Goal: Contribute content: Add original content to the website for others to see

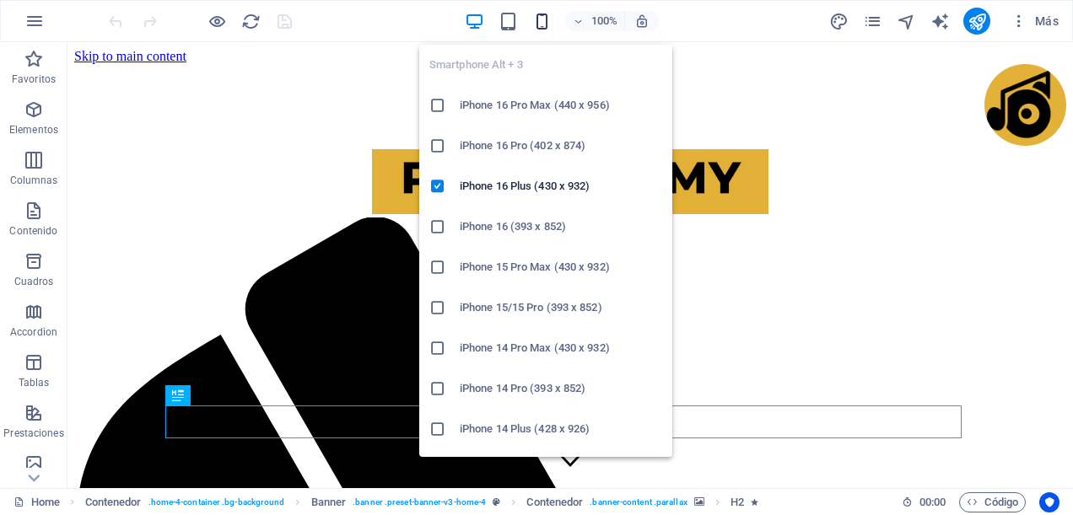
click at [547, 24] on icon "button" at bounding box center [541, 21] width 19 height 19
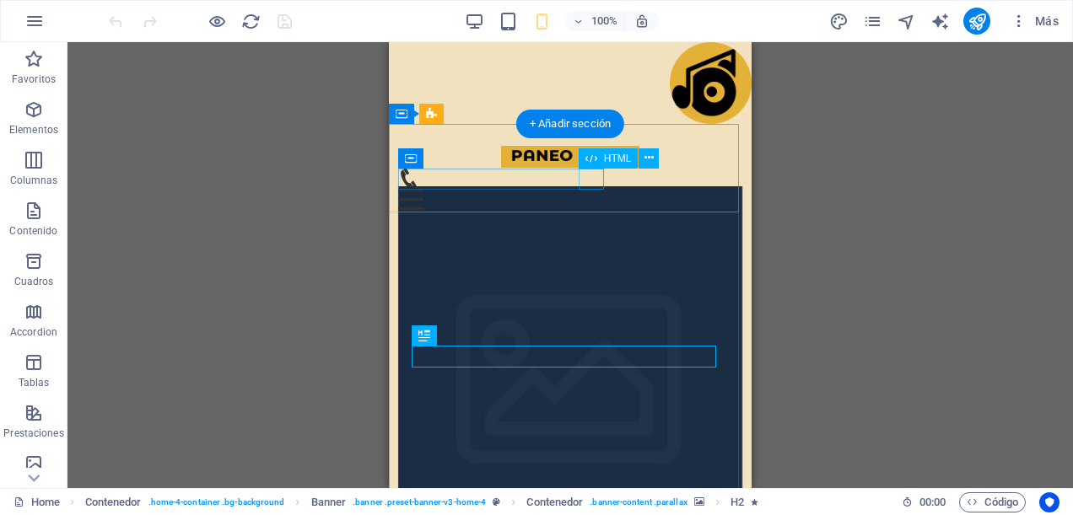
click at [599, 189] on div "Menu" at bounding box center [570, 199] width 345 height 21
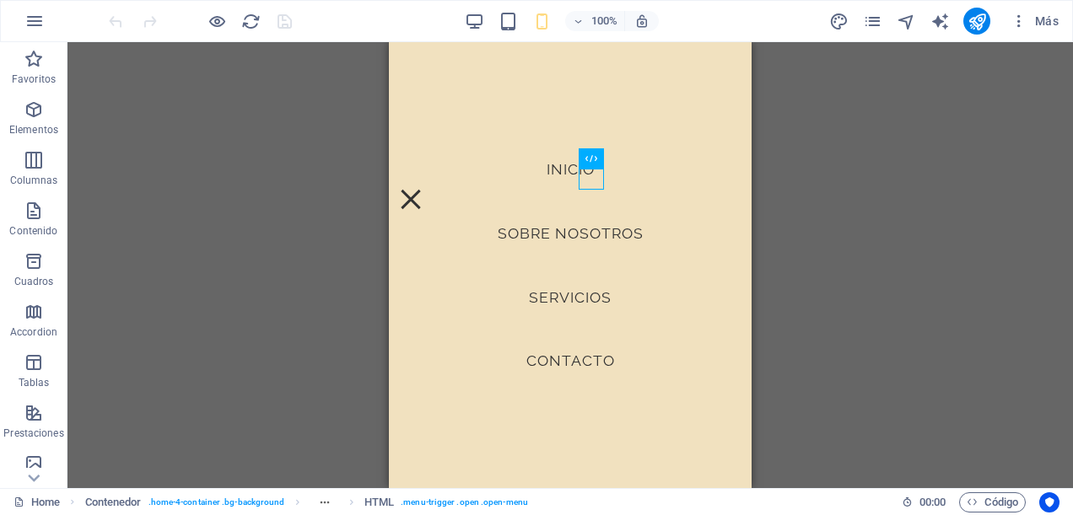
click at [827, 186] on div "Arrastra aquí para reemplazar el contenido existente. Si quieres crear un eleme…" at bounding box center [570, 265] width 1006 height 446
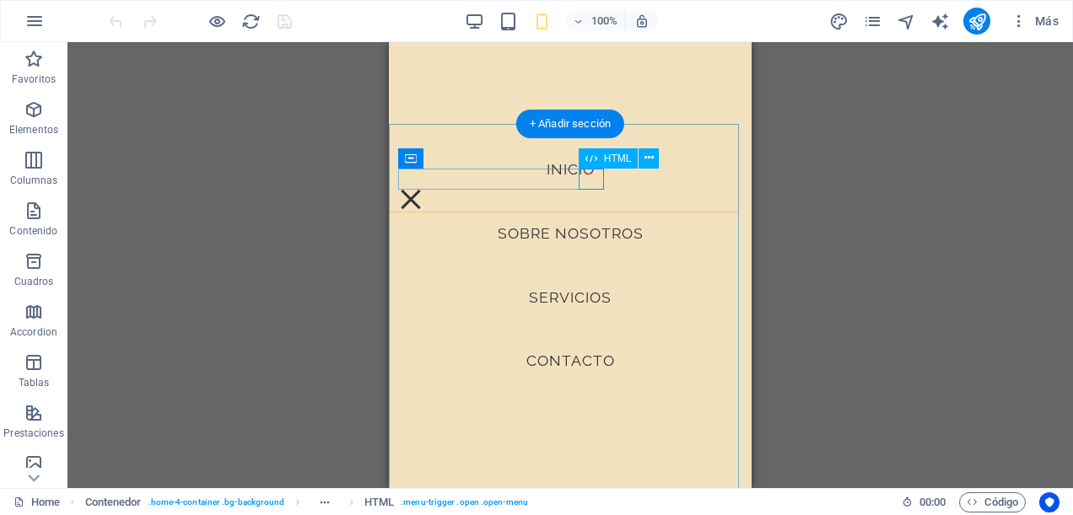
click at [423, 189] on div "Menu" at bounding box center [410, 199] width 25 height 21
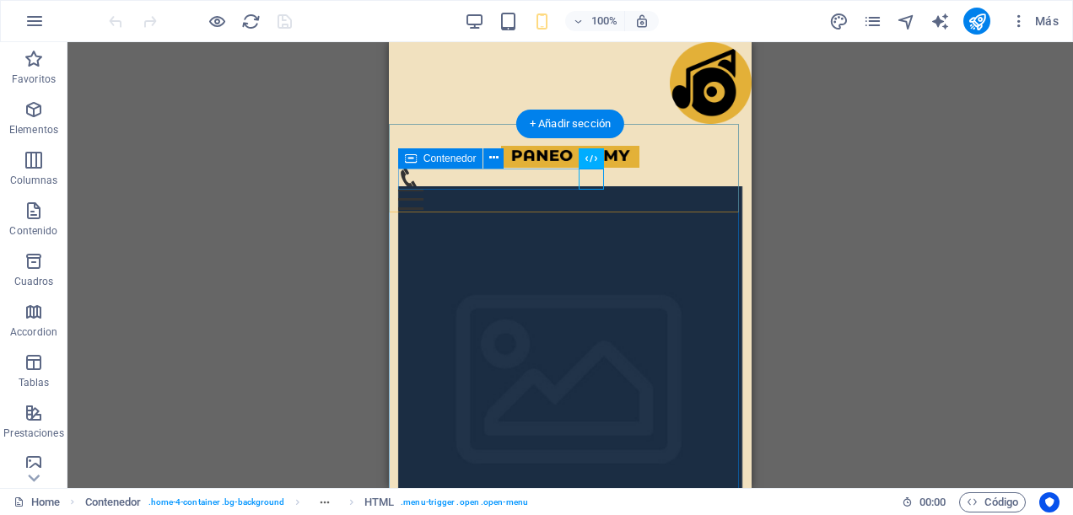
click at [497, 178] on div "Menu" at bounding box center [570, 189] width 345 height 42
click at [497, 178] on div "Arrastra aquí para reemplazar el contenido existente. Si quieres crear un eleme…" at bounding box center [570, 265] width 1006 height 446
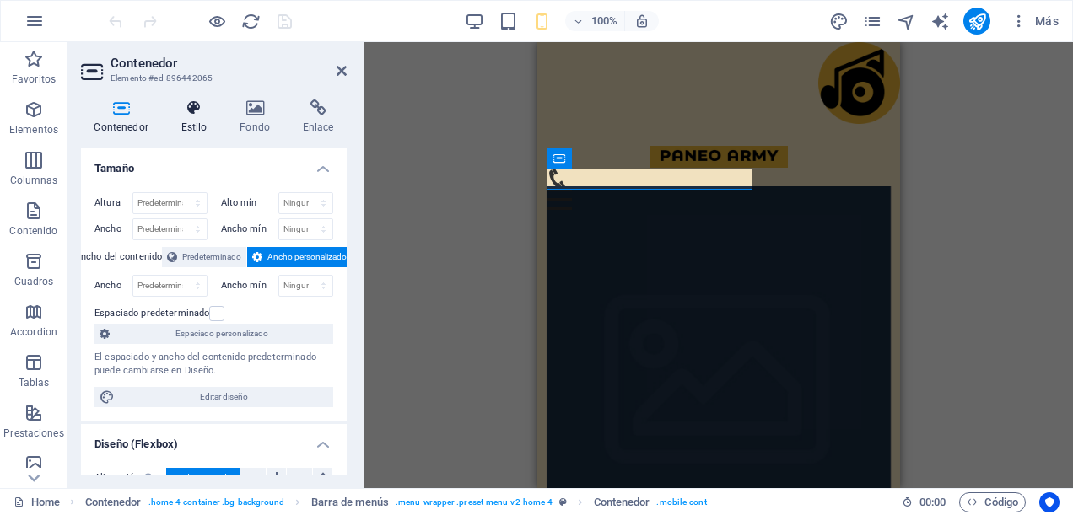
click at [206, 110] on icon at bounding box center [194, 108] width 52 height 17
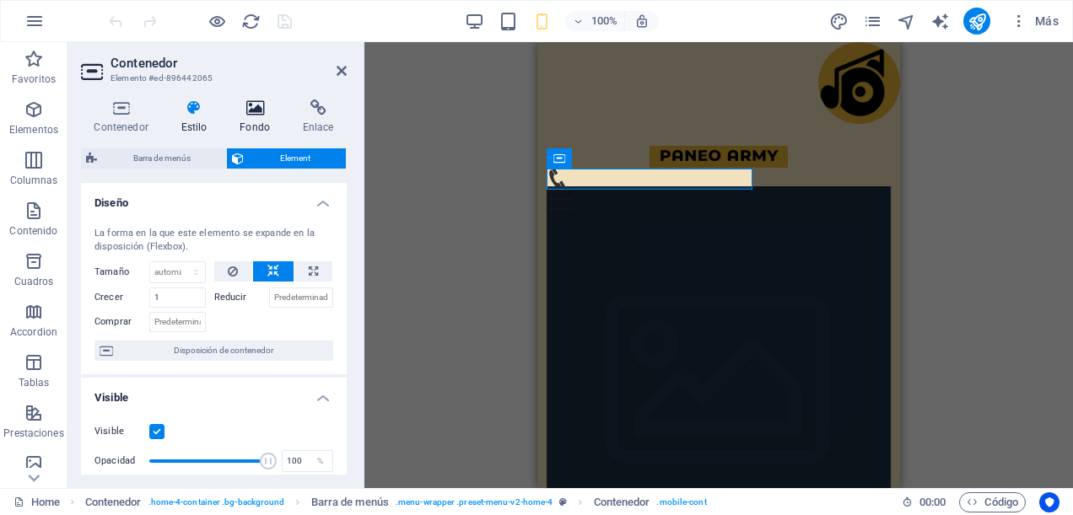
click at [251, 125] on h4 "Fondo" at bounding box center [258, 117] width 63 height 35
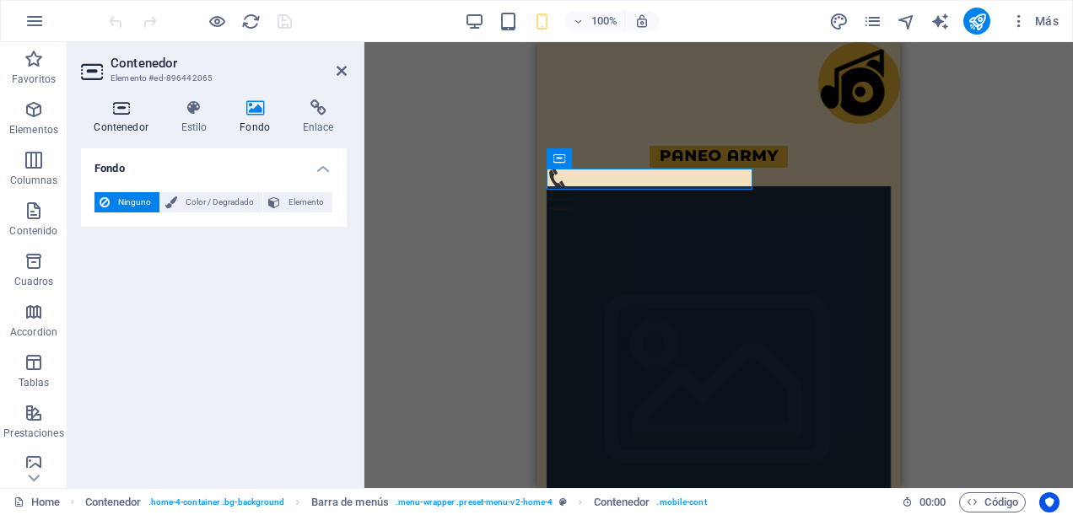
click at [130, 115] on icon at bounding box center [121, 108] width 80 height 17
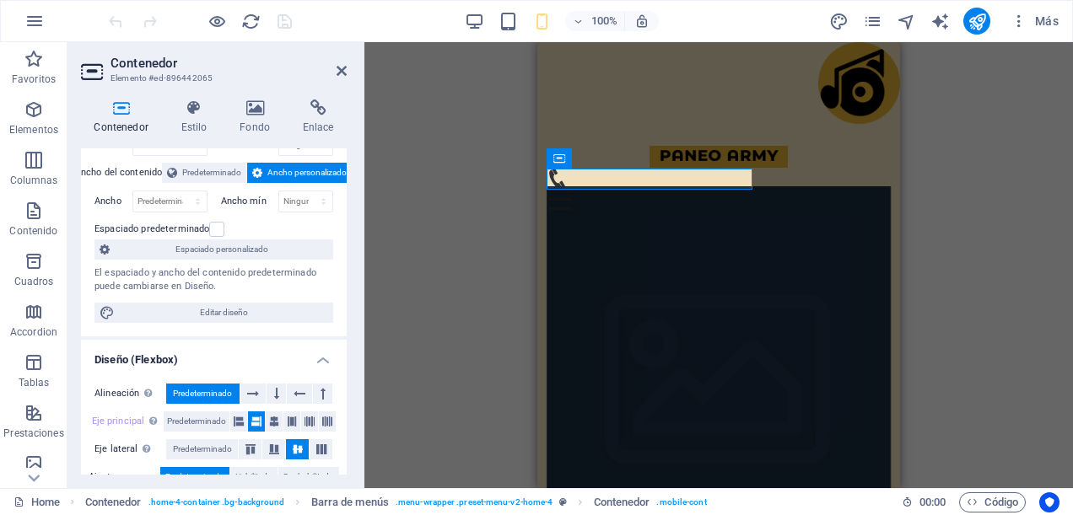
scroll to position [169, 0]
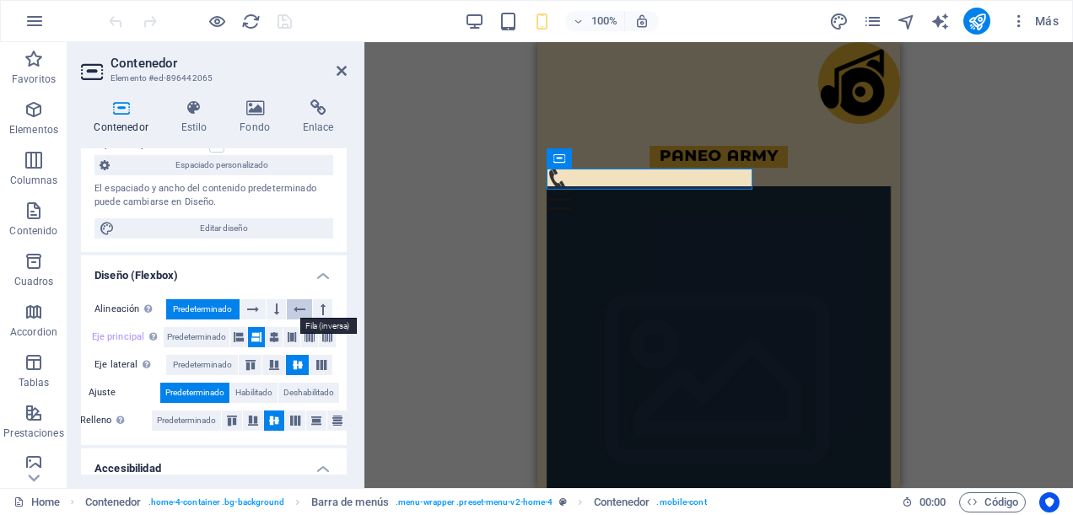
click at [299, 309] on icon at bounding box center [300, 309] width 12 height 20
click at [450, 208] on div "H2 Contenedor Banner Contenedor Barra de menús Contenedor Menú Contenedor Barra…" at bounding box center [718, 265] width 709 height 446
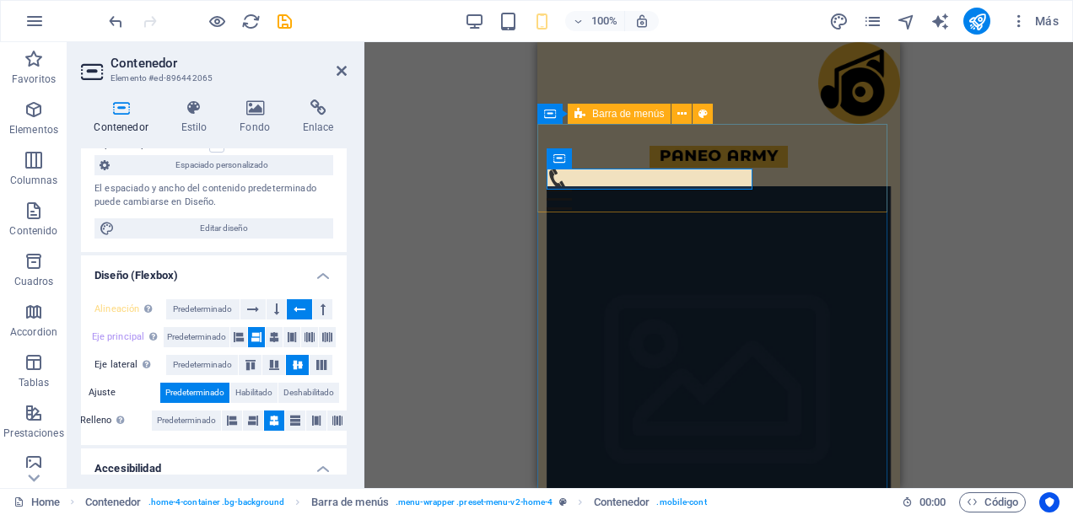
click at [623, 114] on span "Barra de menús" at bounding box center [628, 114] width 72 height 10
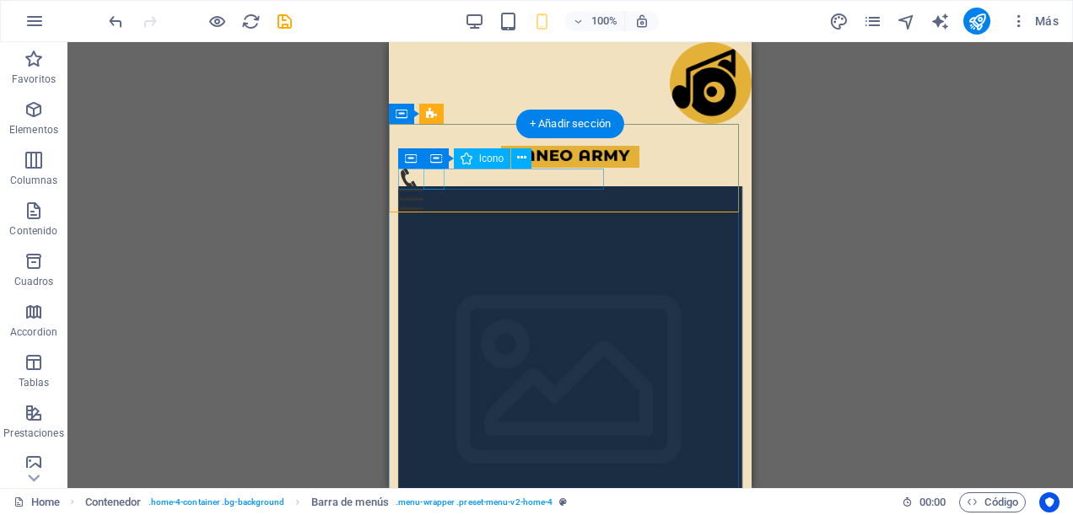
click at [433, 181] on figure at bounding box center [564, 178] width 332 height 21
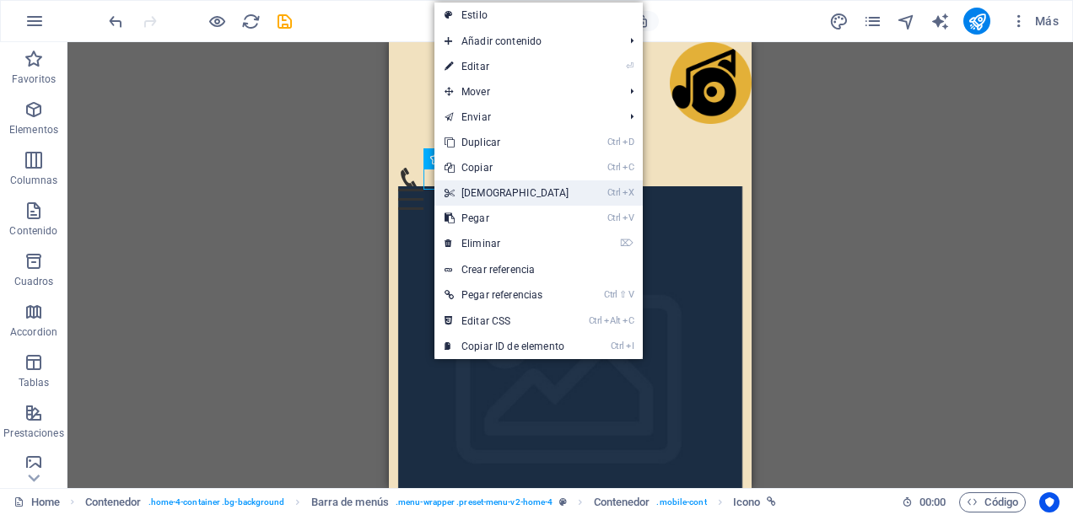
click at [488, 189] on link "Ctrl X Cortar" at bounding box center [506, 193] width 145 height 25
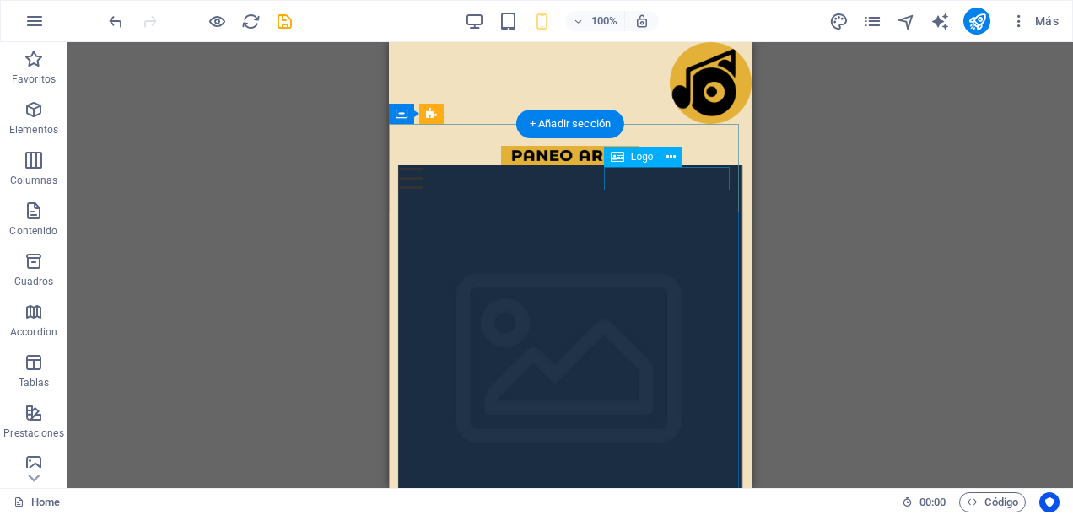
click at [677, 189] on div "[DOMAIN_NAME]" at bounding box center [570, 201] width 345 height 24
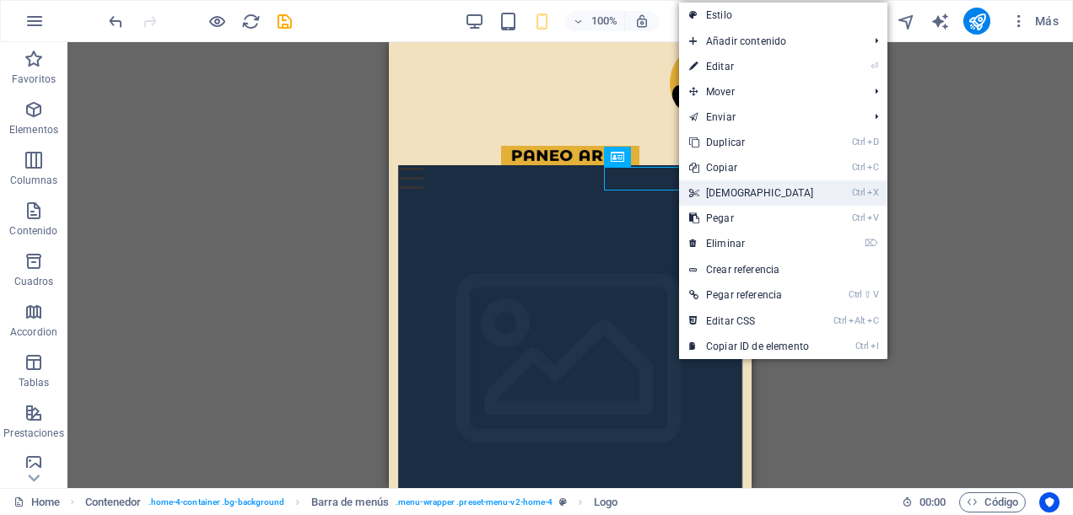
click at [714, 191] on link "Ctrl X Cortar" at bounding box center [751, 193] width 145 height 25
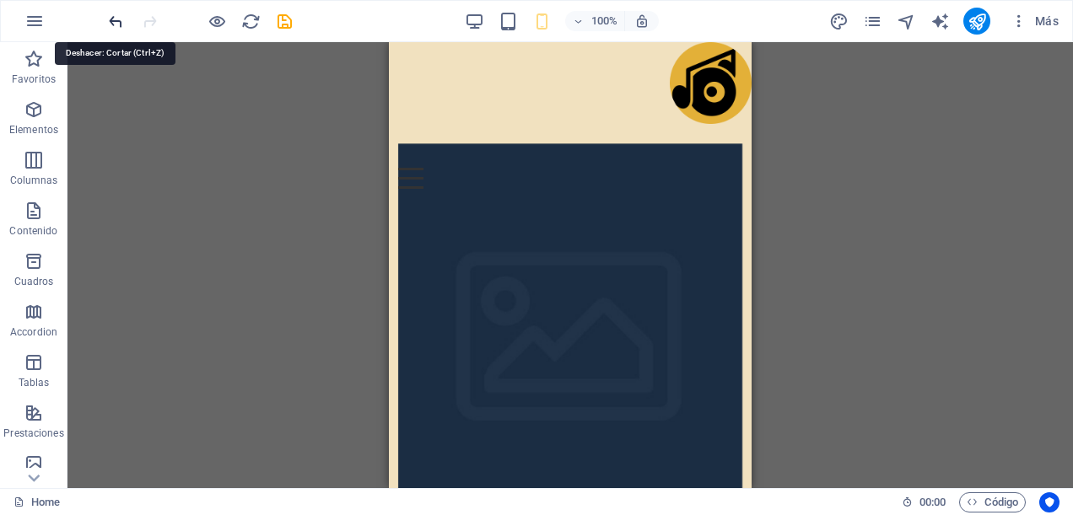
click at [123, 24] on icon "undo" at bounding box center [115, 21] width 19 height 19
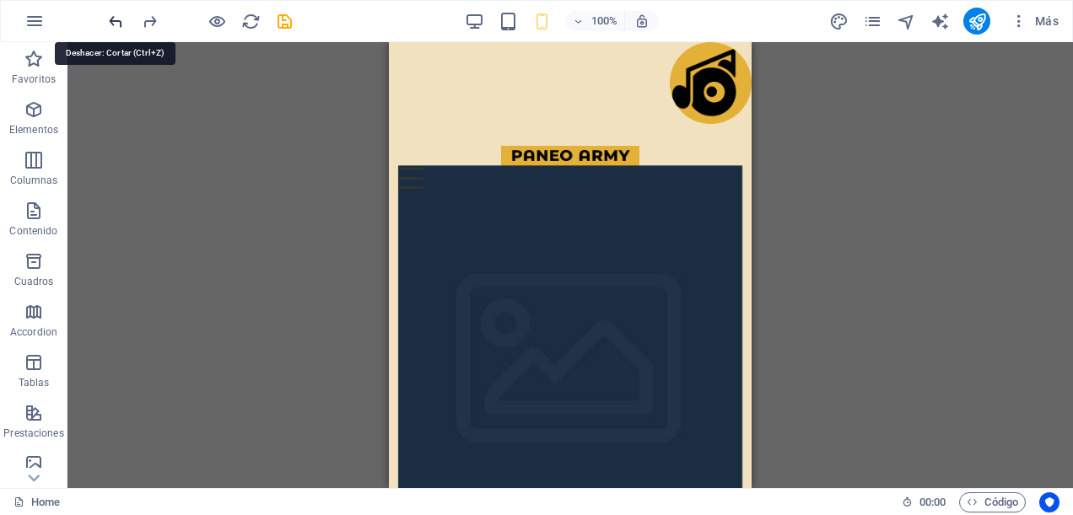
click at [123, 24] on icon "undo" at bounding box center [115, 21] width 19 height 19
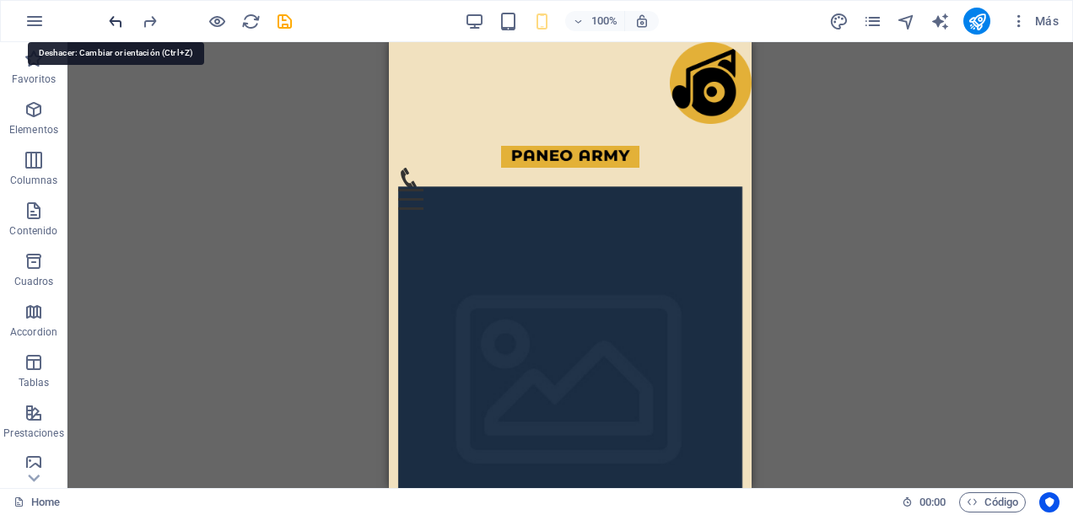
click at [123, 24] on icon "undo" at bounding box center [115, 21] width 19 height 19
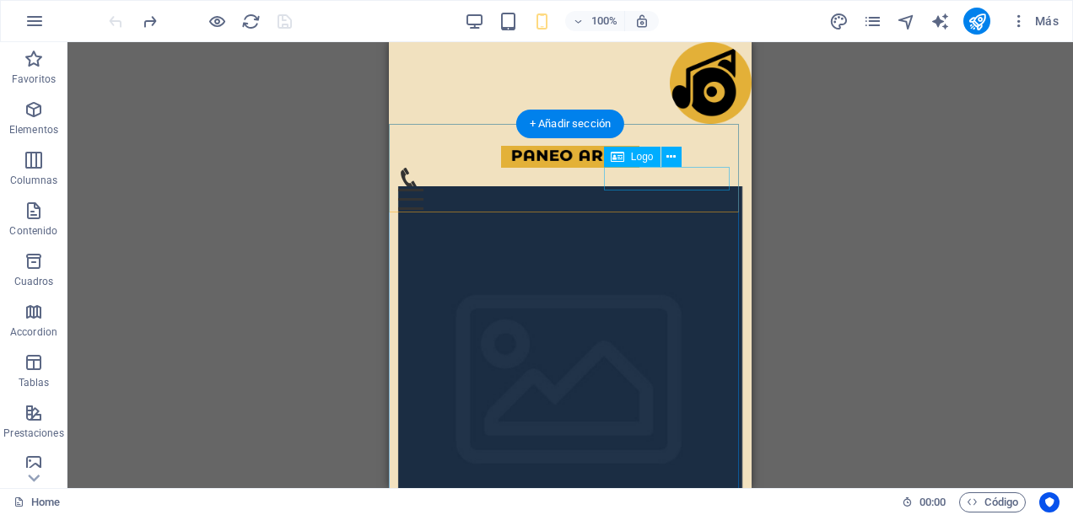
click at [682, 210] on div "[DOMAIN_NAME]" at bounding box center [570, 222] width 345 height 24
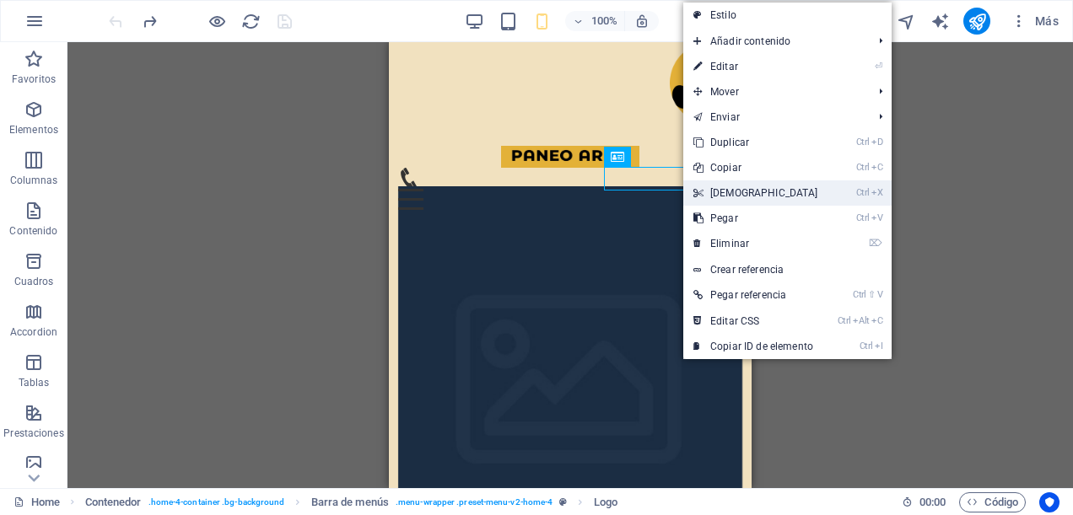
click at [727, 194] on link "Ctrl X Cortar" at bounding box center [755, 193] width 145 height 25
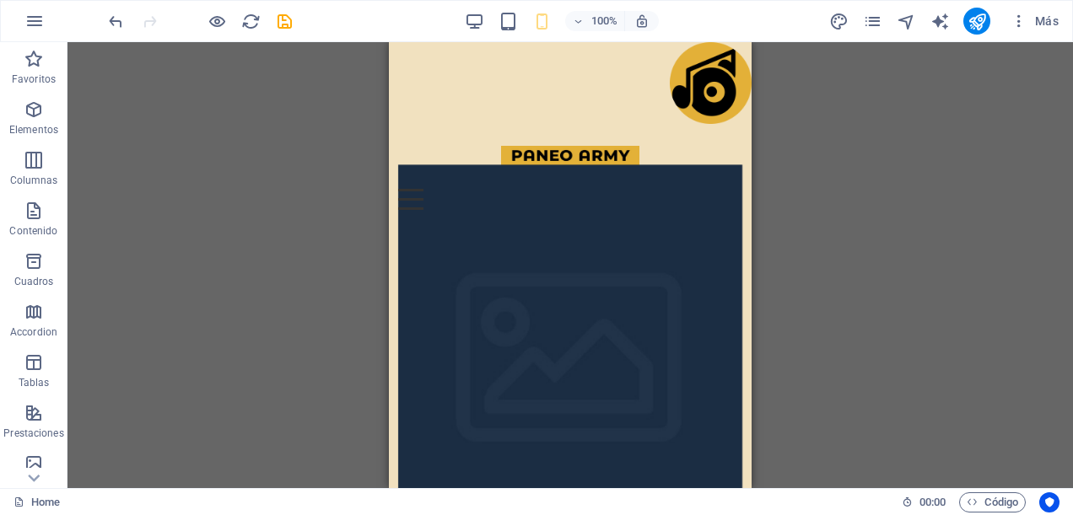
click at [244, 161] on div "H2 Contenedor Banner Contenedor Contenedor Menú Contenedor Barra de menús Conte…" at bounding box center [570, 265] width 1006 height 446
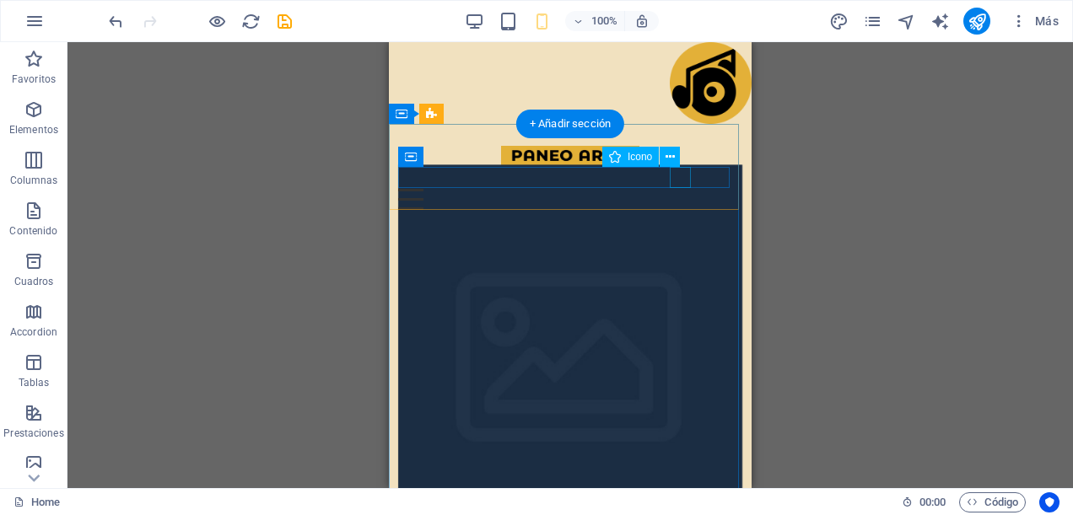
click at [675, 179] on figure at bounding box center [564, 178] width 332 height 21
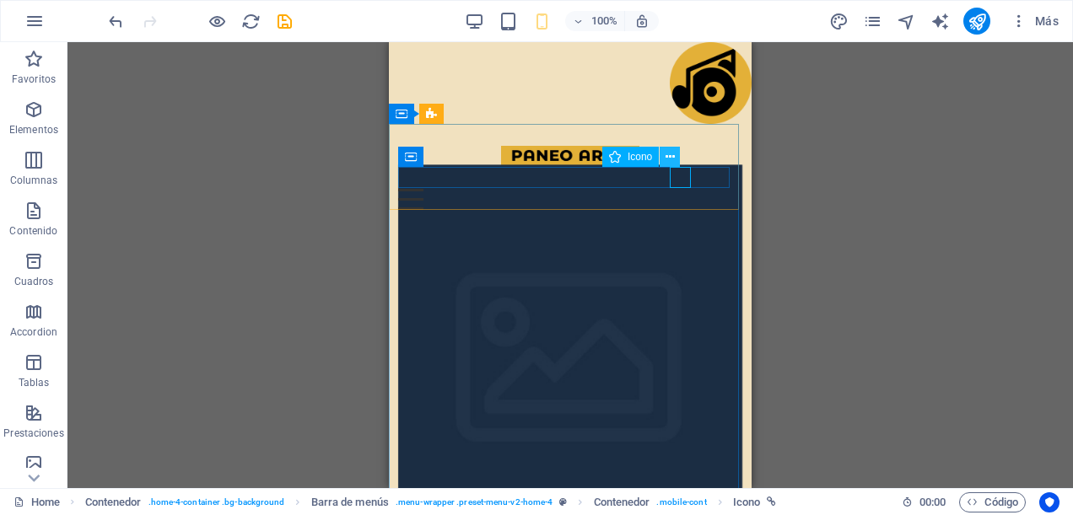
click at [675, 161] on button at bounding box center [670, 157] width 20 height 20
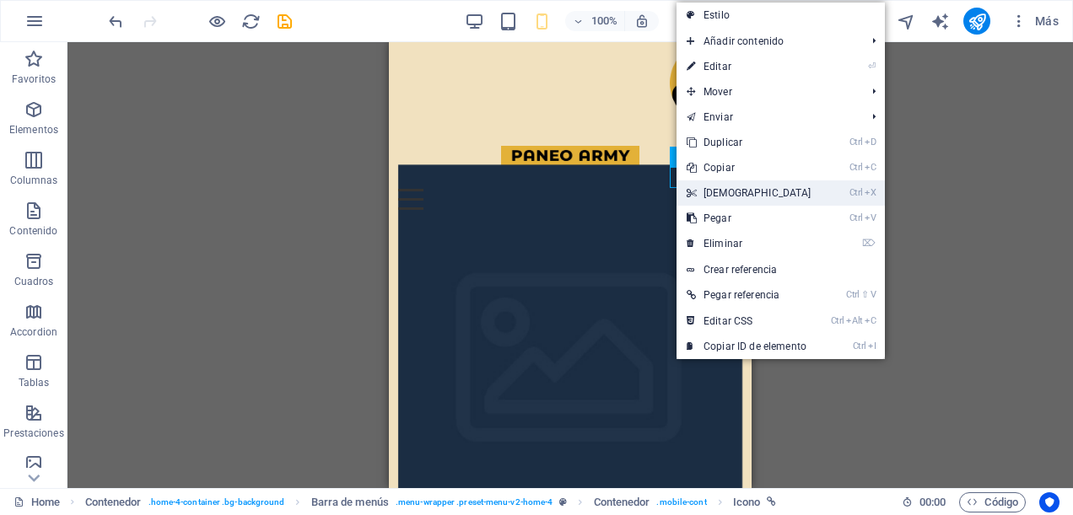
click at [725, 202] on link "Ctrl X Cortar" at bounding box center [749, 193] width 145 height 25
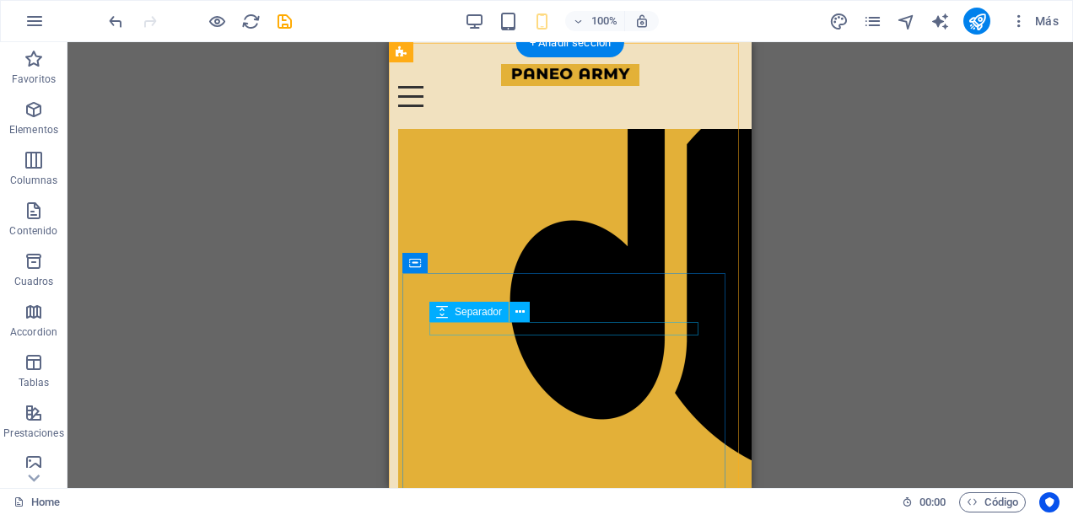
scroll to position [928, 0]
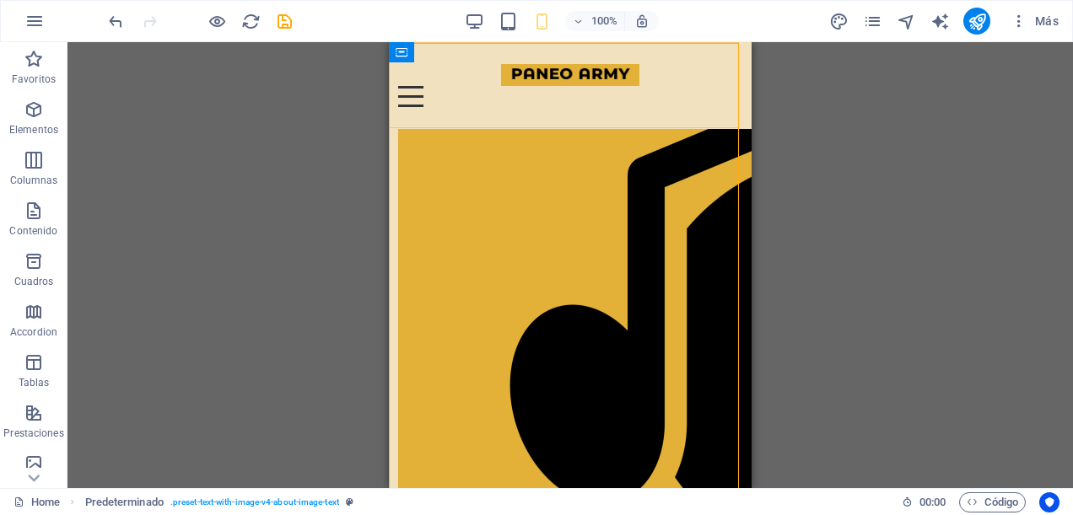
click at [650, 108] on div "Menu Inicio Sobre Nosotros Servicios Contacto" at bounding box center [570, 85] width 363 height 87
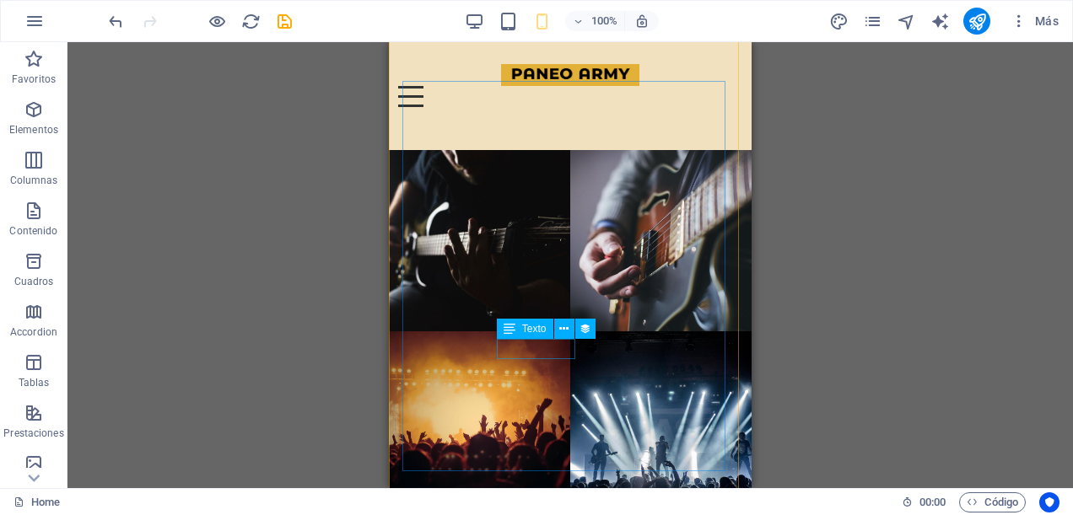
scroll to position [6917, 0]
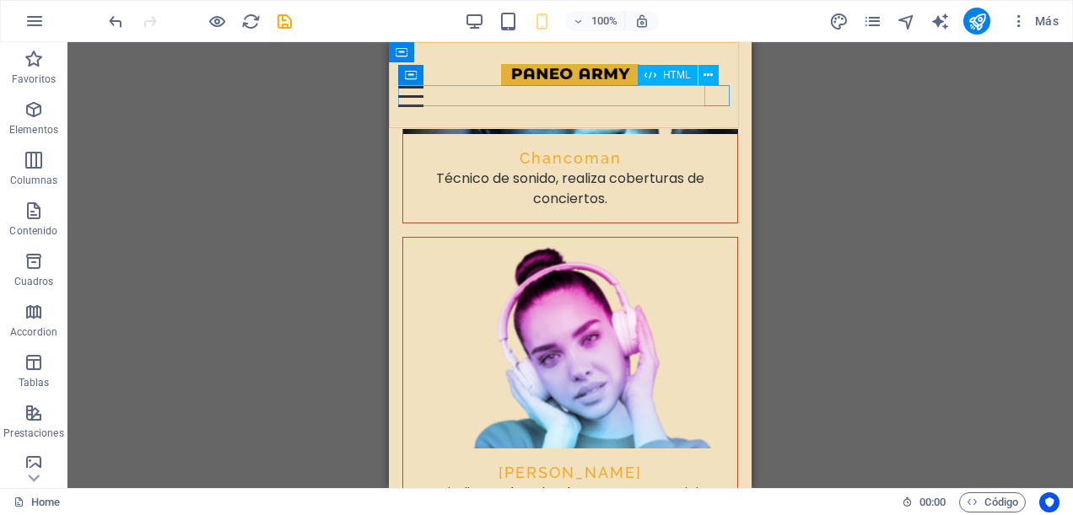
click at [707, 94] on div "Menu" at bounding box center [570, 96] width 345 height 21
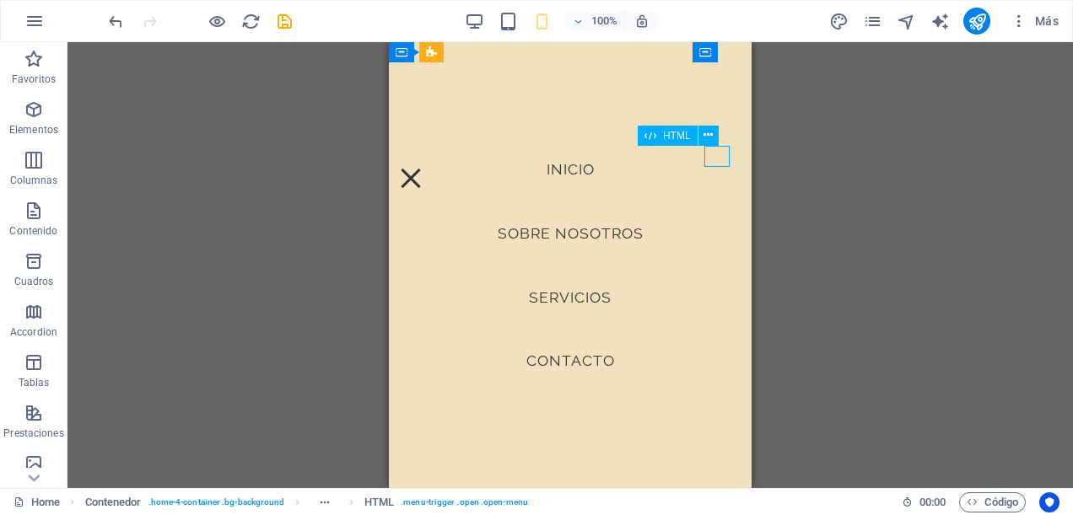
click at [423, 168] on div "Menu" at bounding box center [410, 178] width 25 height 21
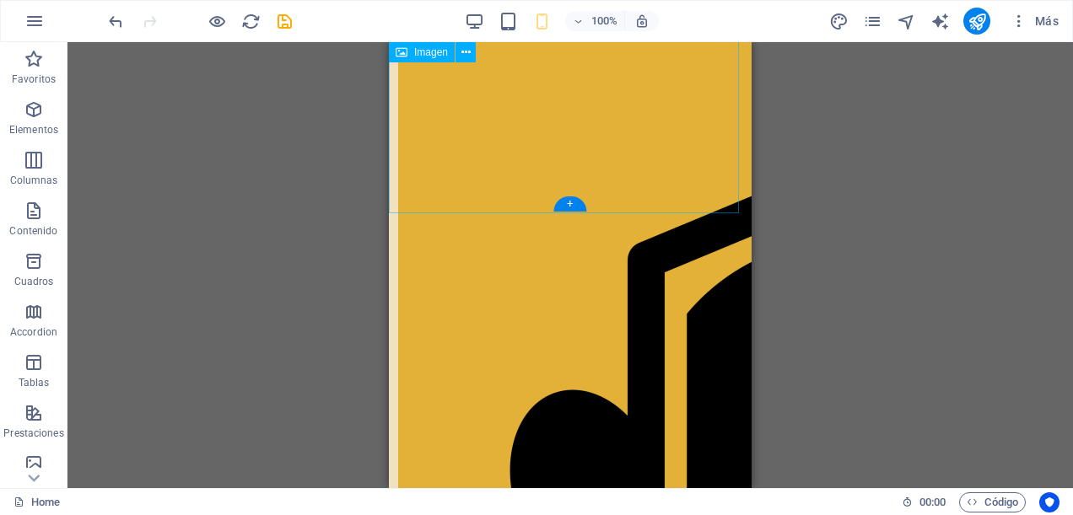
scroll to position [928, 0]
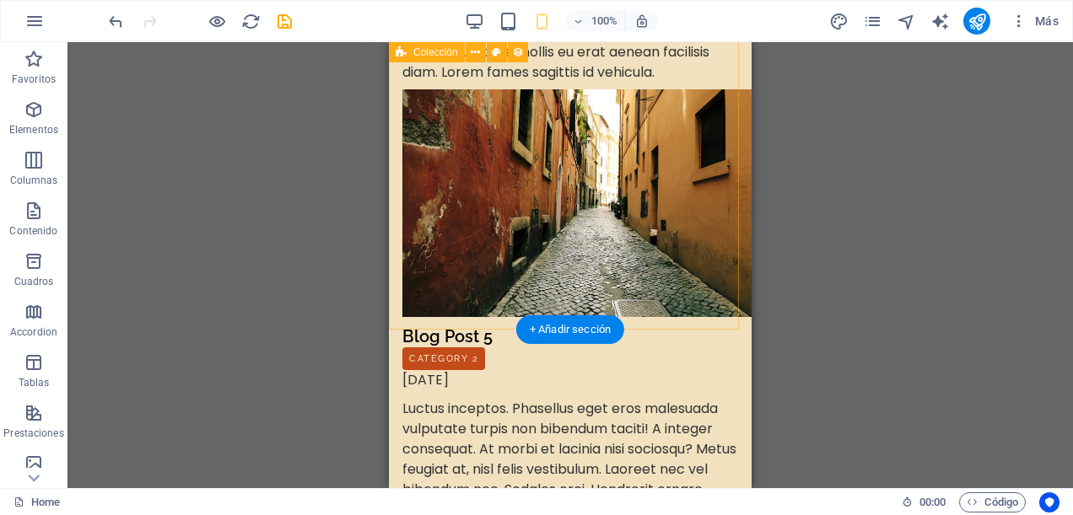
scroll to position [8521, 0]
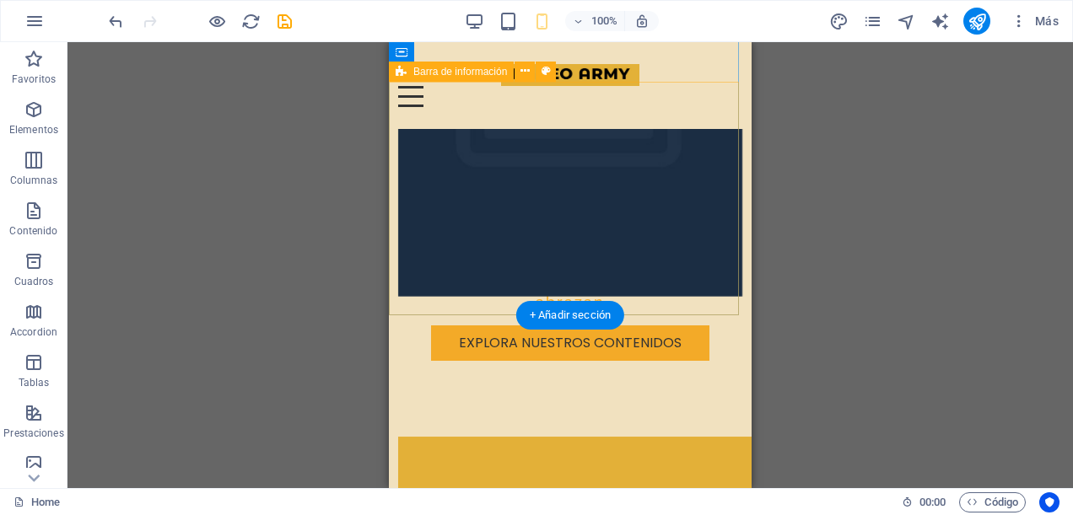
scroll to position [0, 0]
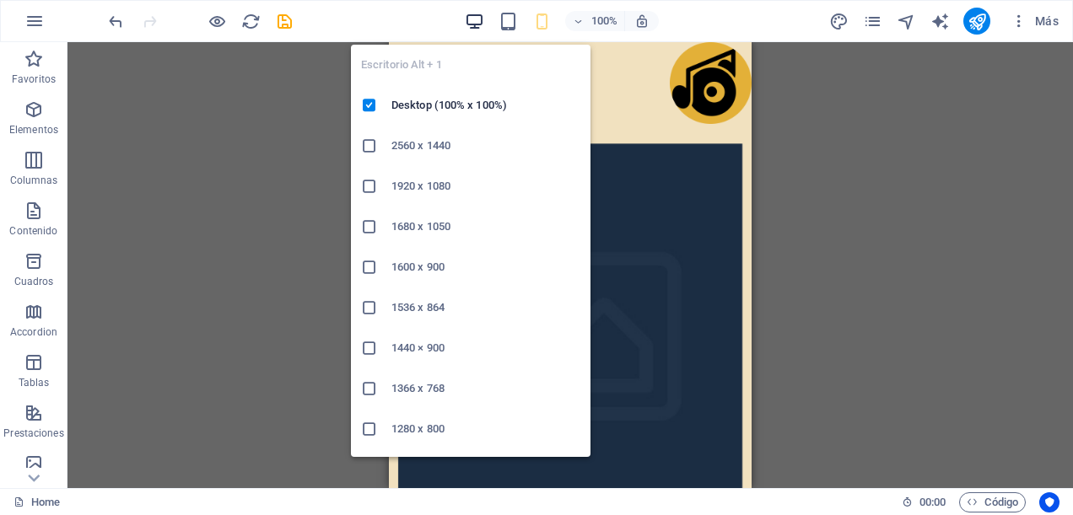
click at [477, 19] on icon "button" at bounding box center [474, 21] width 19 height 19
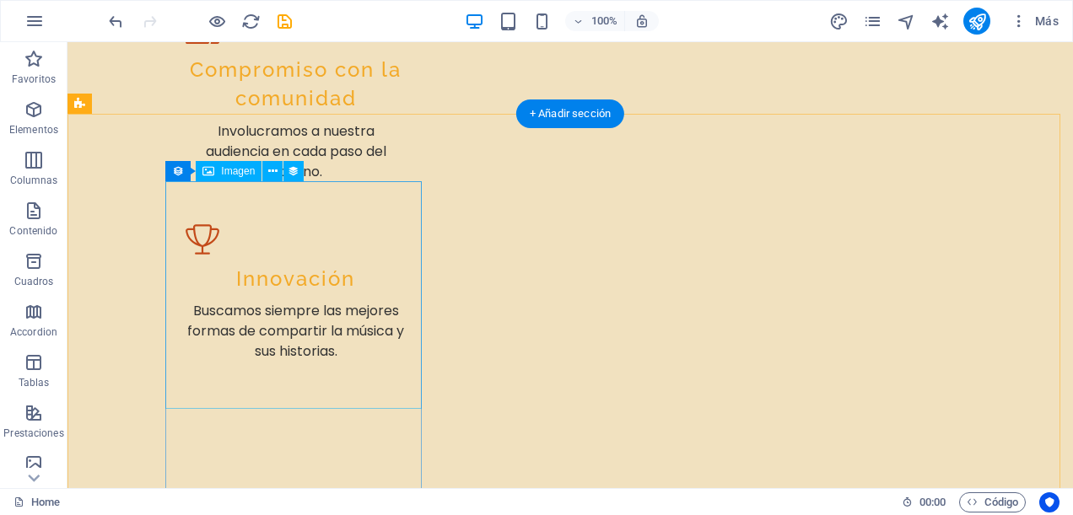
scroll to position [3712, 0]
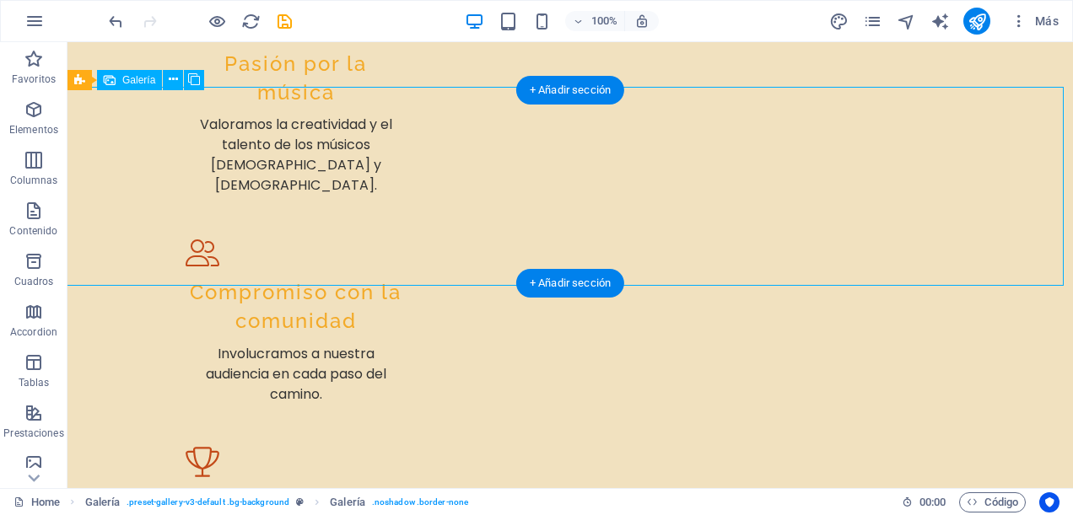
select select "px"
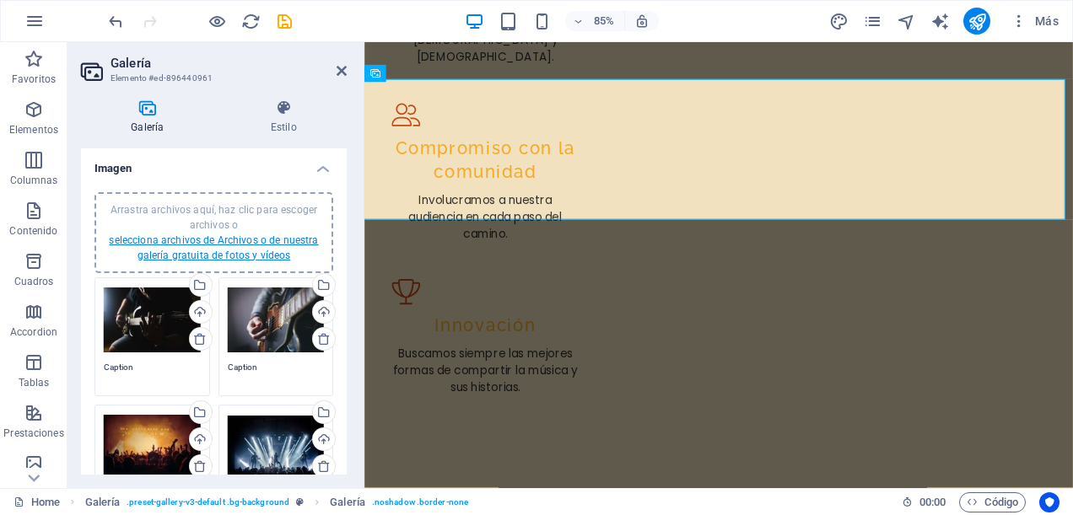
click at [184, 234] on div "Arrastra archivos aquí, haz clic para escoger archivos o selecciona archivos de…" at bounding box center [214, 232] width 218 height 61
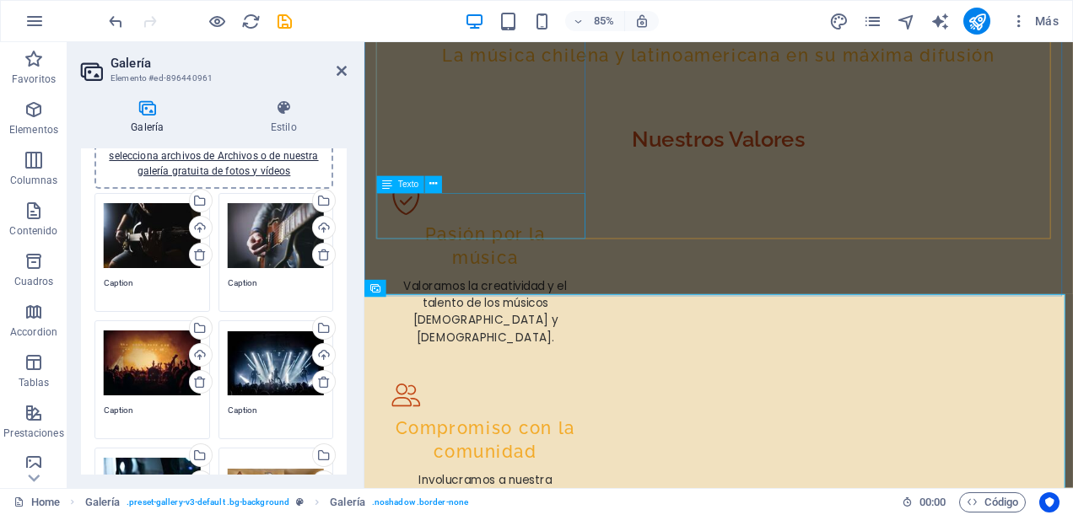
scroll to position [3568, 0]
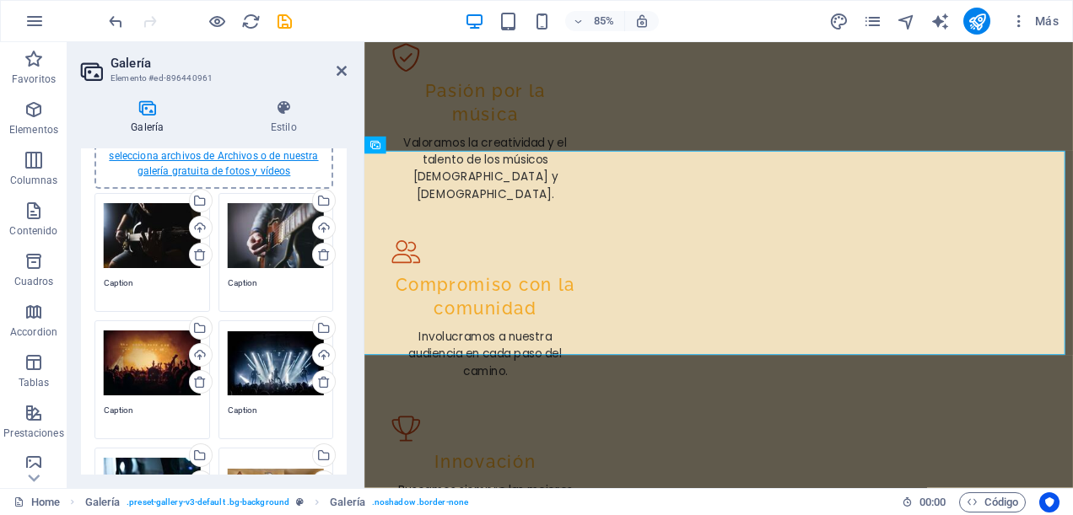
click at [191, 159] on link "selecciona archivos de Archivos o de nuestra galería gratuita de fotos y vídeos" at bounding box center [213, 163] width 209 height 27
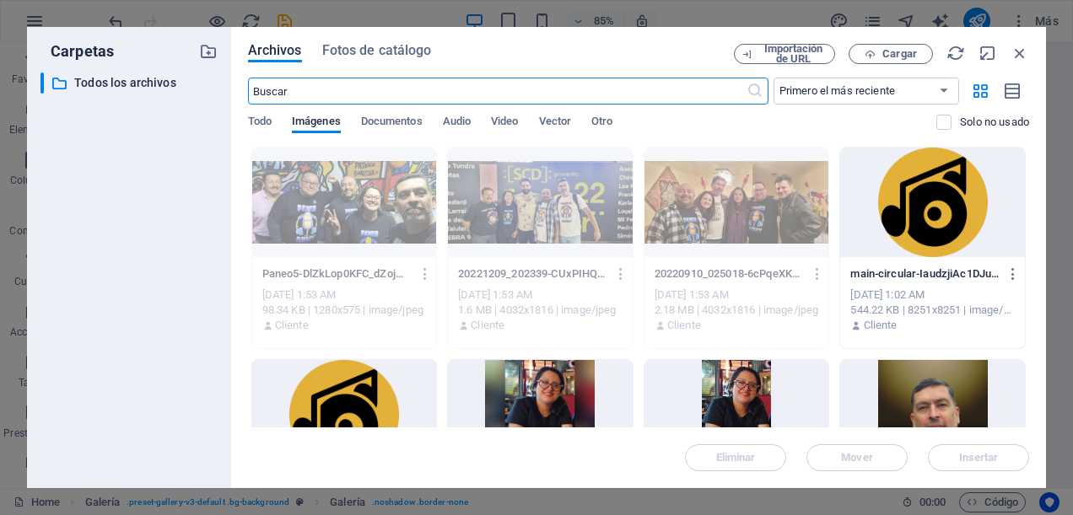
scroll to position [4215, 0]
click at [882, 52] on span "Cargar" at bounding box center [899, 54] width 35 height 10
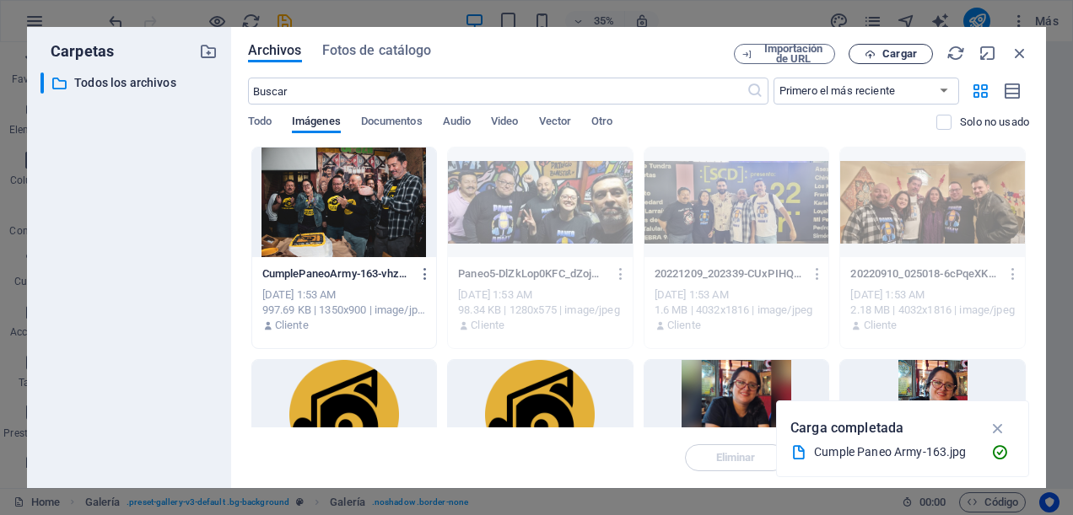
click at [857, 56] on span "Cargar" at bounding box center [890, 54] width 69 height 11
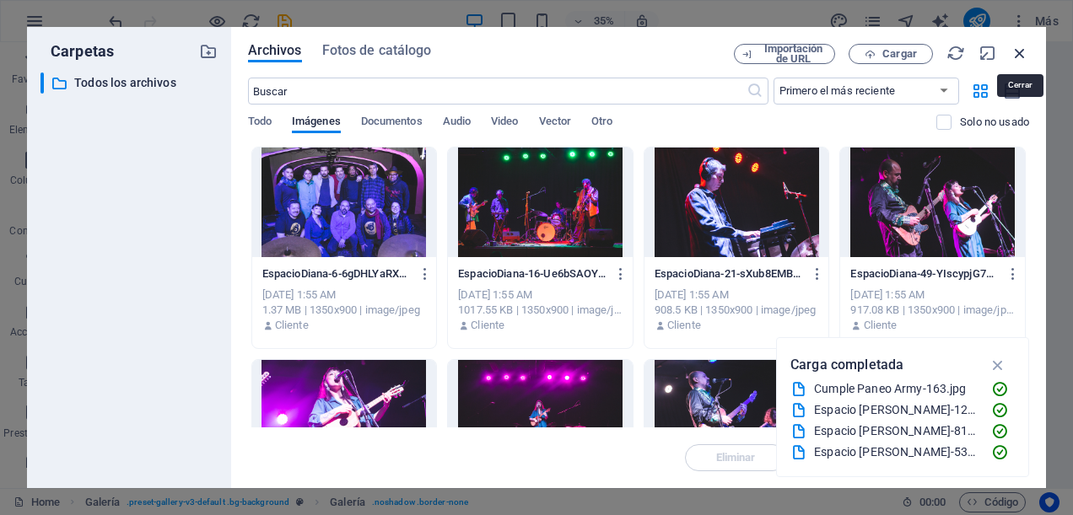
click at [1022, 53] on icon "button" at bounding box center [1020, 53] width 19 height 19
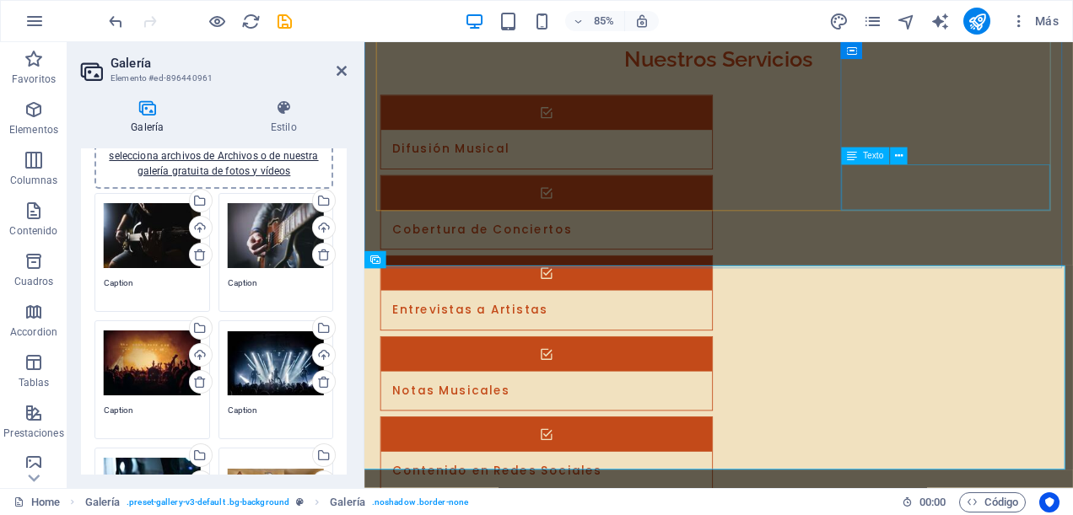
scroll to position [3568, 0]
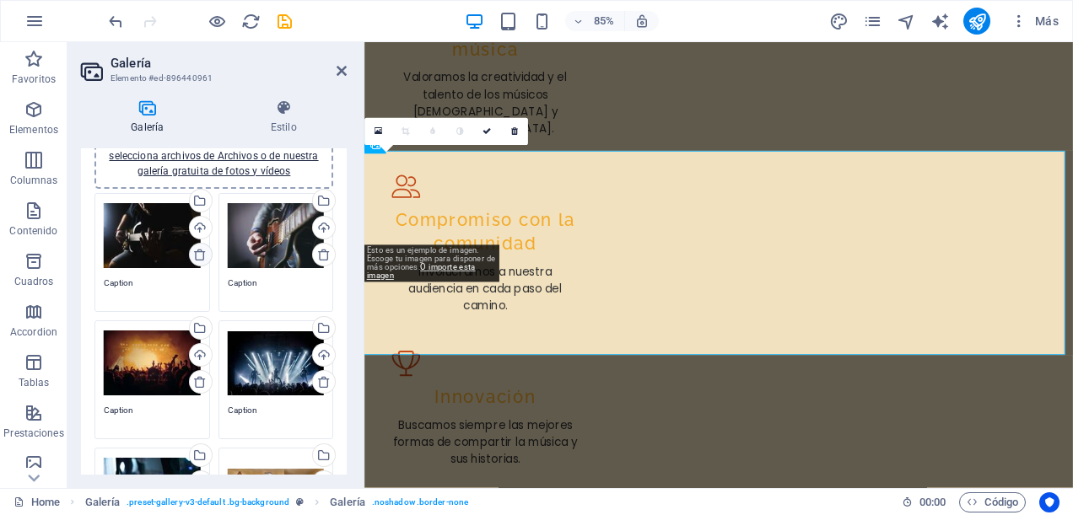
click at [199, 253] on icon at bounding box center [199, 254] width 13 height 13
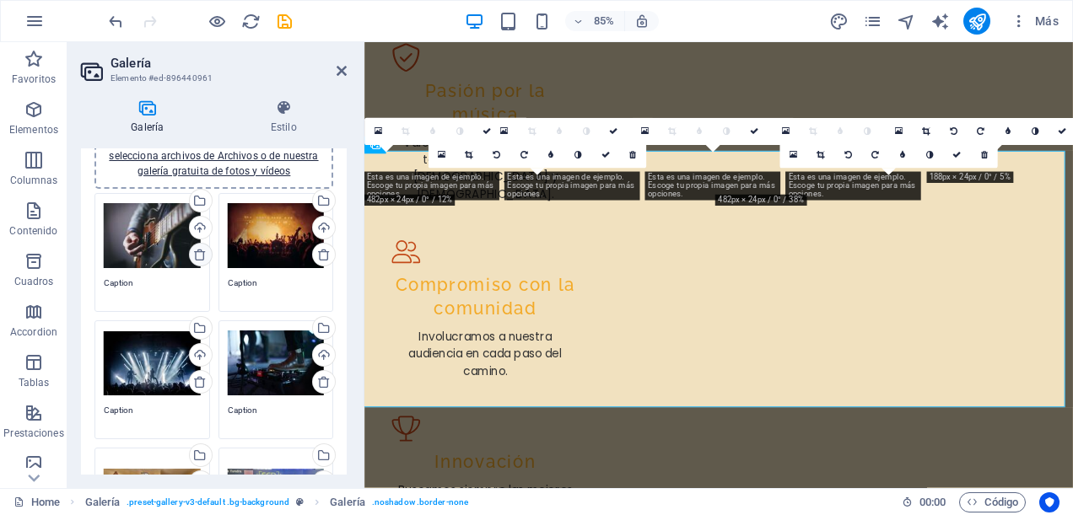
click at [199, 253] on icon at bounding box center [199, 254] width 13 height 13
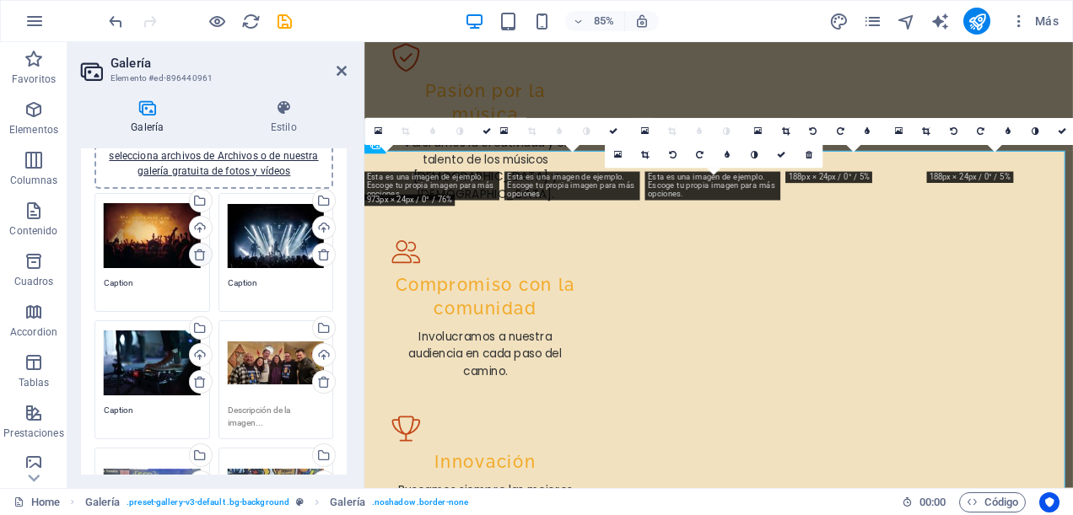
click at [199, 253] on icon at bounding box center [199, 254] width 13 height 13
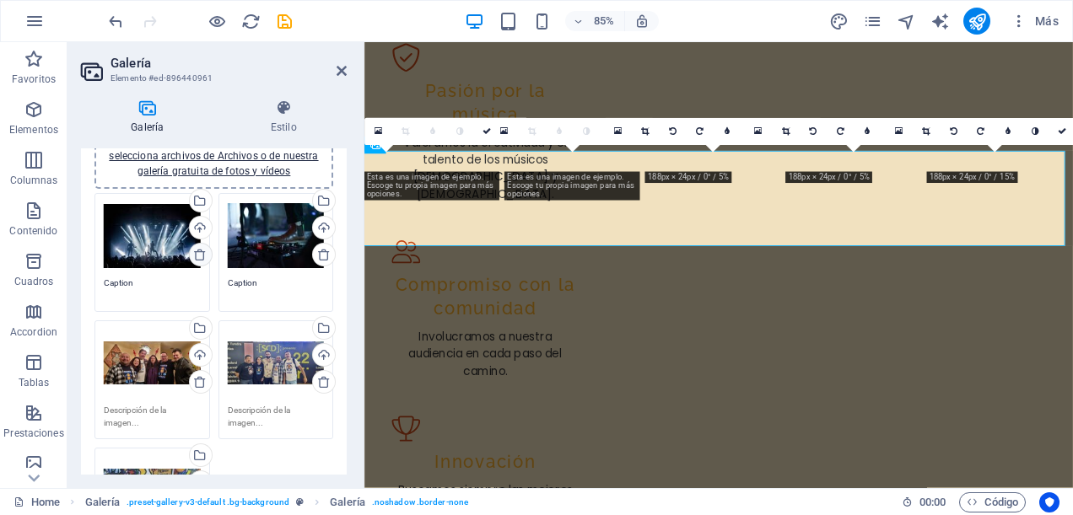
click at [199, 253] on icon at bounding box center [199, 254] width 13 height 13
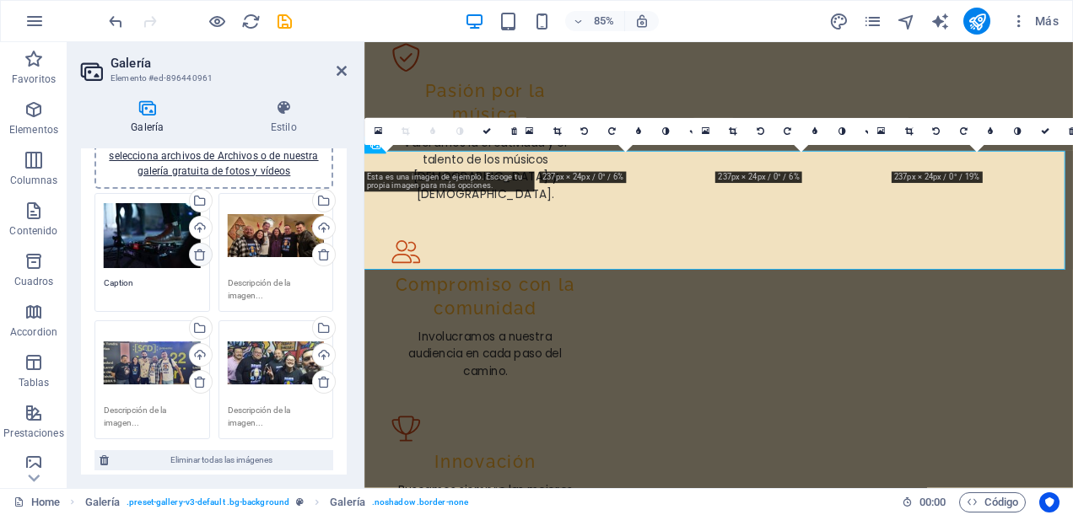
click at [199, 253] on icon at bounding box center [199, 254] width 13 height 13
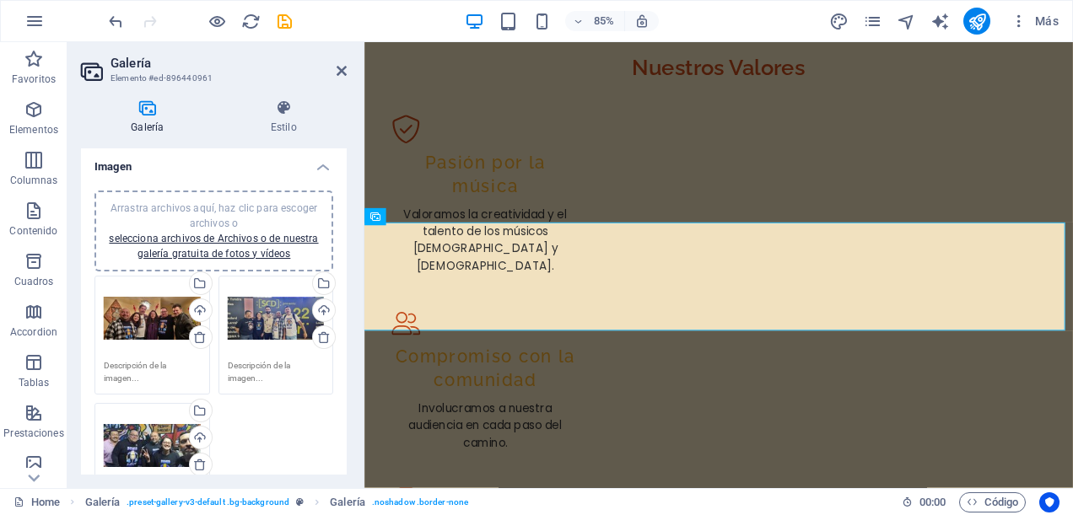
scroll to position [0, 0]
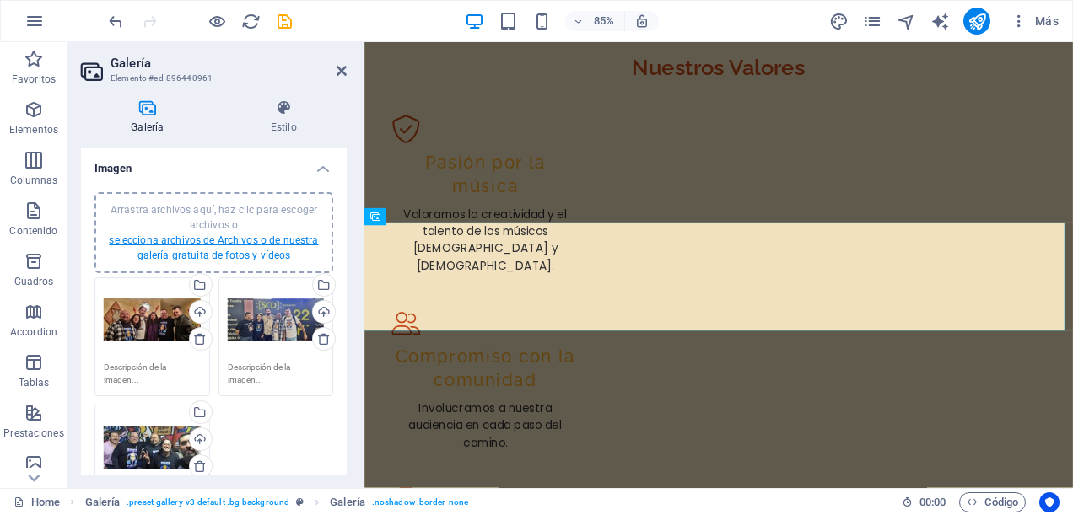
click at [199, 251] on link "selecciona archivos de Archivos o de nuestra galería gratuita de fotos y vídeos" at bounding box center [213, 248] width 209 height 27
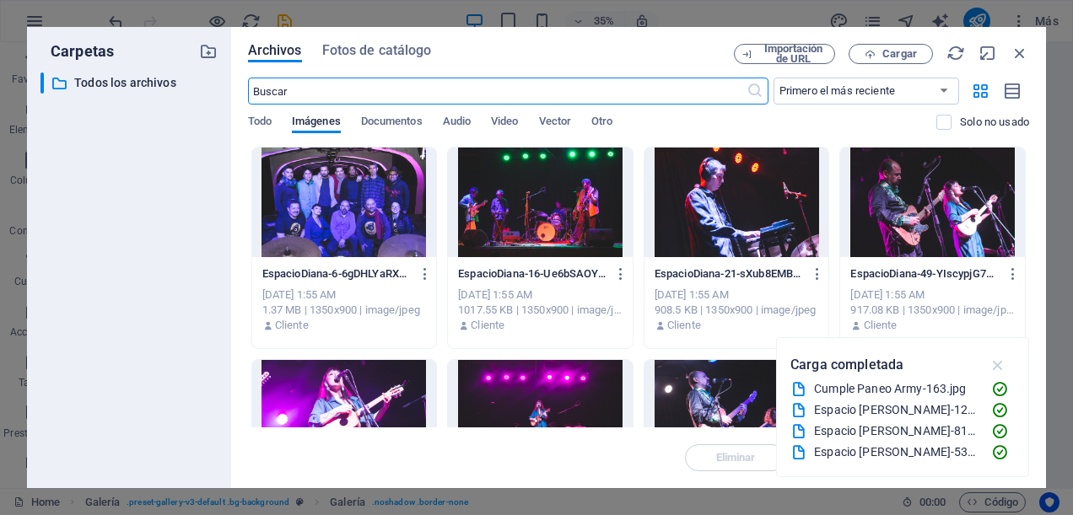
click at [999, 367] on icon "button" at bounding box center [998, 365] width 19 height 19
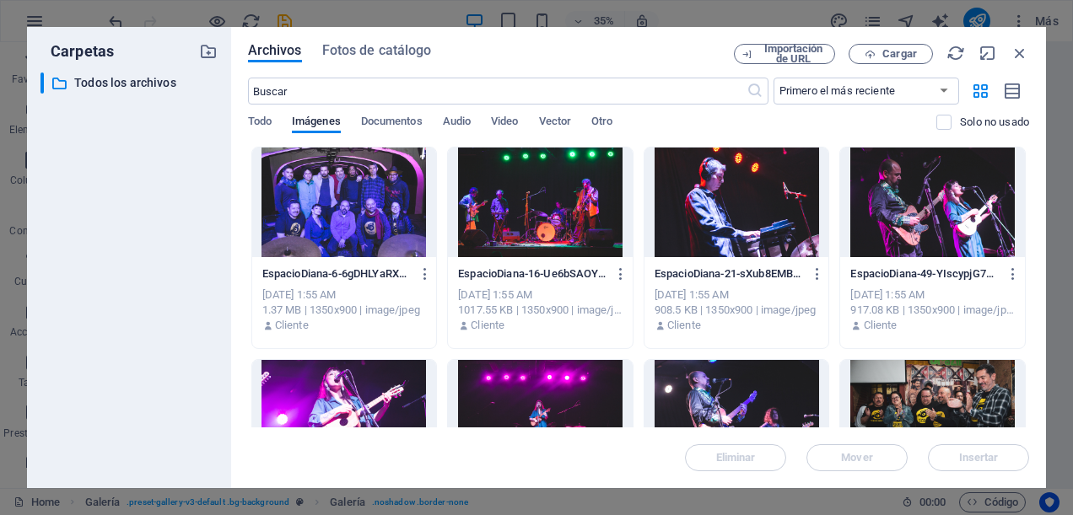
click at [319, 167] on div at bounding box center [344, 203] width 185 height 110
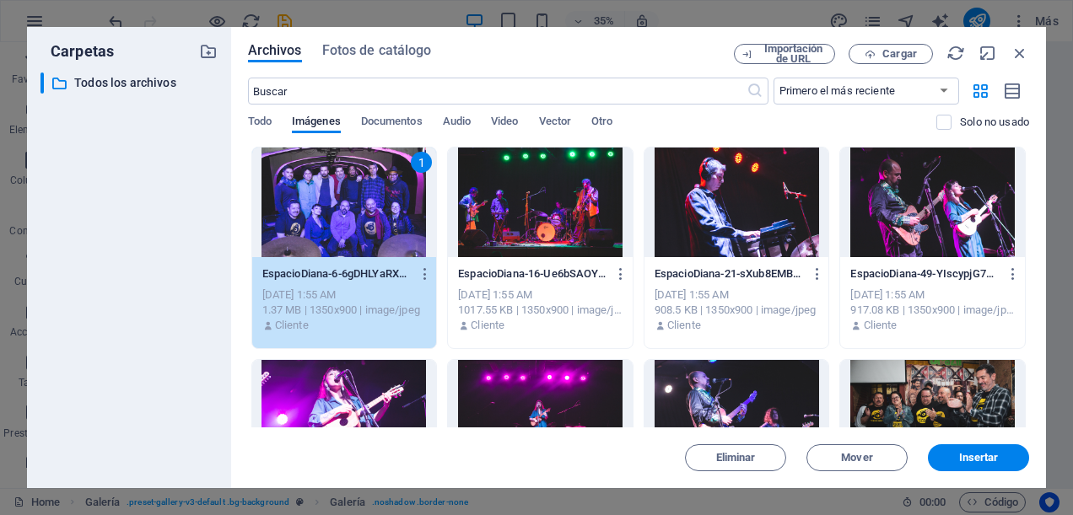
click at [542, 184] on div at bounding box center [540, 203] width 185 height 110
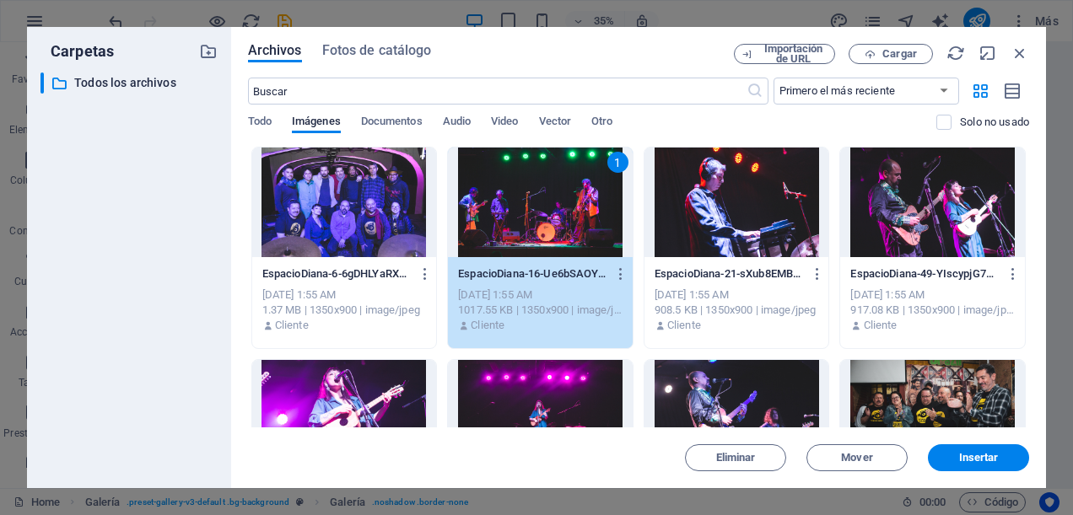
click at [340, 191] on div at bounding box center [344, 203] width 185 height 110
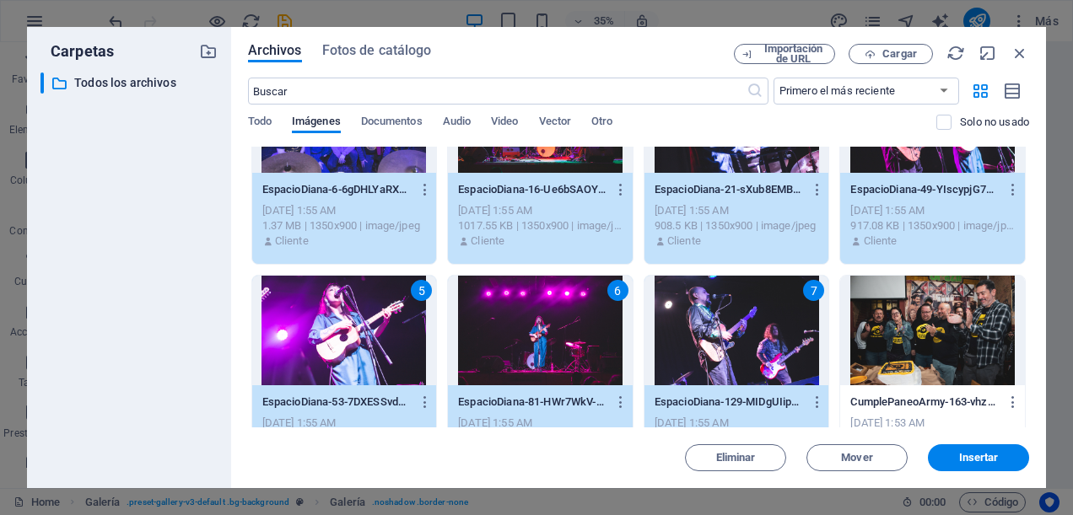
scroll to position [169, 0]
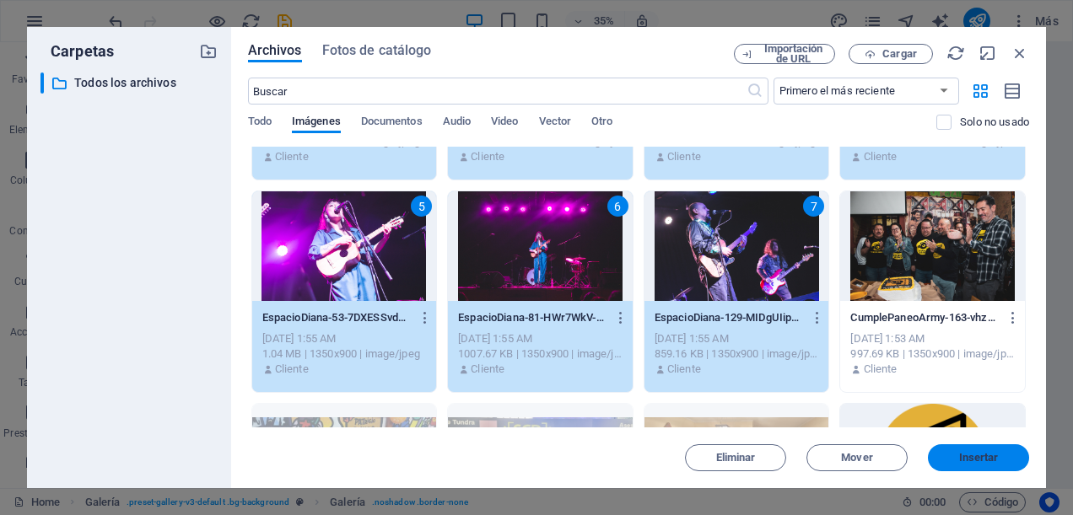
click at [975, 457] on span "Insertar" at bounding box center [979, 458] width 40 height 10
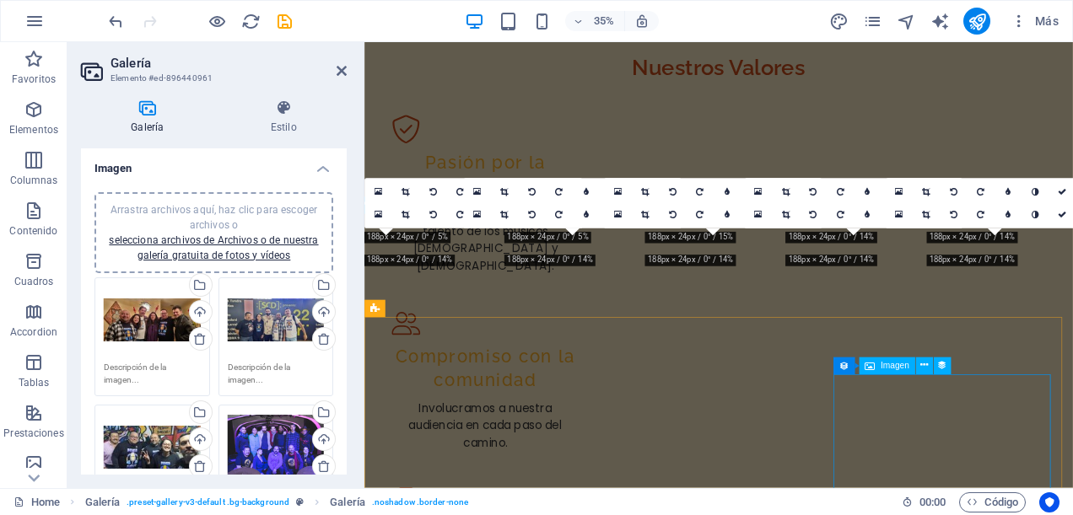
scroll to position [3498, 0]
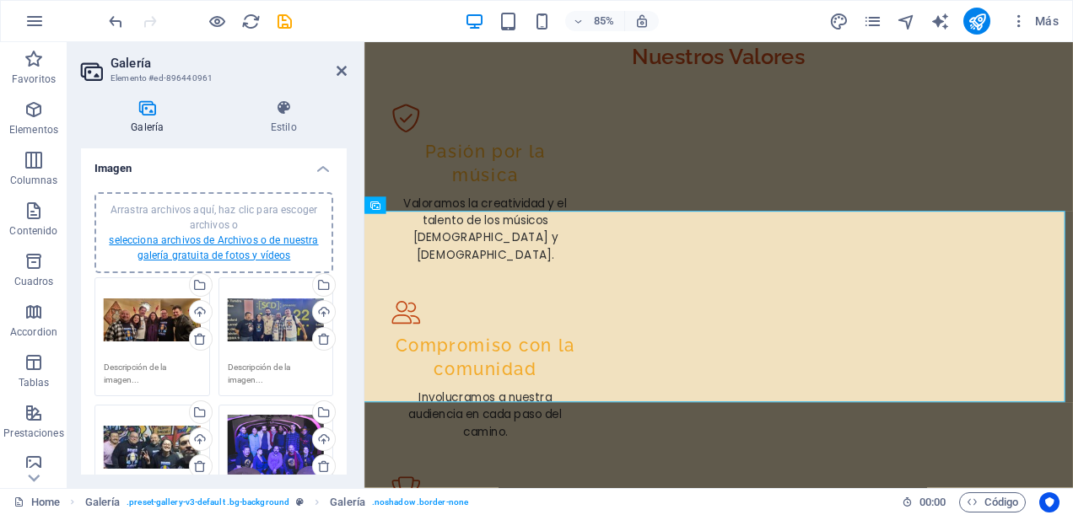
click at [223, 245] on link "selecciona archivos de Archivos o de nuestra galería gratuita de fotos y vídeos" at bounding box center [213, 248] width 209 height 27
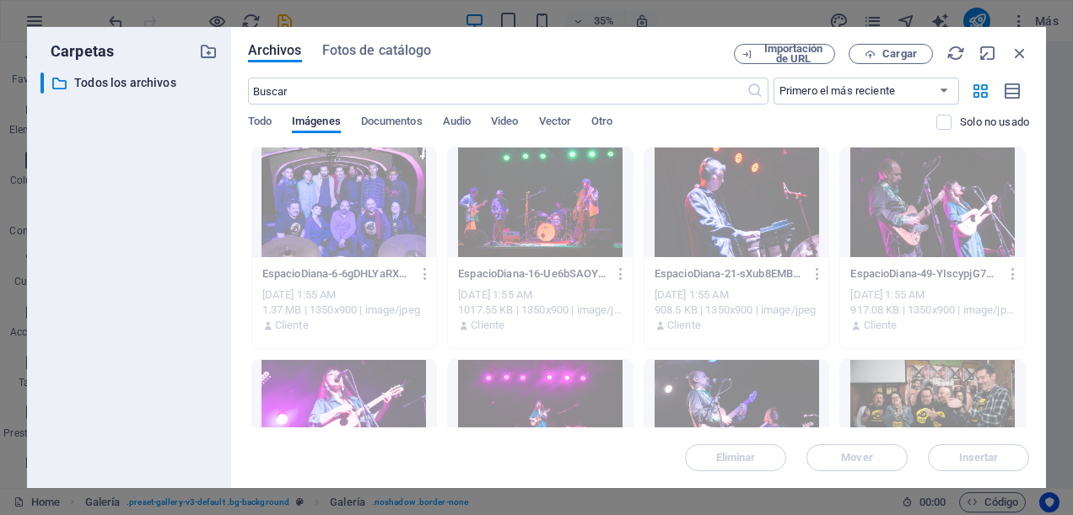
select select "px"
click at [1021, 51] on icon "button" at bounding box center [1020, 53] width 19 height 19
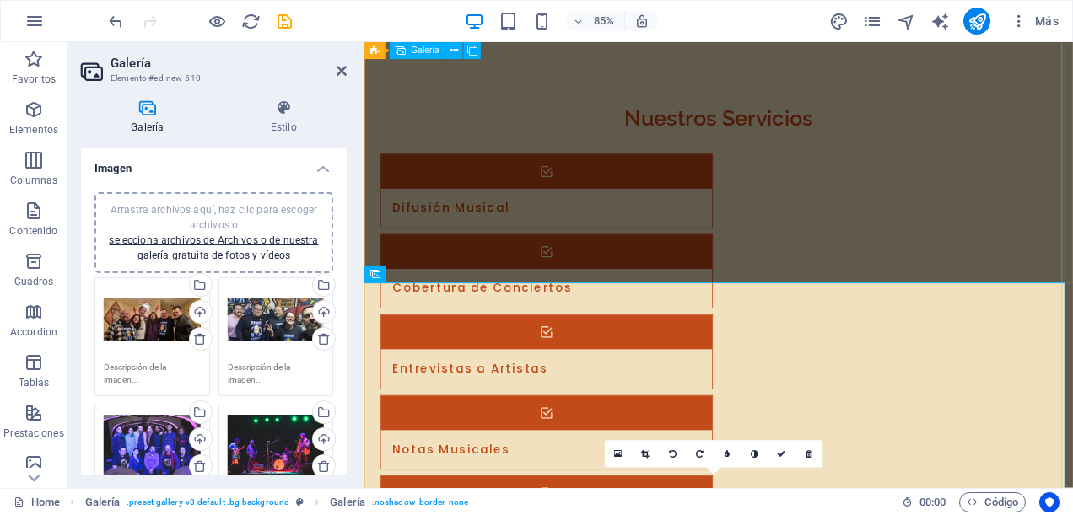
scroll to position [4107, 0]
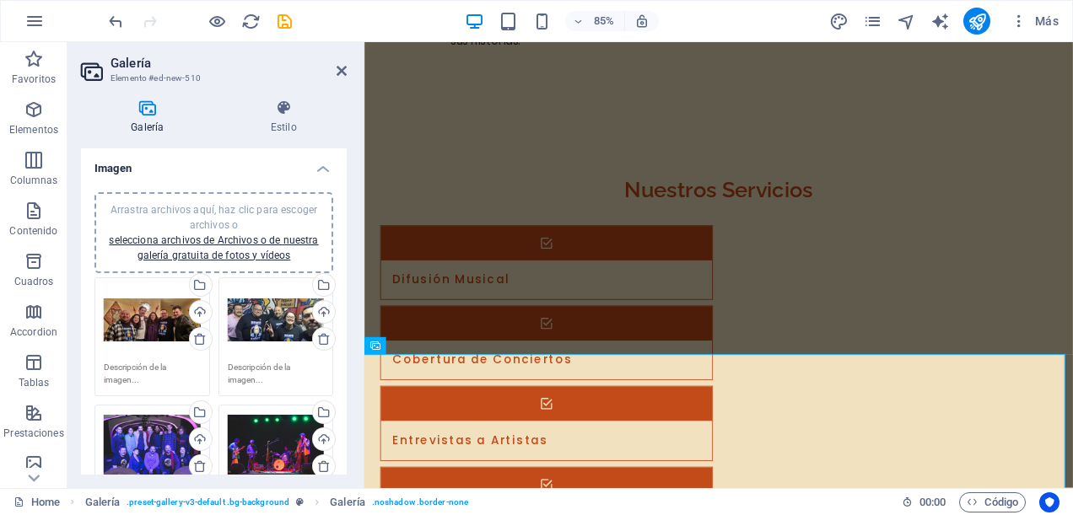
click at [323, 69] on h2 "Galería" at bounding box center [229, 63] width 236 height 15
click at [342, 69] on icon at bounding box center [342, 70] width 10 height 13
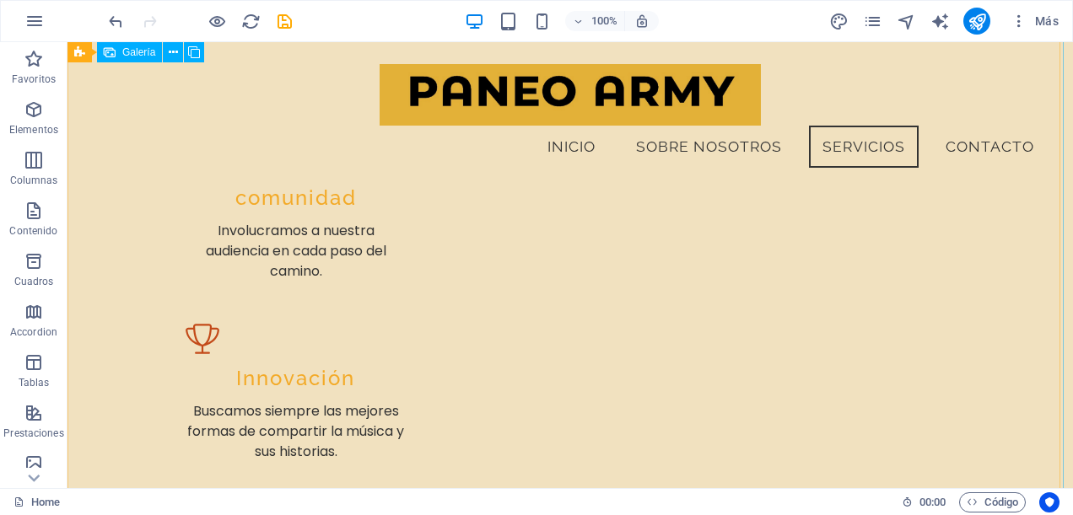
scroll to position [3508, 0]
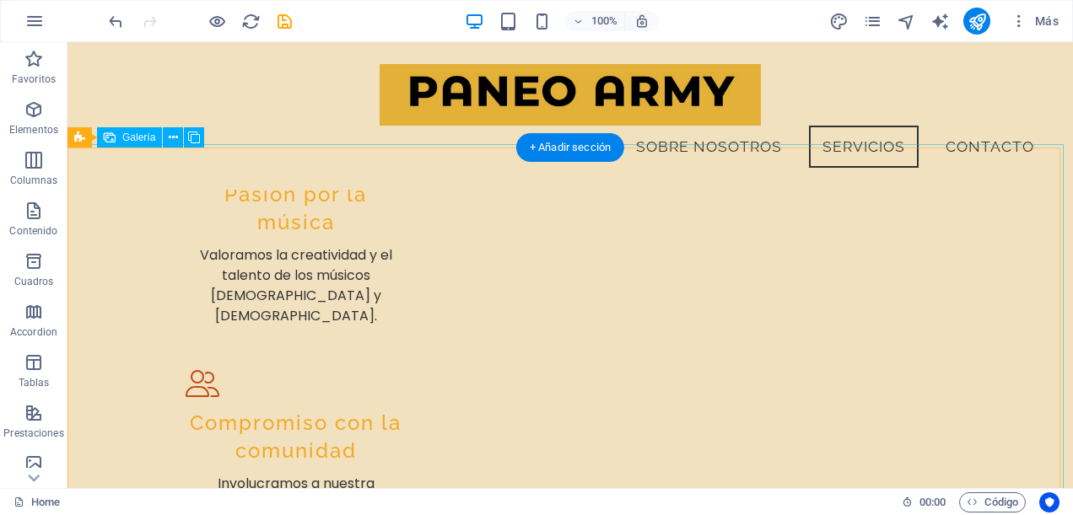
select select "px"
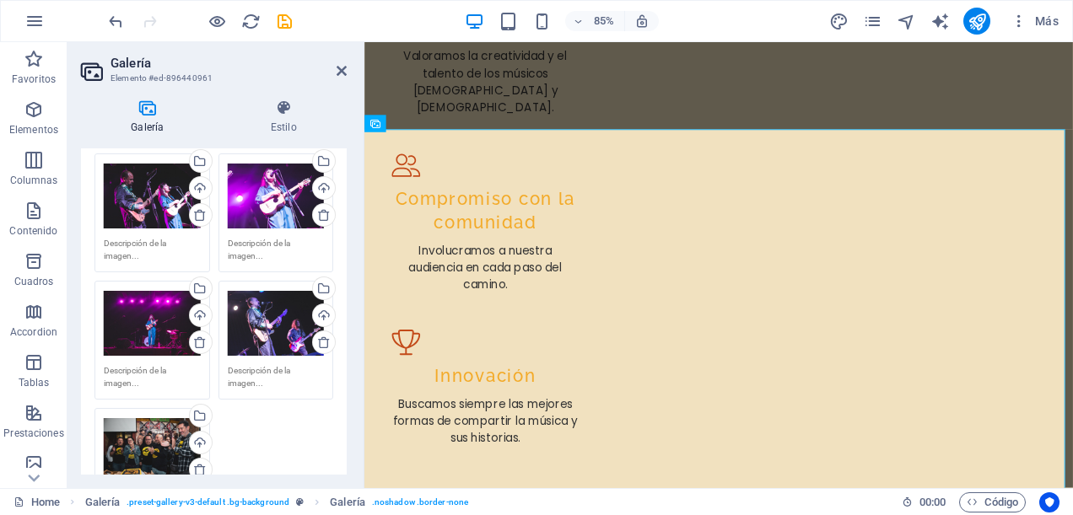
scroll to position [591, 0]
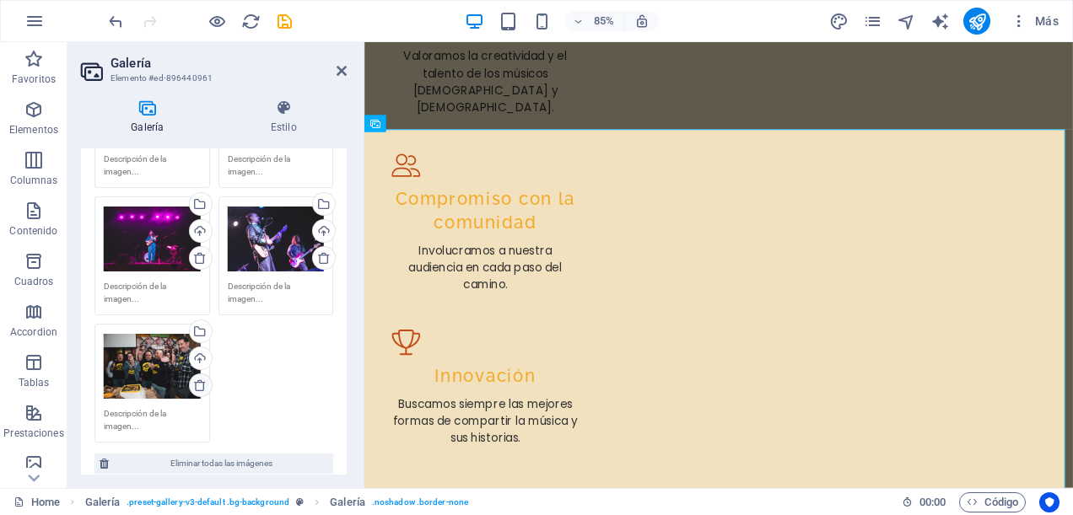
click at [200, 385] on icon at bounding box center [199, 385] width 13 height 13
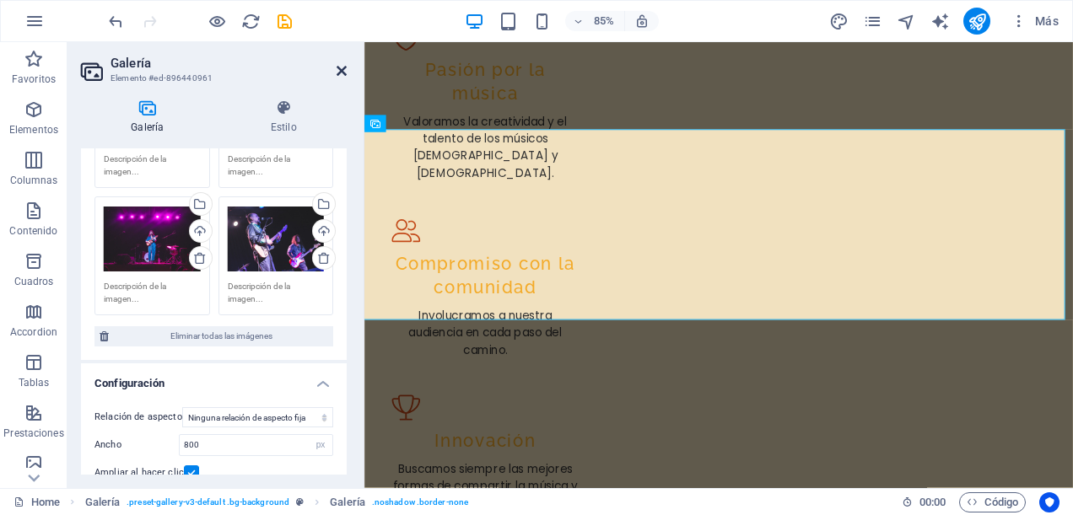
drag, startPoint x: 339, startPoint y: 73, endPoint x: 272, endPoint y: 31, distance: 79.6
click at [339, 73] on icon at bounding box center [342, 70] width 10 height 13
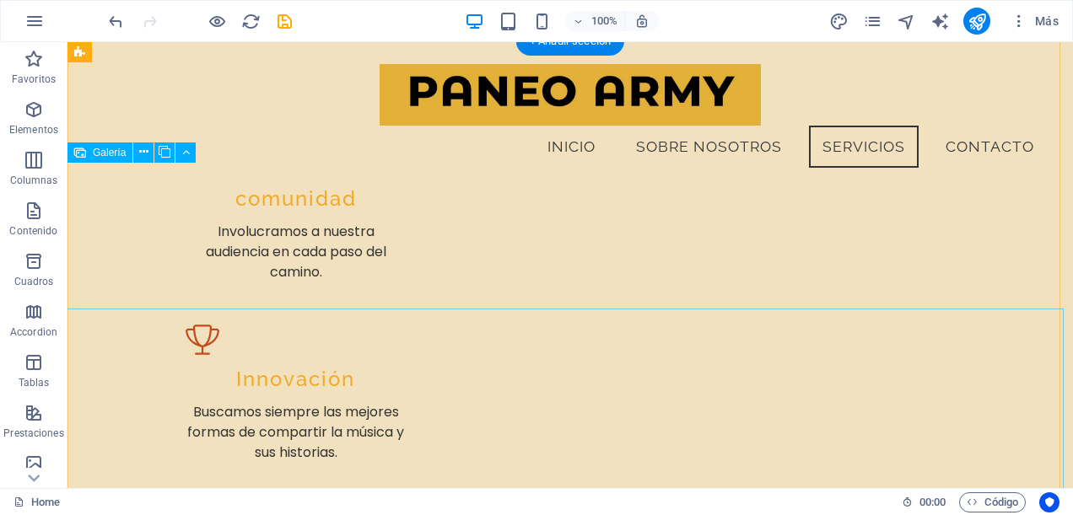
scroll to position [3676, 0]
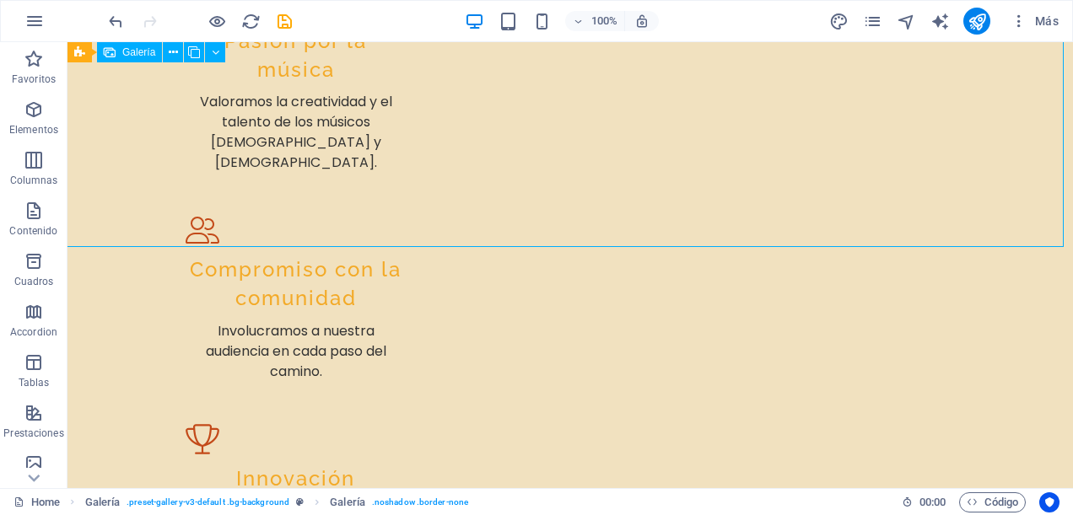
select select "px"
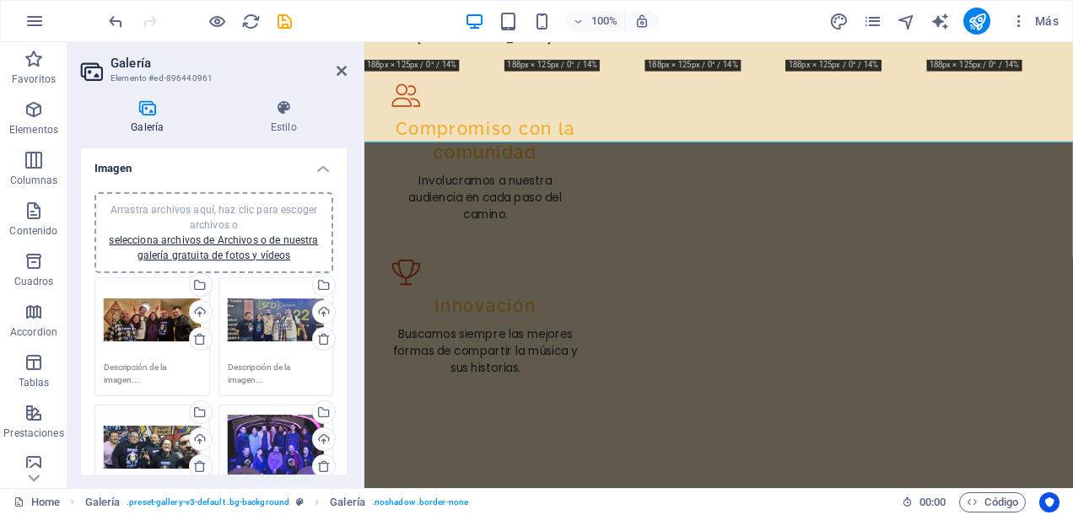
scroll to position [3762, 0]
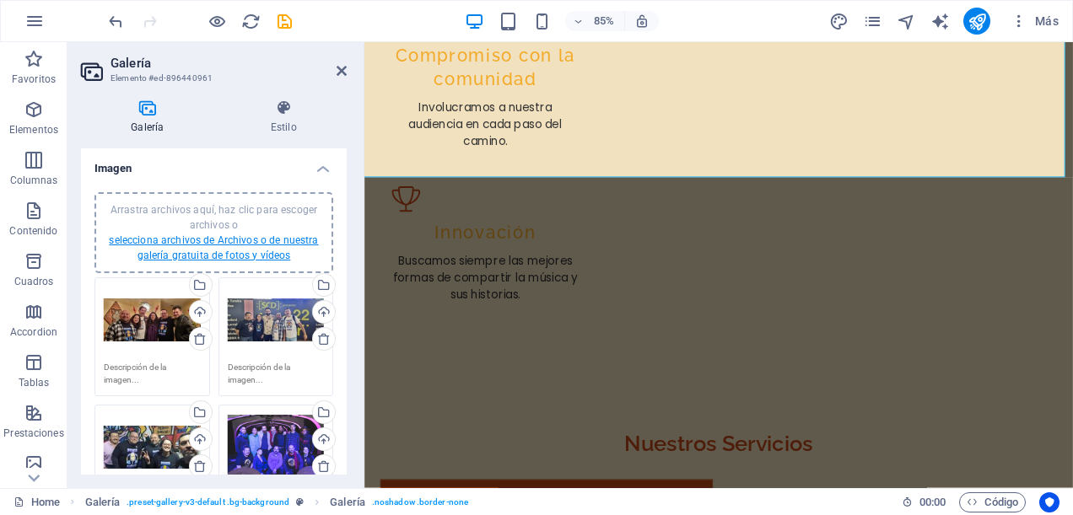
click at [250, 235] on link "selecciona archivos de Archivos o de nuestra galería gratuita de fotos y vídeos" at bounding box center [213, 248] width 209 height 27
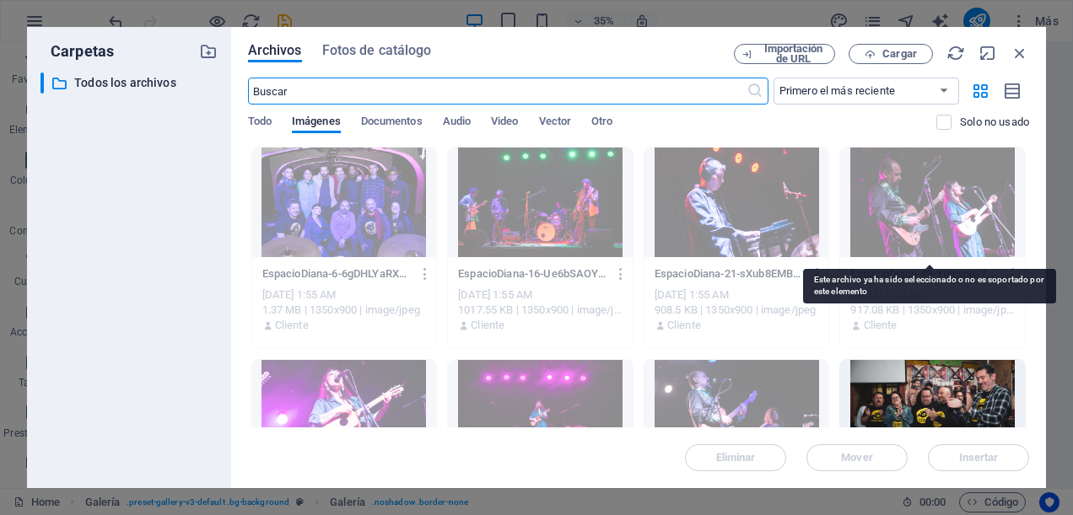
scroll to position [4409, 0]
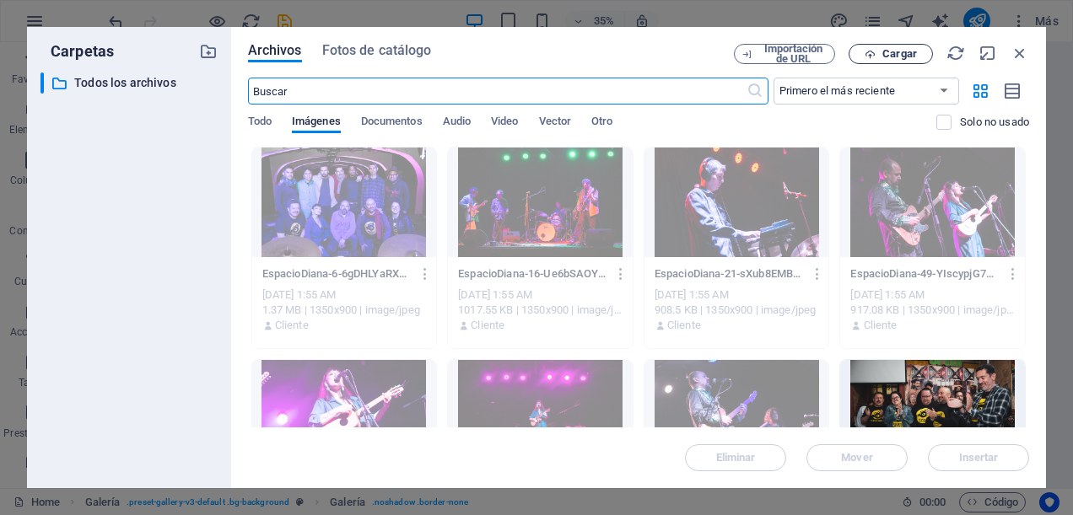
click at [882, 58] on span "Cargar" at bounding box center [899, 54] width 35 height 10
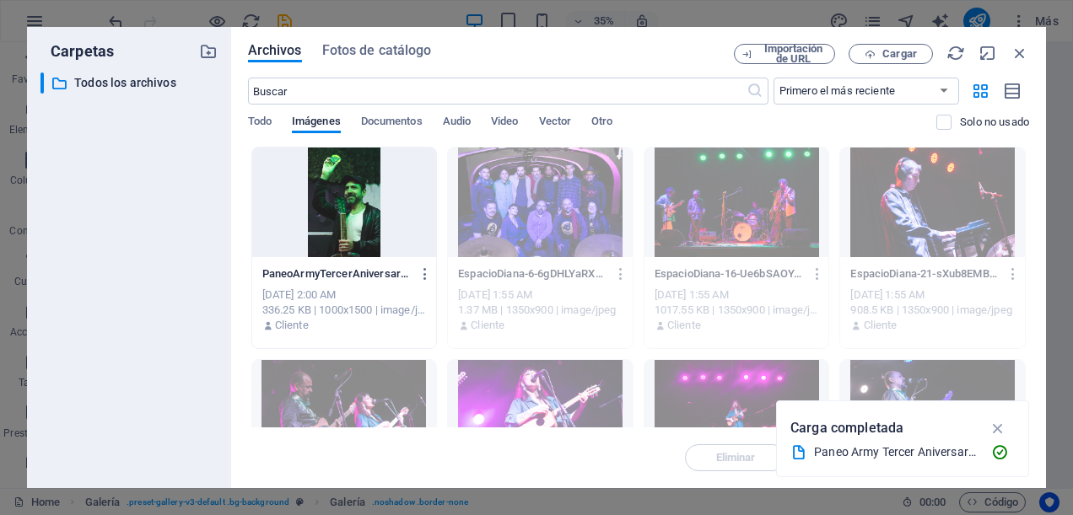
click at [369, 209] on div at bounding box center [344, 203] width 185 height 110
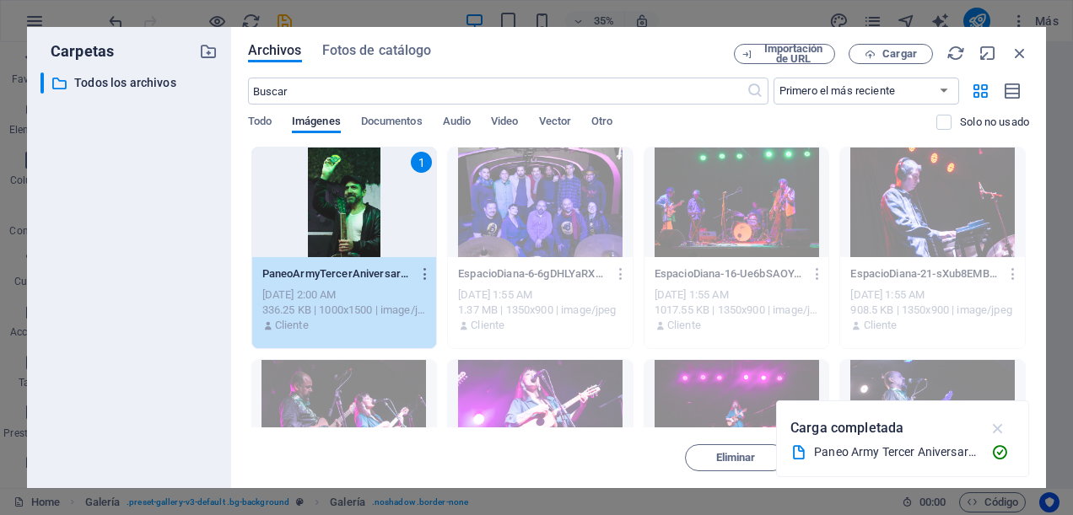
click at [999, 424] on icon "button" at bounding box center [998, 428] width 19 height 19
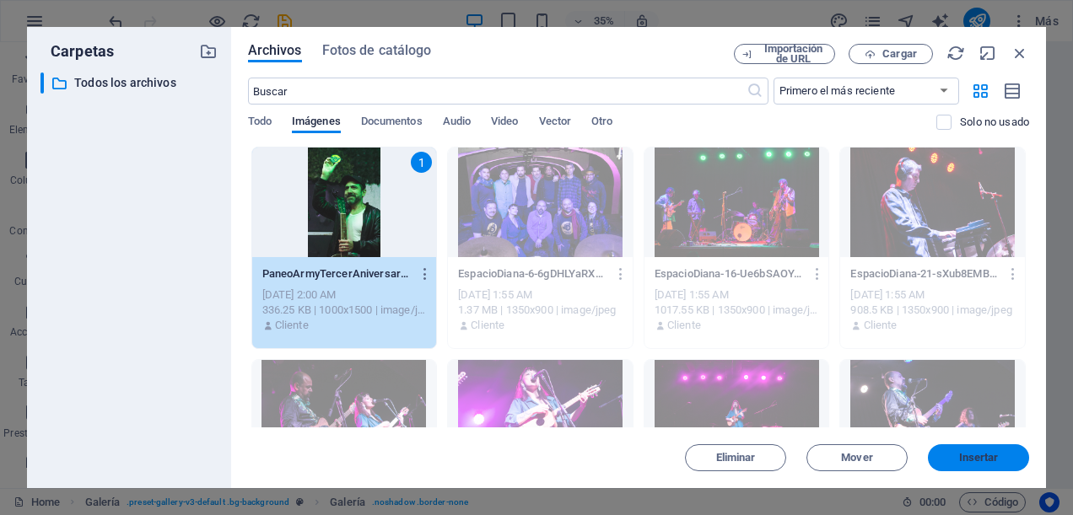
click at [971, 457] on span "Insertar" at bounding box center [979, 458] width 40 height 10
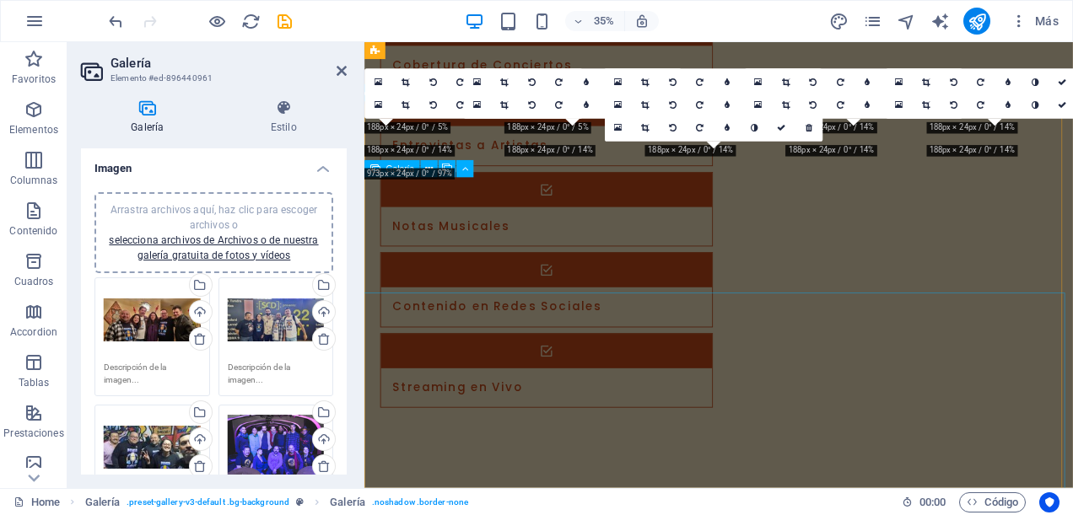
scroll to position [3762, 0]
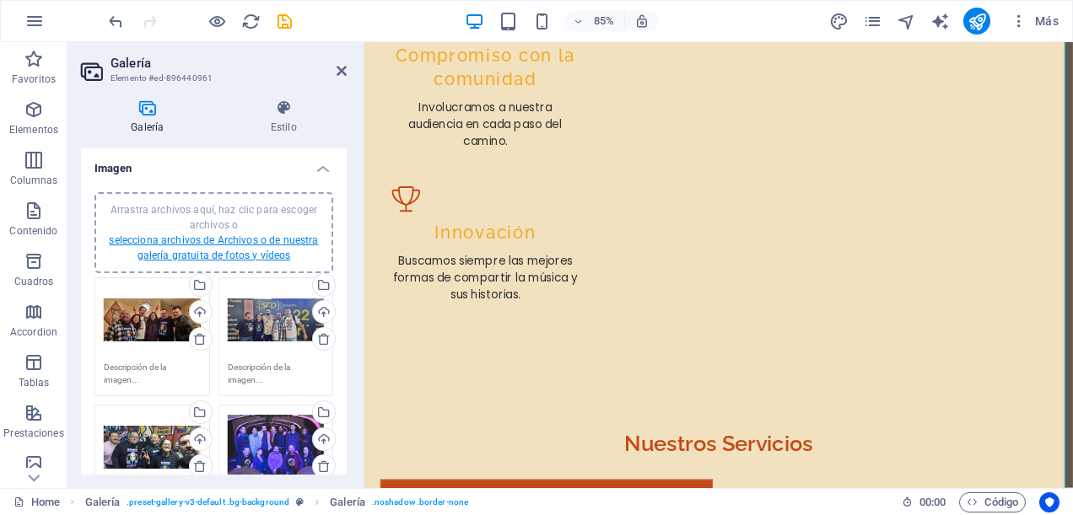
click at [208, 243] on link "selecciona archivos de Archivos o de nuestra galería gratuita de fotos y vídeos" at bounding box center [213, 248] width 209 height 27
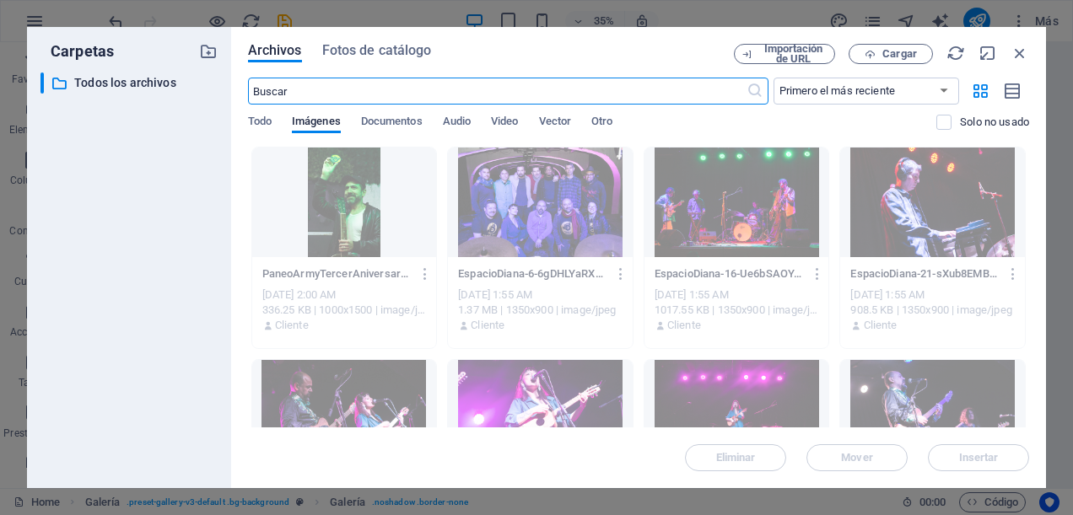
scroll to position [4409, 0]
click at [859, 56] on span "Cargar" at bounding box center [890, 54] width 69 height 11
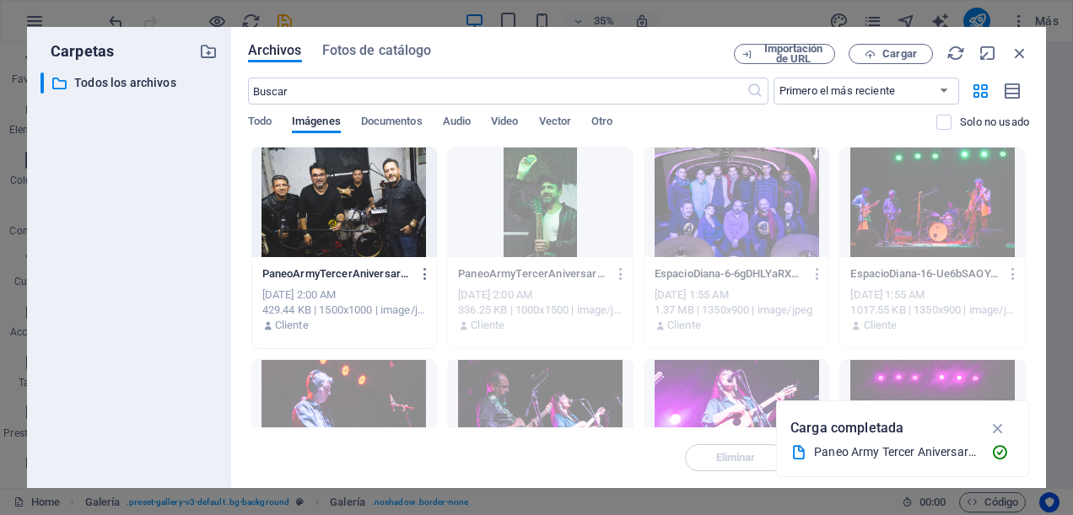
click at [340, 216] on div at bounding box center [344, 203] width 185 height 110
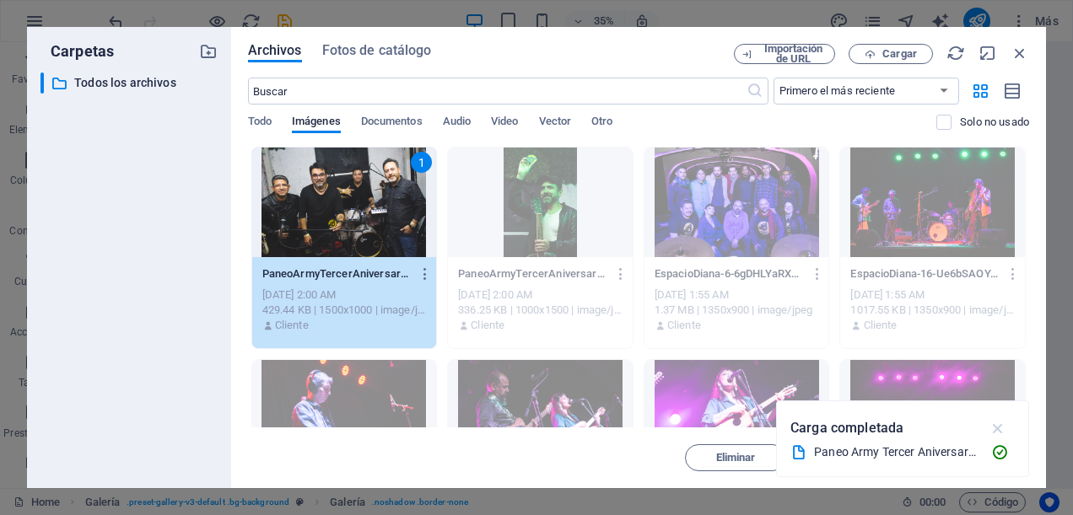
click at [998, 431] on icon "button" at bounding box center [998, 428] width 19 height 19
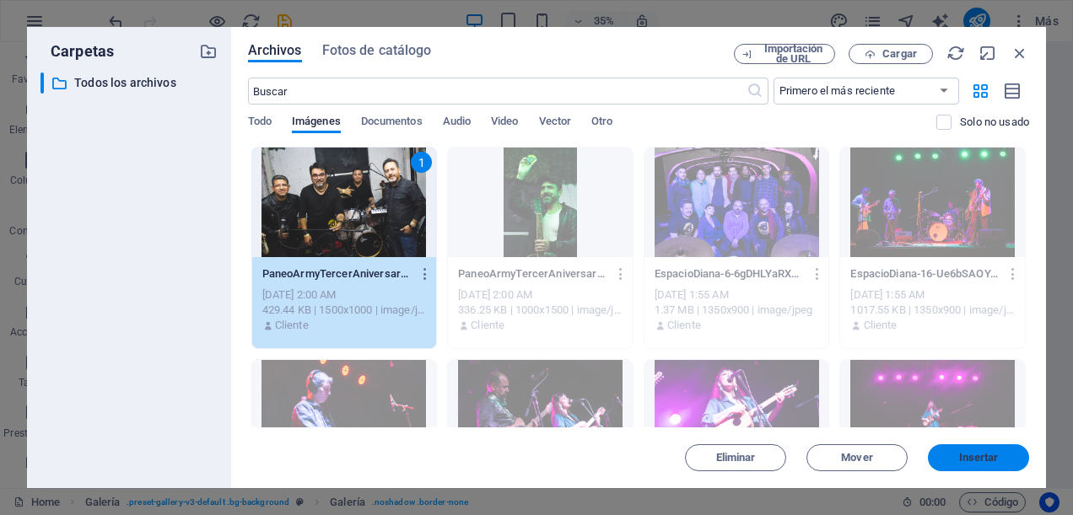
click at [992, 450] on button "Insertar" at bounding box center [978, 458] width 101 height 27
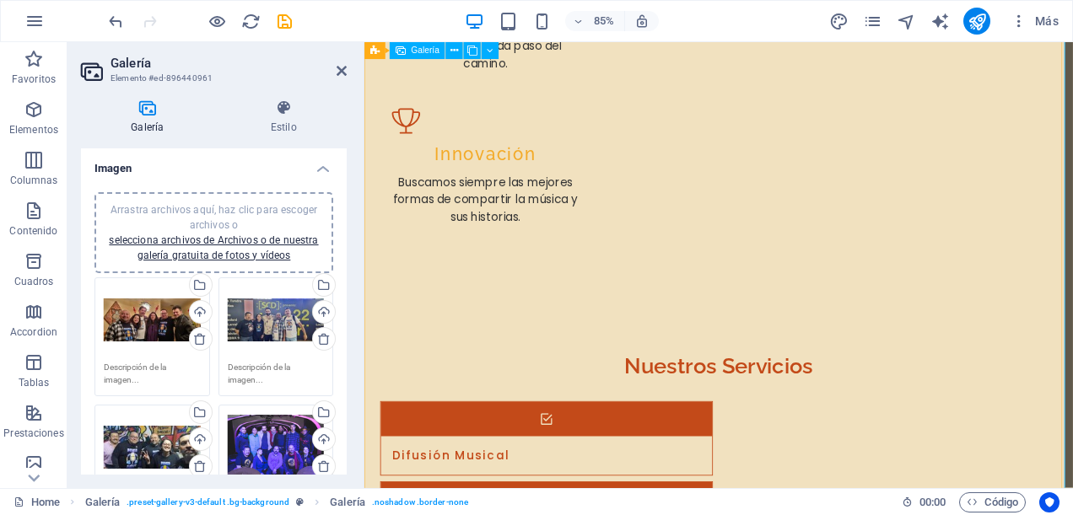
scroll to position [3762, 0]
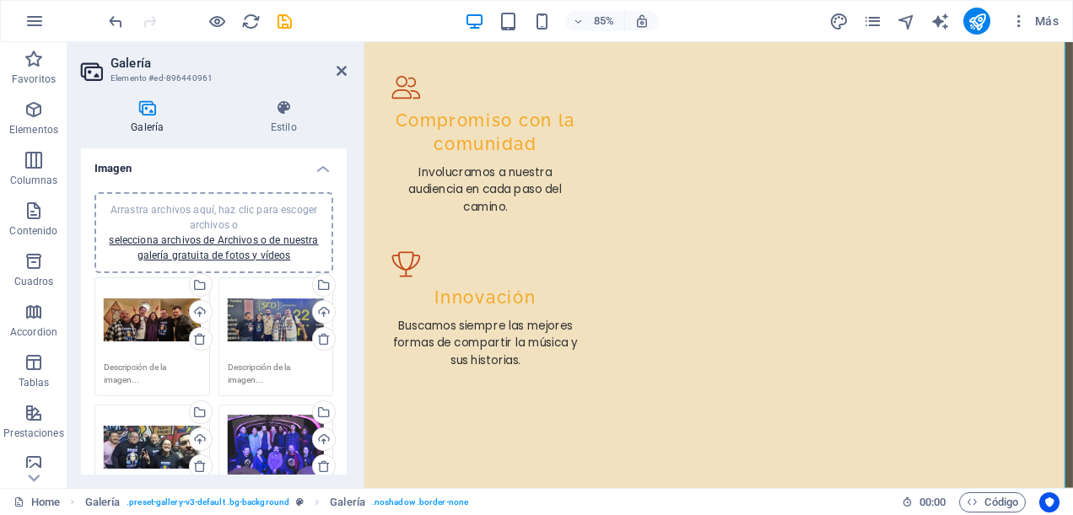
click at [214, 246] on div "Arrastra archivos aquí, haz clic para escoger archivos o selecciona archivos de…" at bounding box center [214, 232] width 218 height 61
click at [229, 249] on link "selecciona archivos de Archivos o de nuestra galería gratuita de fotos y vídeos" at bounding box center [213, 248] width 209 height 27
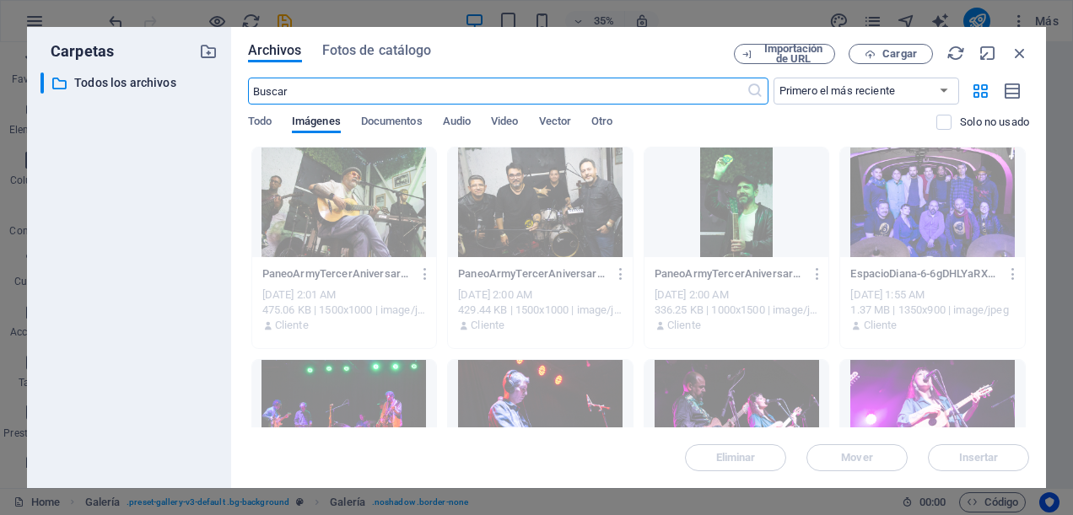
scroll to position [4409, 0]
click at [868, 52] on icon "button" at bounding box center [870, 54] width 11 height 11
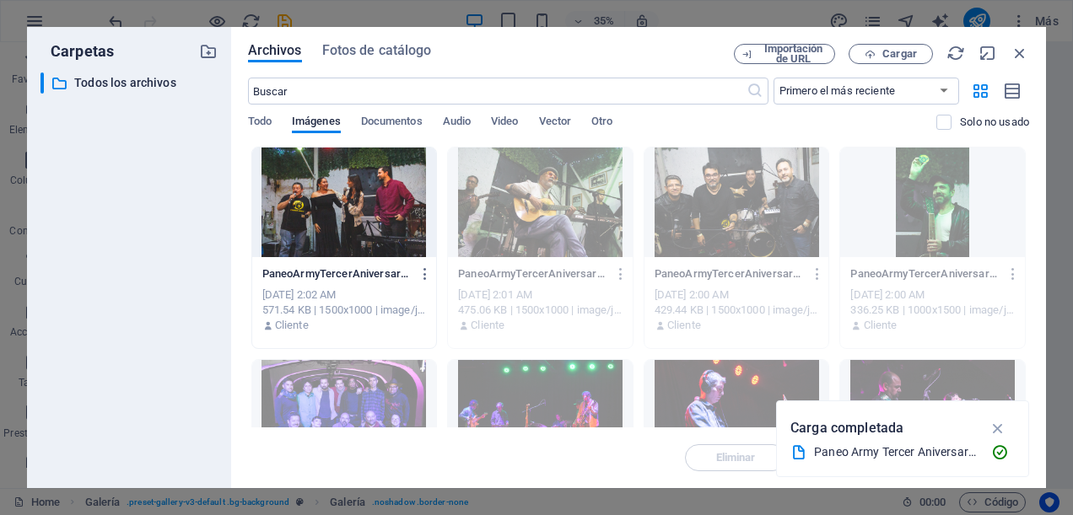
drag, startPoint x: 504, startPoint y: 51, endPoint x: 386, endPoint y: 283, distance: 260.3
click at [386, 283] on div "Archivos Fotos de catálogo Importación de URL Cargar ​ Primero el más reciente …" at bounding box center [638, 258] width 781 height 428
click at [1016, 52] on icon "button" at bounding box center [1020, 53] width 19 height 19
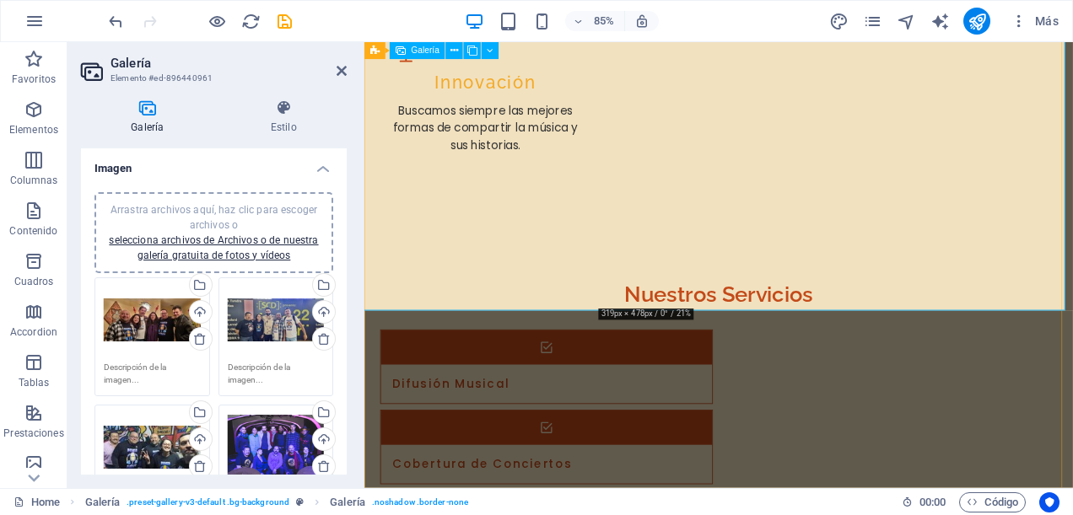
scroll to position [3847, 0]
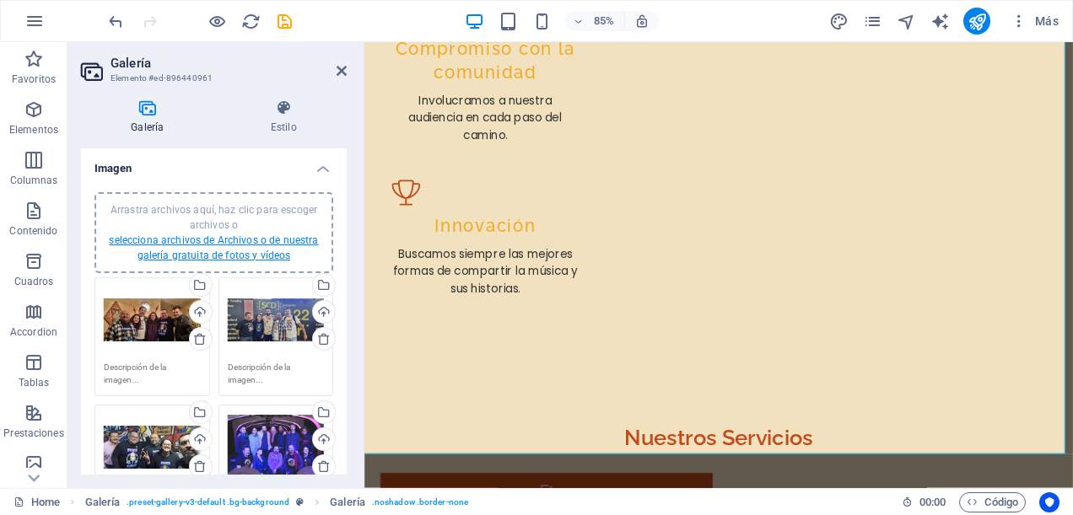
click at [202, 249] on link "selecciona archivos de Archivos o de nuestra galería gratuita de fotos y vídeos" at bounding box center [213, 248] width 209 height 27
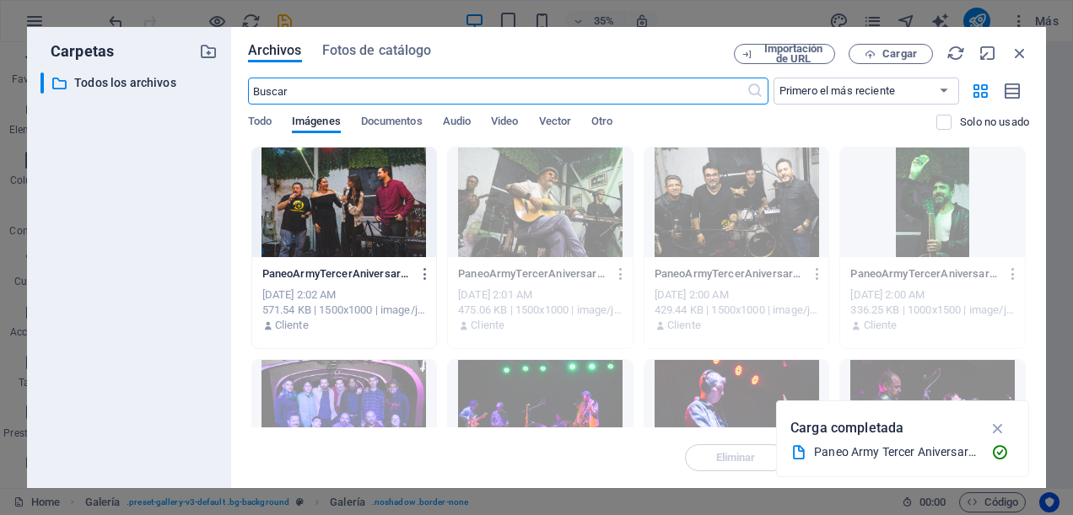
scroll to position [4495, 0]
click at [321, 189] on div at bounding box center [344, 203] width 185 height 110
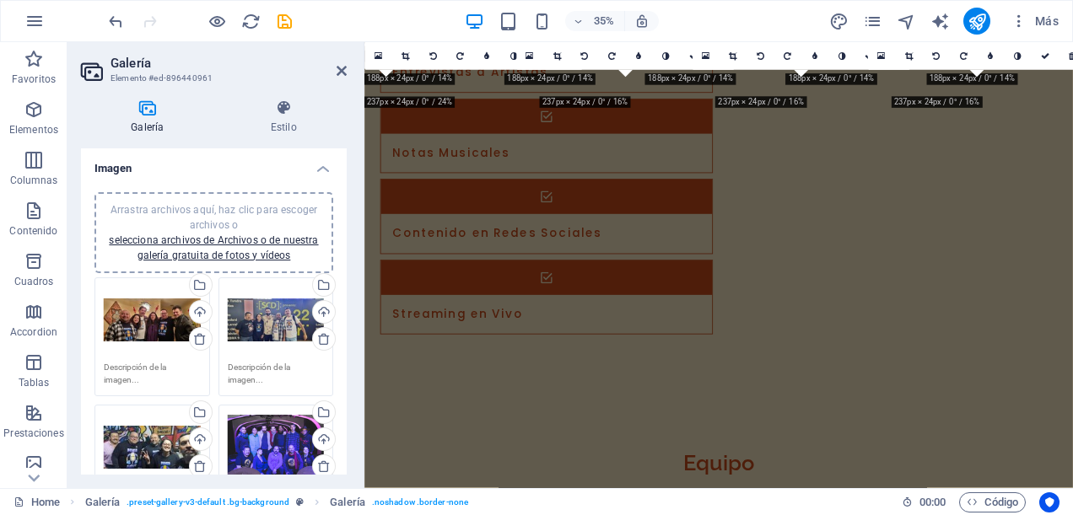
scroll to position [3847, 0]
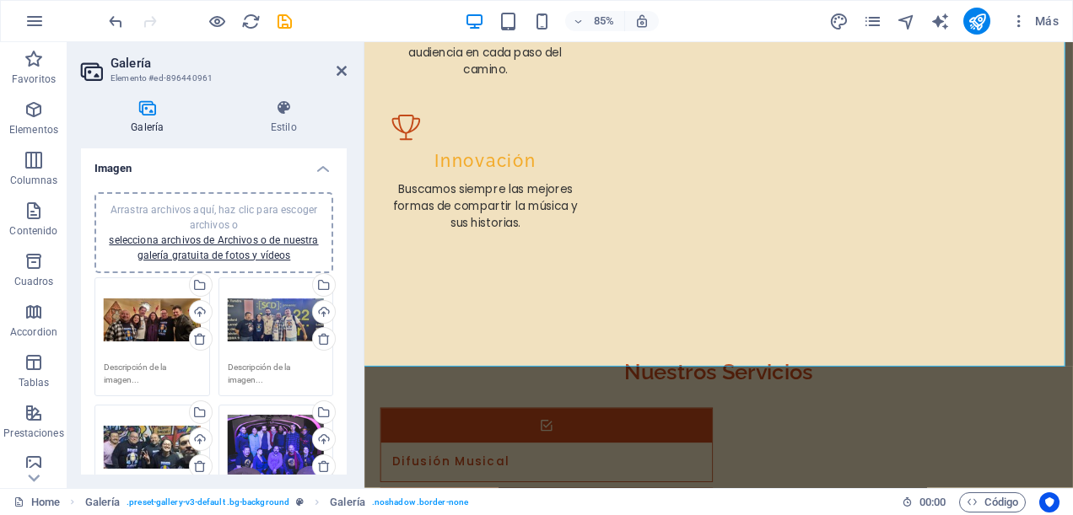
click at [228, 247] on div "Arrastra archivos aquí, haz clic para escoger archivos o selecciona archivos de…" at bounding box center [214, 232] width 218 height 61
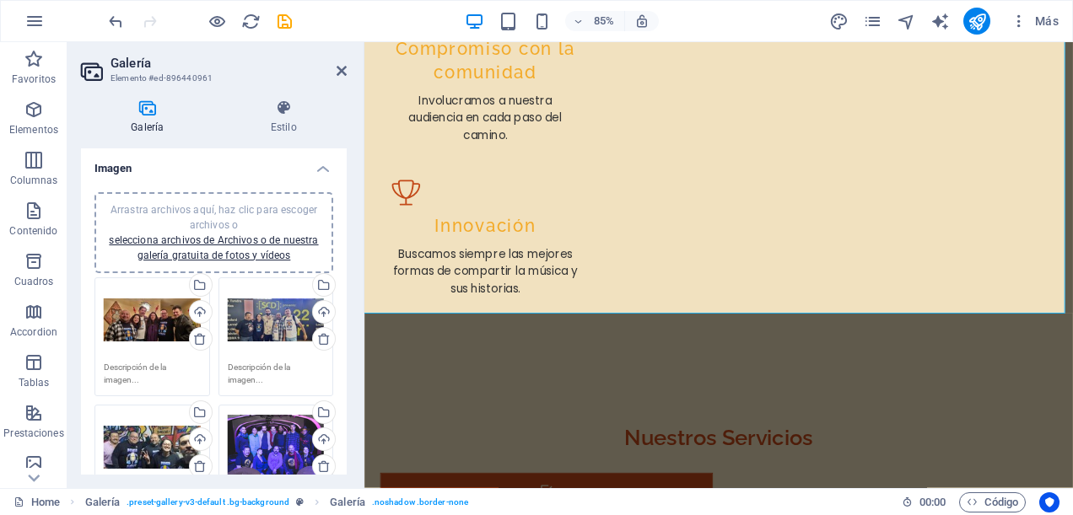
click at [217, 235] on link "selecciona archivos de Archivos o de nuestra galería gratuita de fotos y vídeos" at bounding box center [213, 248] width 209 height 27
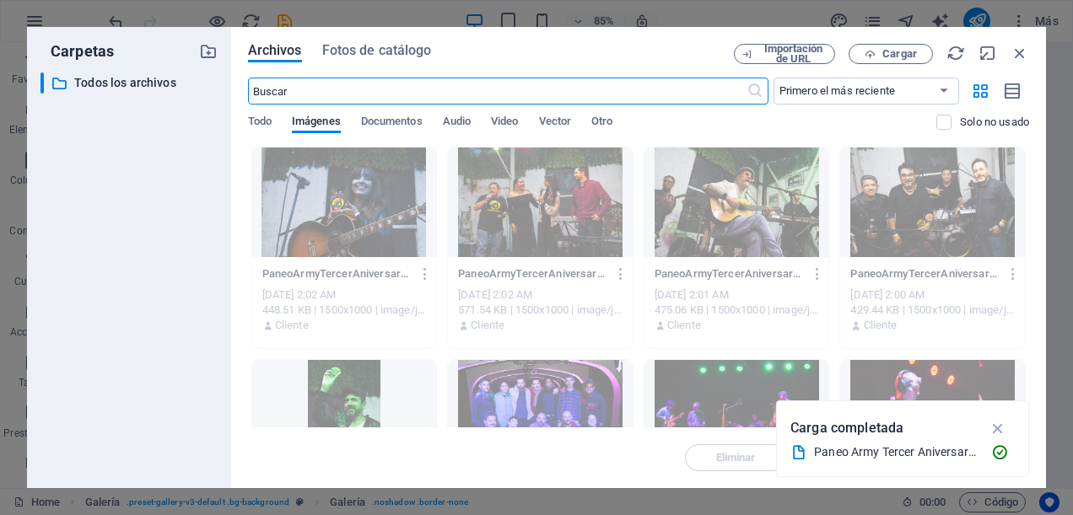
scroll to position [4493, 0]
click at [887, 52] on span "Cargar" at bounding box center [899, 54] width 35 height 10
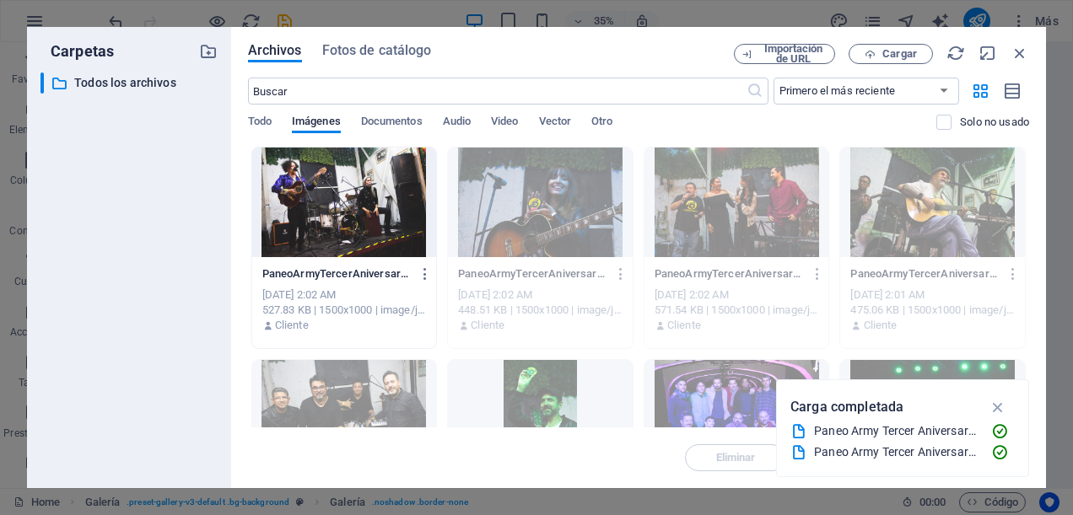
click at [349, 178] on div at bounding box center [344, 203] width 185 height 110
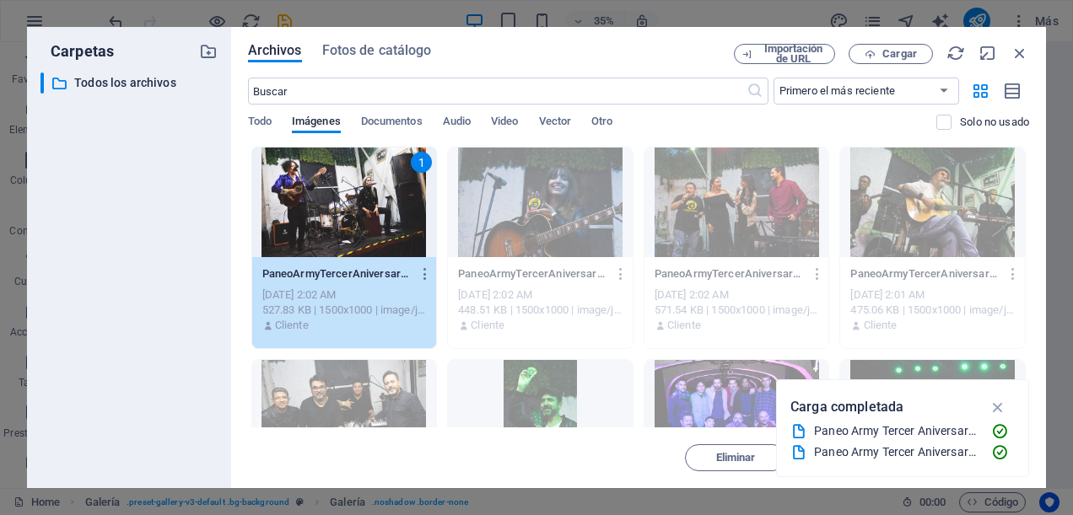
click at [349, 178] on div "1" at bounding box center [344, 203] width 185 height 110
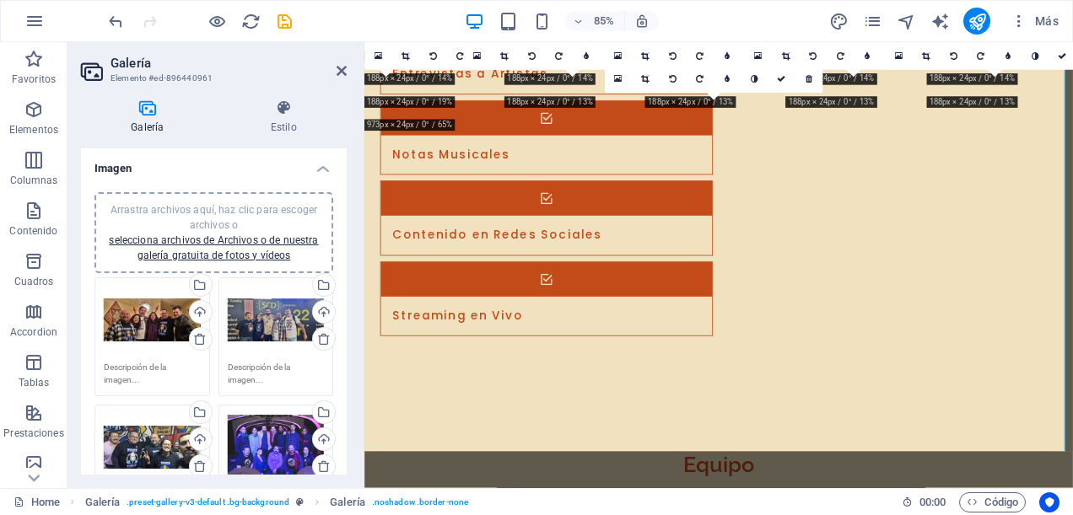
scroll to position [3847, 0]
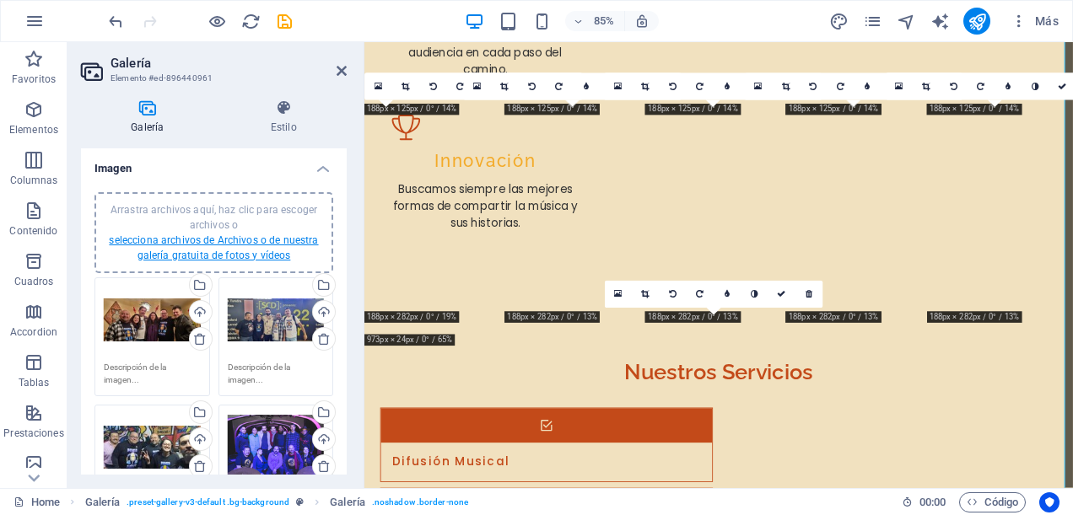
click at [211, 245] on link "selecciona archivos de Archivos o de nuestra galería gratuita de fotos y vídeos" at bounding box center [213, 248] width 209 height 27
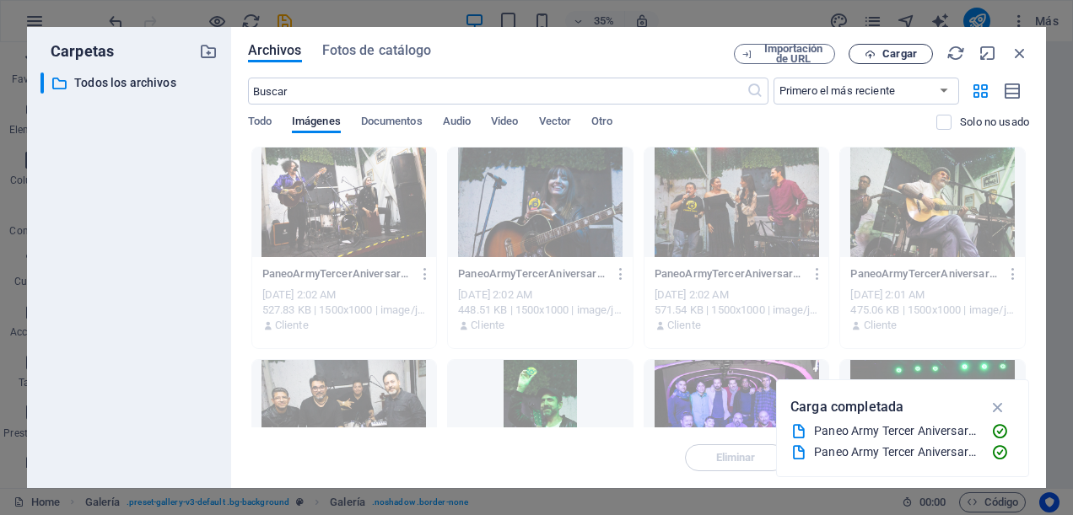
click at [873, 52] on icon "button" at bounding box center [870, 54] width 11 height 11
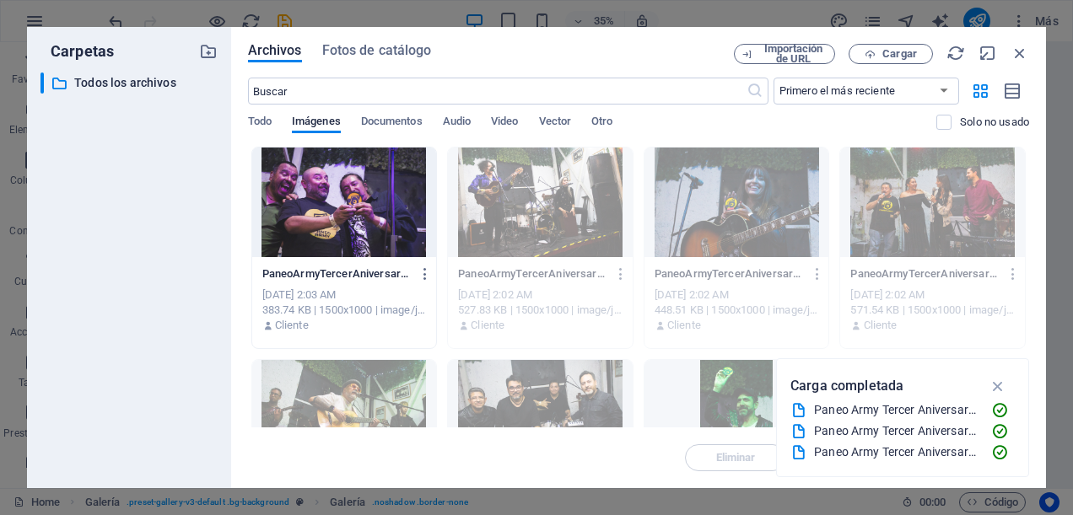
click at [341, 189] on div at bounding box center [344, 203] width 185 height 110
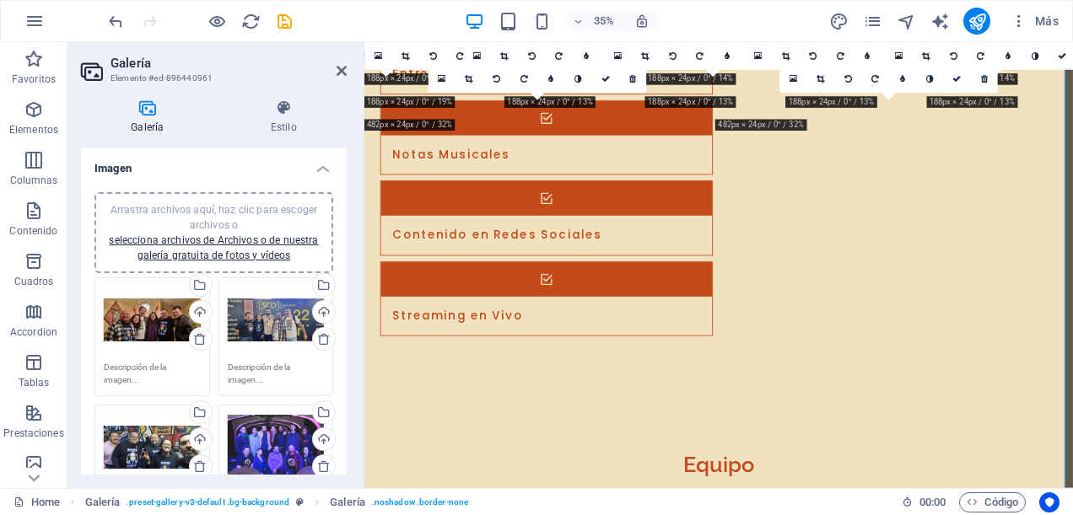
scroll to position [3847, 0]
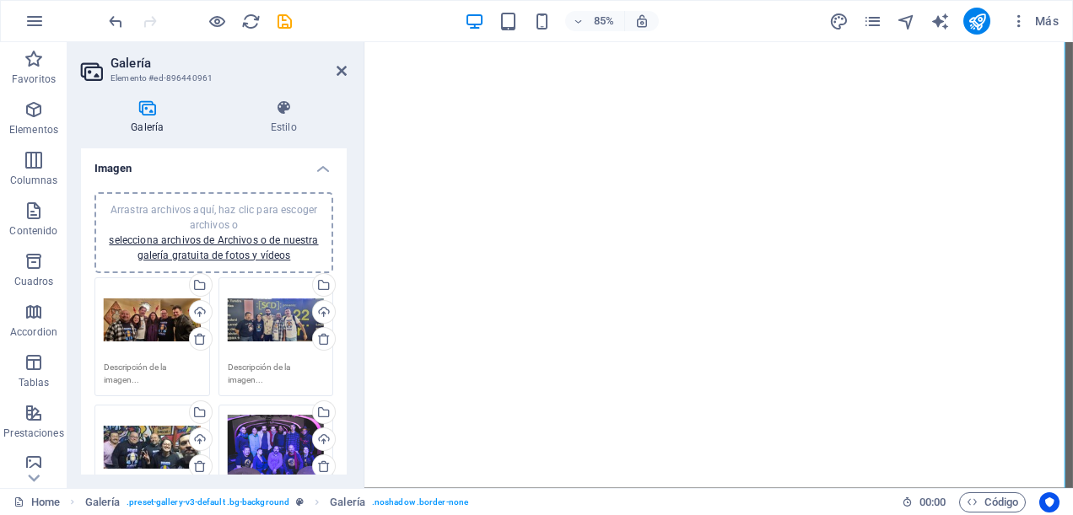
select select "px"
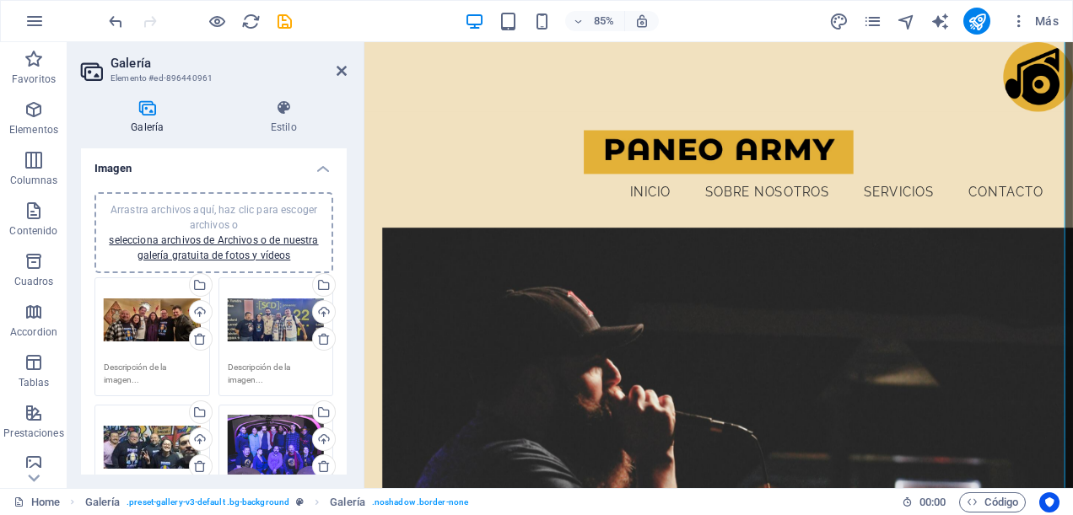
scroll to position [3847, 0]
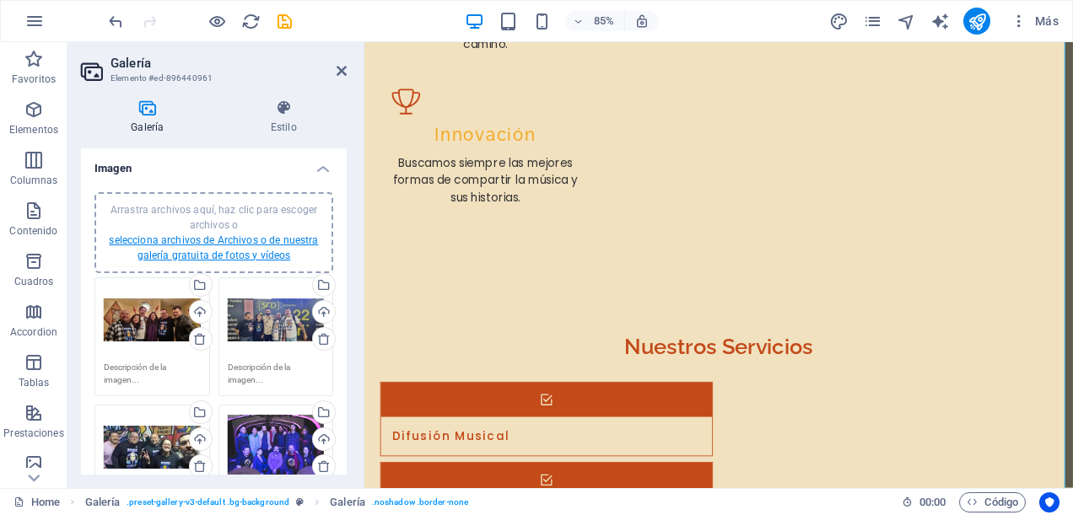
click at [251, 238] on link "selecciona archivos de Archivos o de nuestra galería gratuita de fotos y vídeos" at bounding box center [213, 248] width 209 height 27
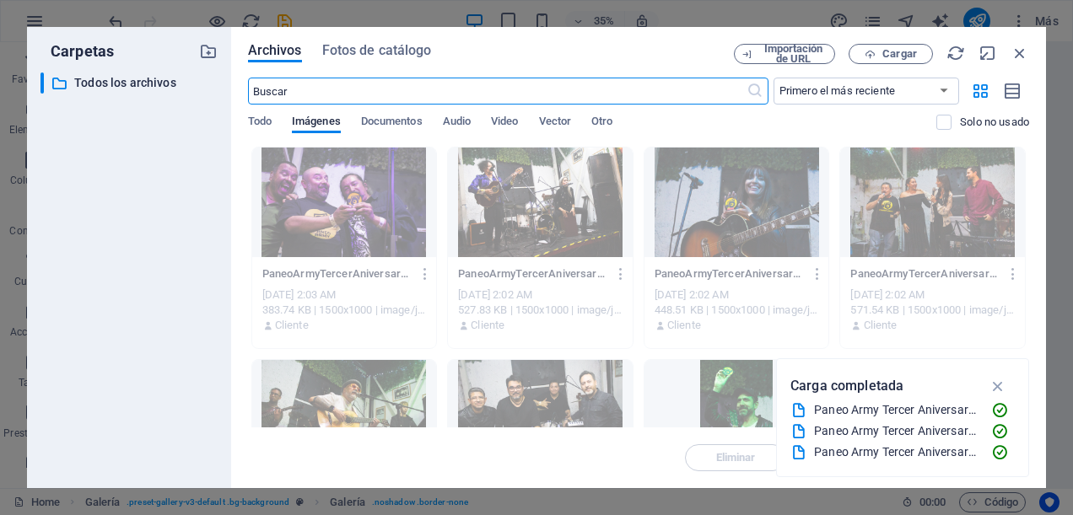
scroll to position [4493, 0]
click at [864, 56] on span "Cargar" at bounding box center [890, 54] width 69 height 11
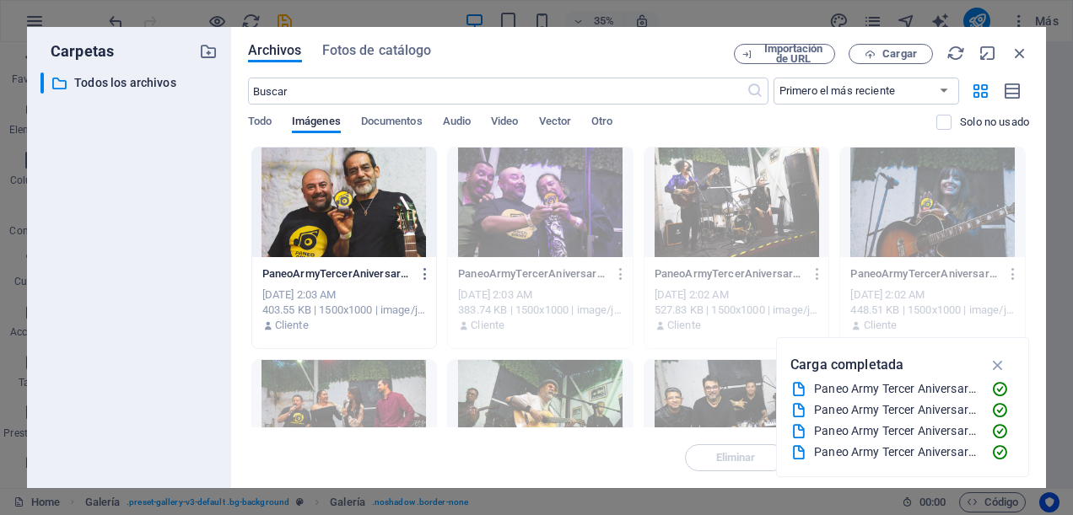
click at [330, 175] on div at bounding box center [344, 203] width 185 height 110
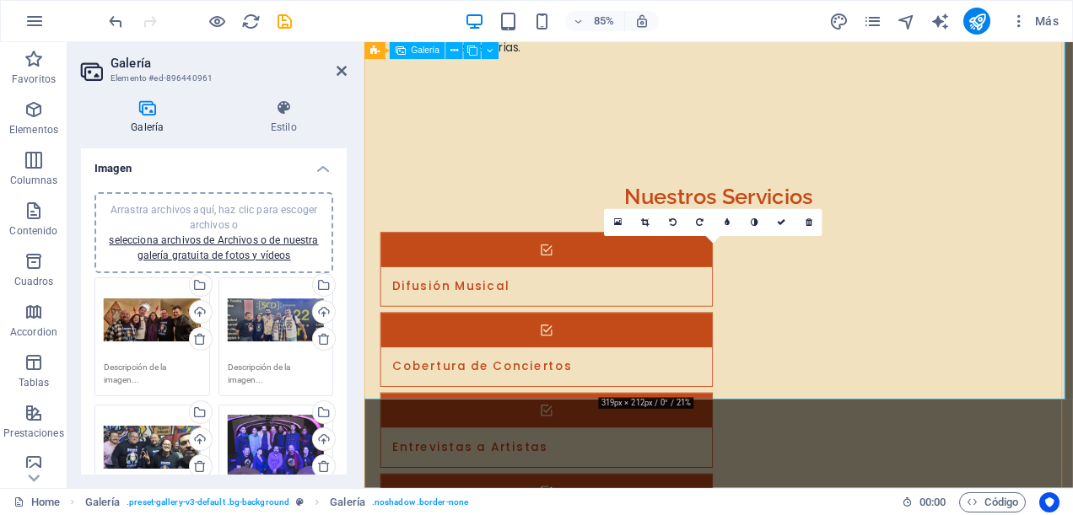
scroll to position [3931, 0]
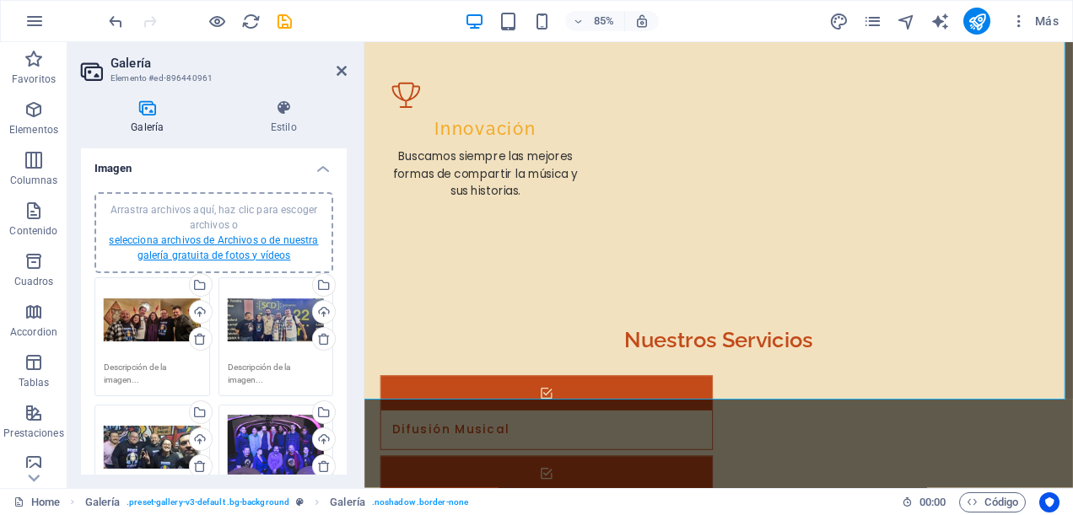
click at [189, 250] on link "selecciona archivos de Archivos o de nuestra galería gratuita de fotos y vídeos" at bounding box center [213, 248] width 209 height 27
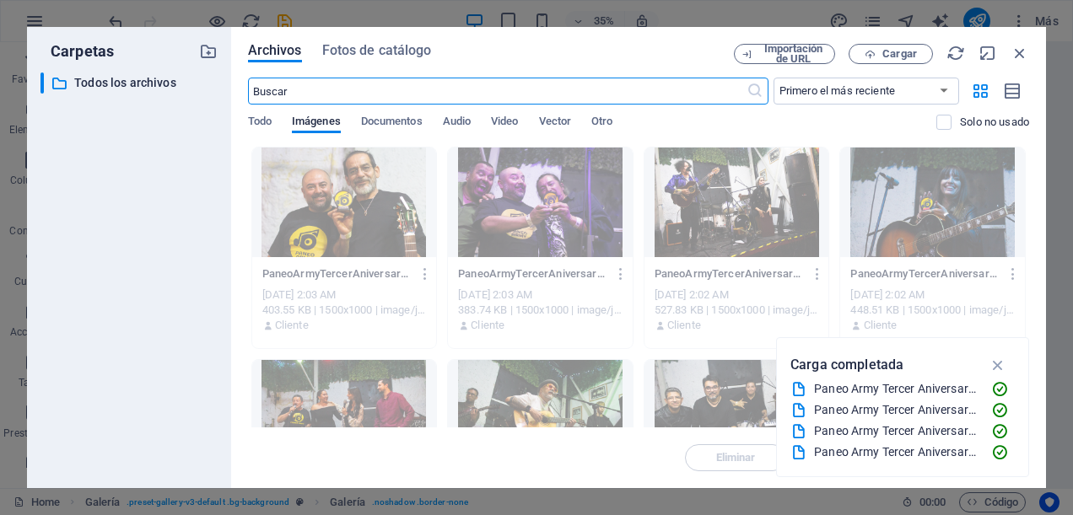
scroll to position [4581, 0]
click at [898, 51] on span "Cargar" at bounding box center [899, 54] width 35 height 10
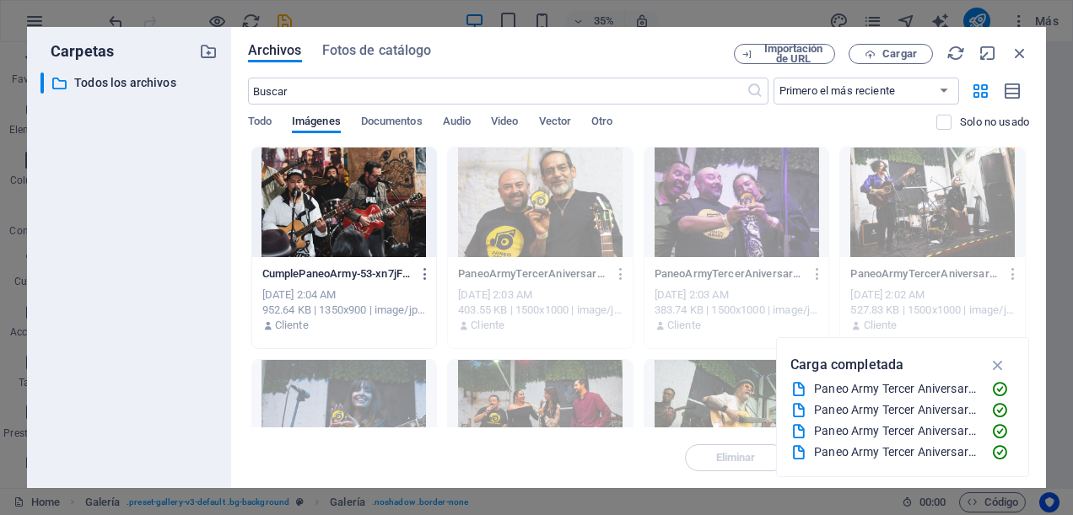
click at [328, 217] on div at bounding box center [344, 203] width 185 height 110
click at [328, 216] on div at bounding box center [344, 203] width 185 height 110
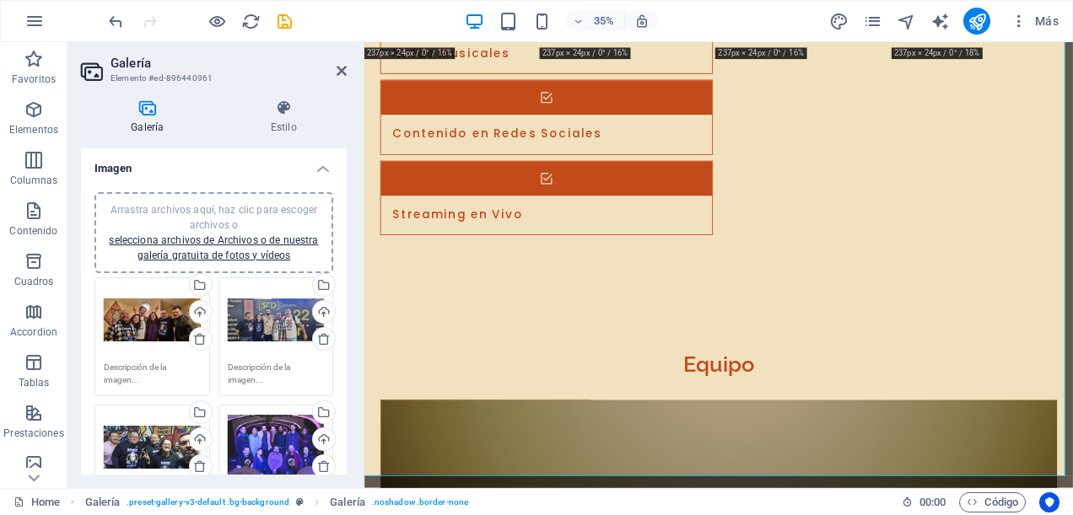
scroll to position [3931, 0]
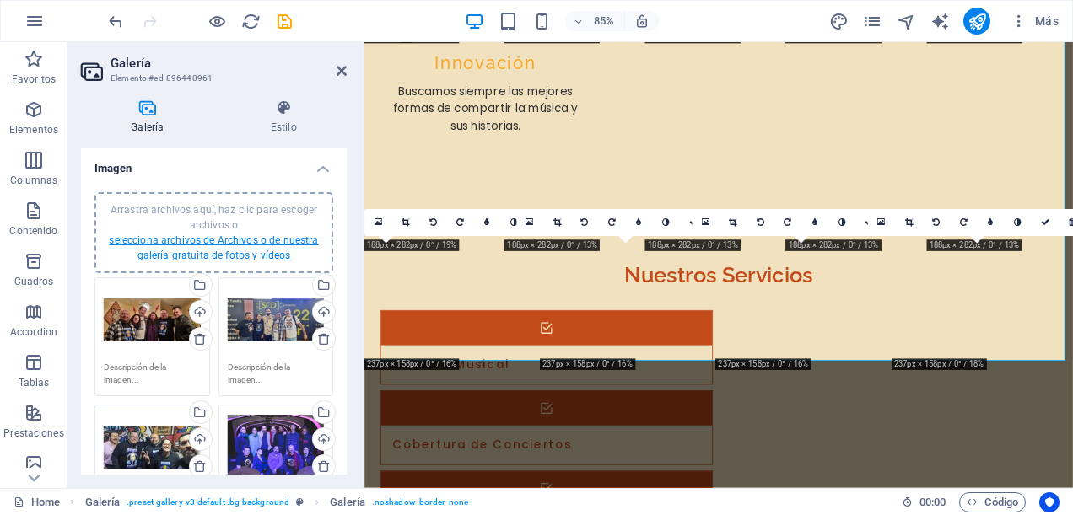
click at [229, 251] on link "selecciona archivos de Archivos o de nuestra galería gratuita de fotos y vídeos" at bounding box center [213, 248] width 209 height 27
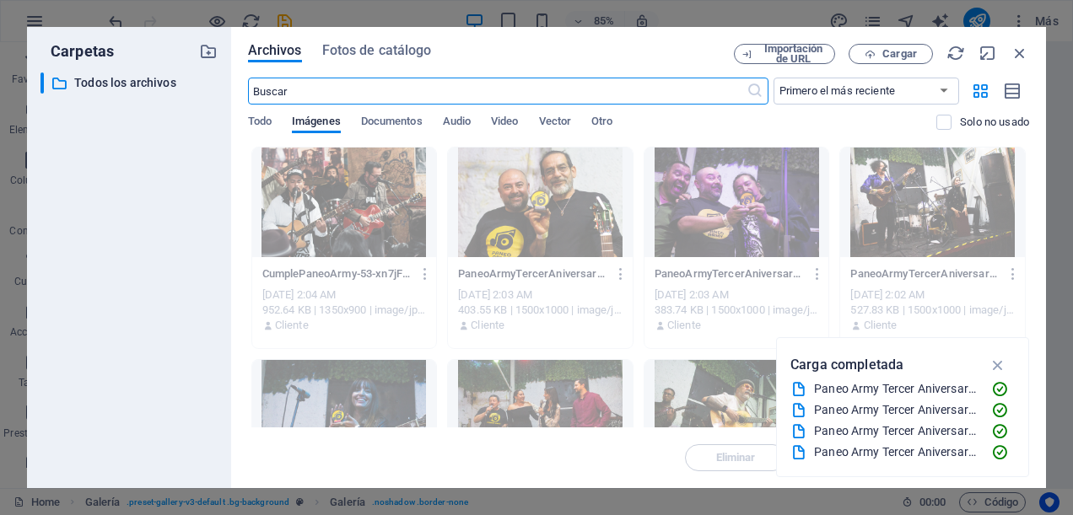
scroll to position [4577, 0]
click at [876, 56] on icon "button" at bounding box center [870, 54] width 11 height 11
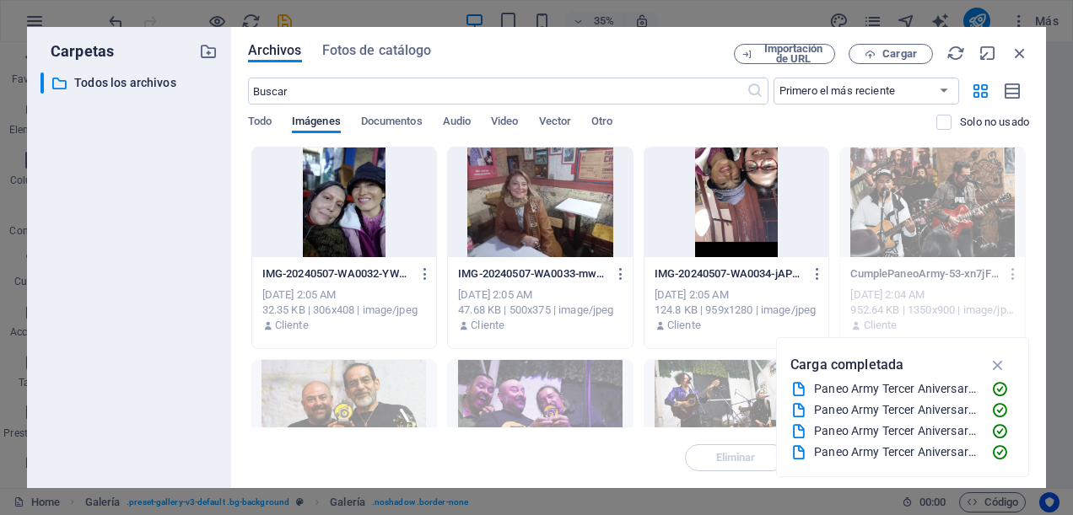
click at [543, 215] on div at bounding box center [540, 203] width 185 height 110
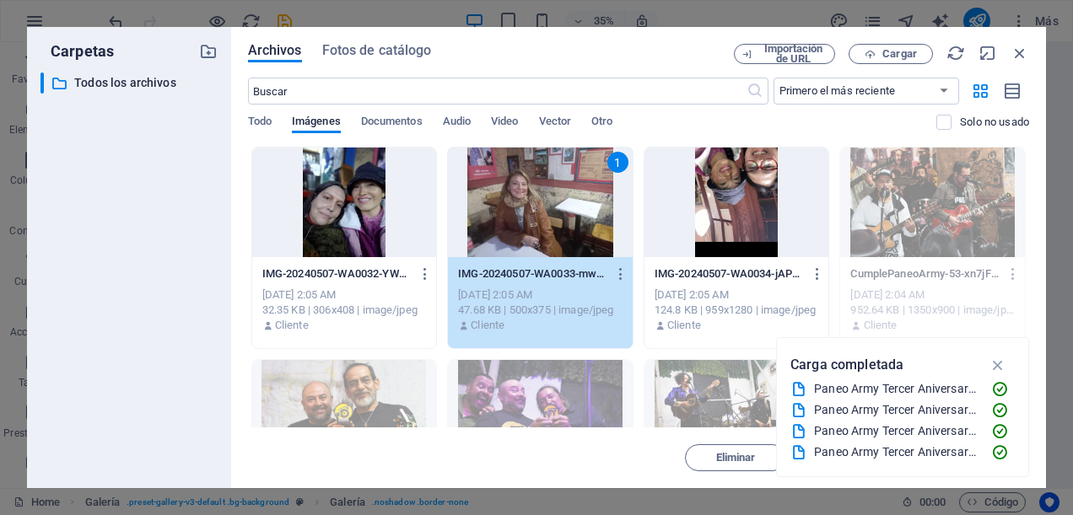
click at [543, 215] on div "1" at bounding box center [540, 203] width 185 height 110
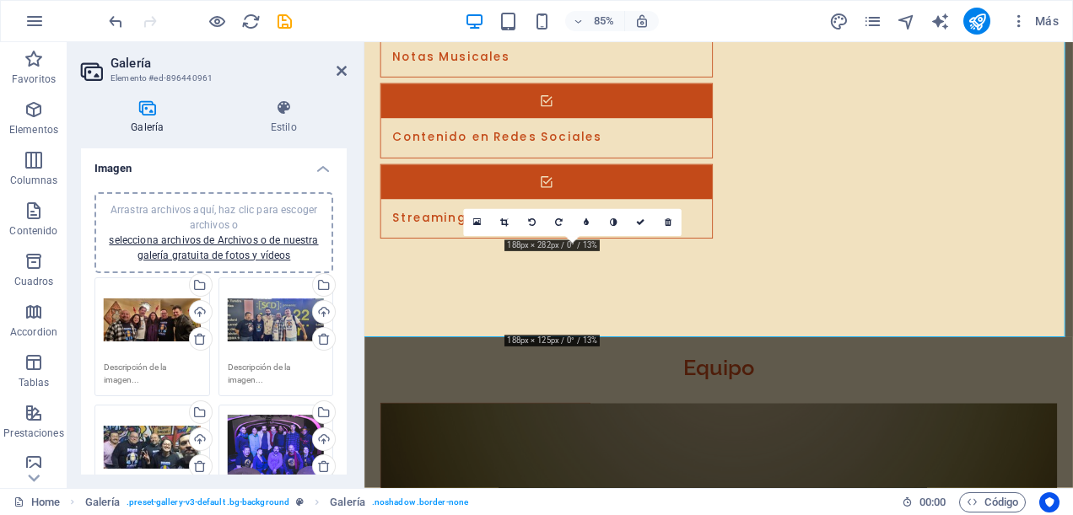
scroll to position [3931, 0]
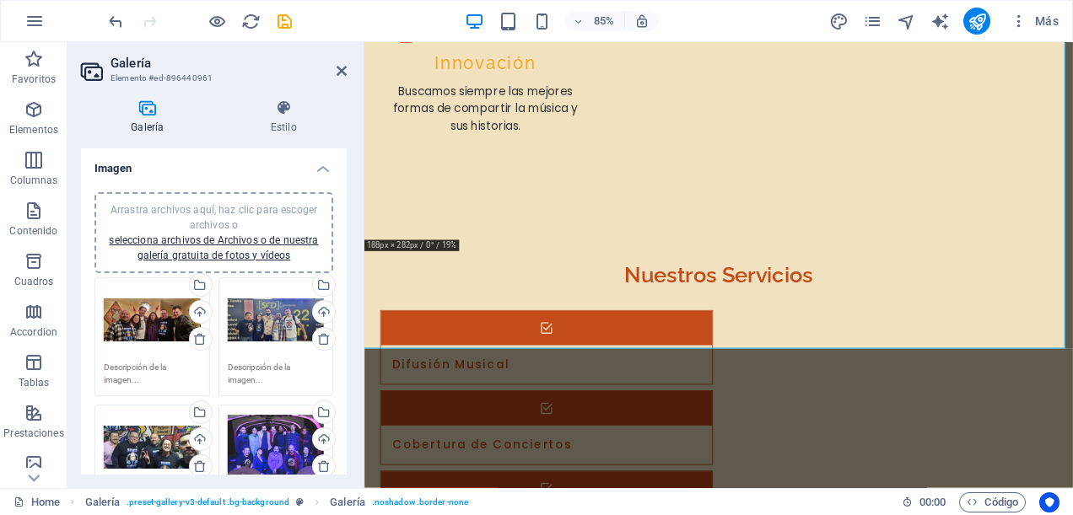
click at [267, 246] on div "Arrastra archivos aquí, haz clic para escoger archivos o selecciona archivos de…" at bounding box center [214, 232] width 218 height 61
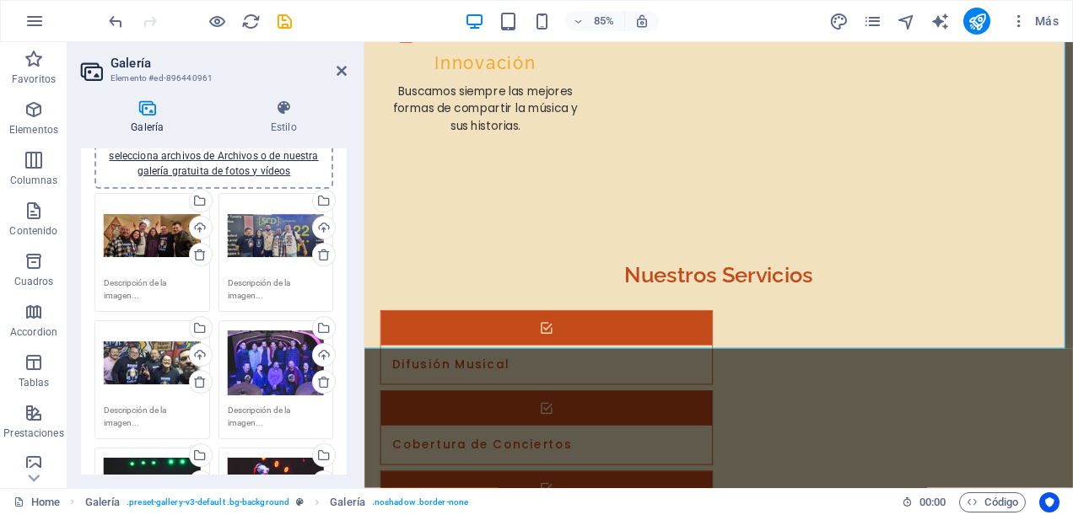
scroll to position [0, 0]
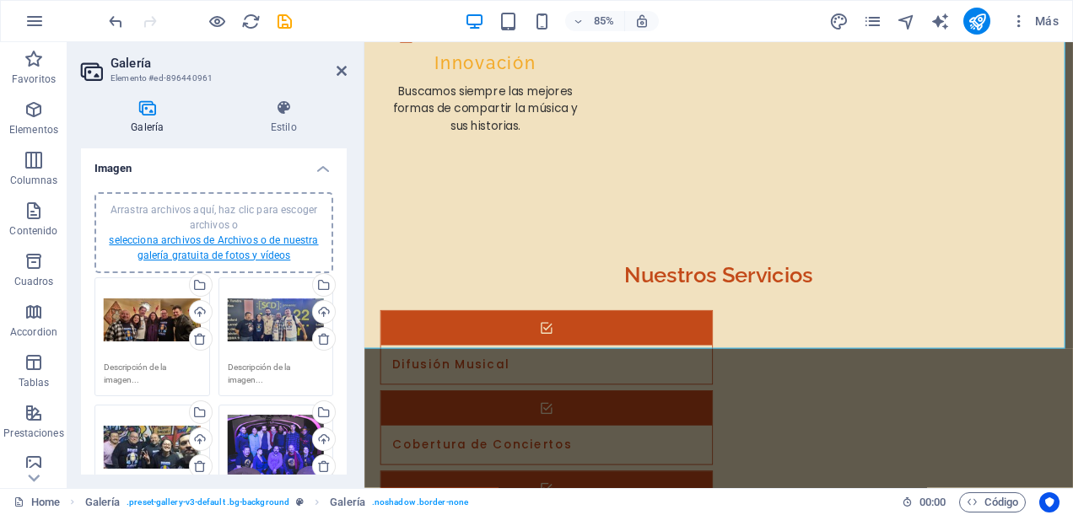
click at [237, 256] on link "selecciona archivos de Archivos o de nuestra galería gratuita de fotos y vídeos" at bounding box center [213, 248] width 209 height 27
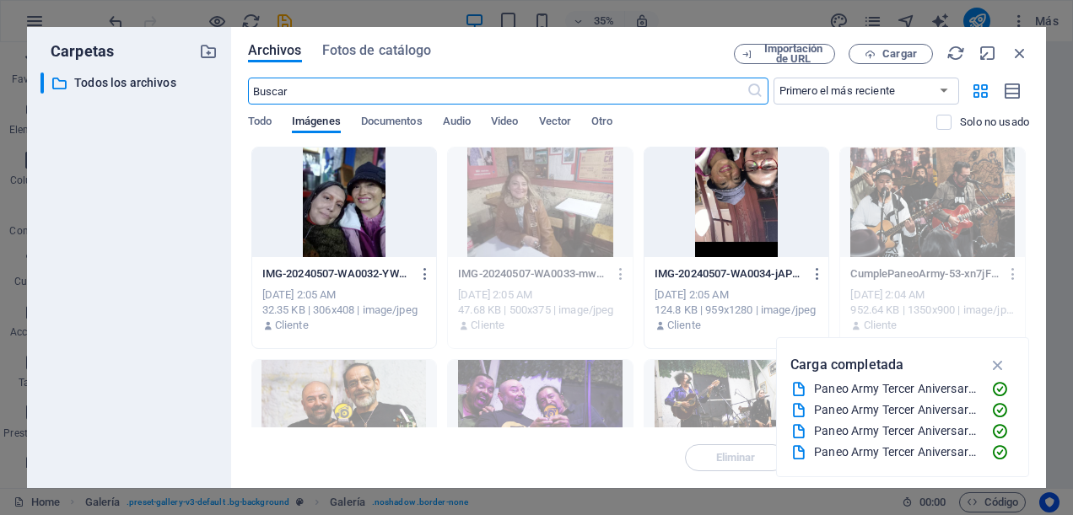
scroll to position [4577, 0]
click at [337, 222] on div at bounding box center [344, 203] width 185 height 110
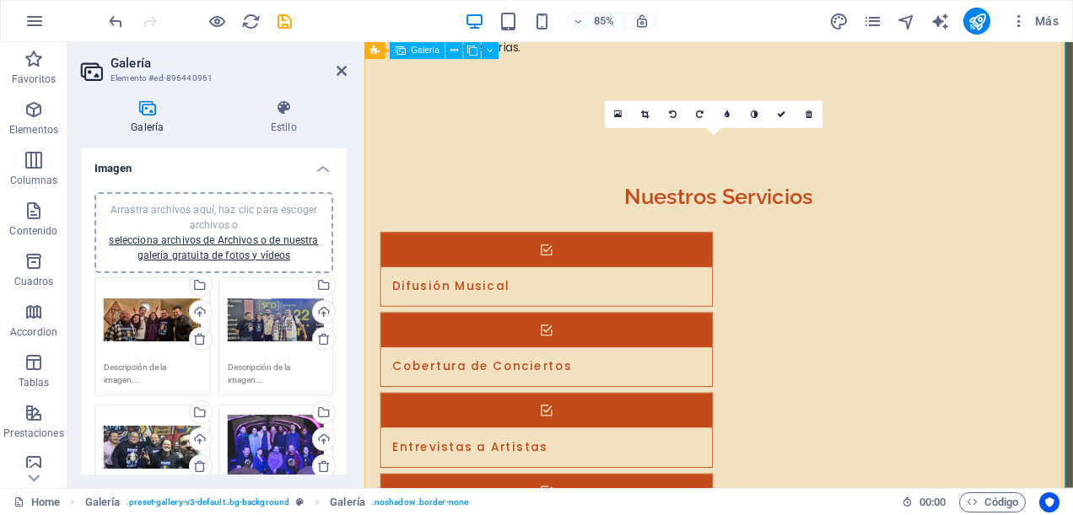
scroll to position [3931, 0]
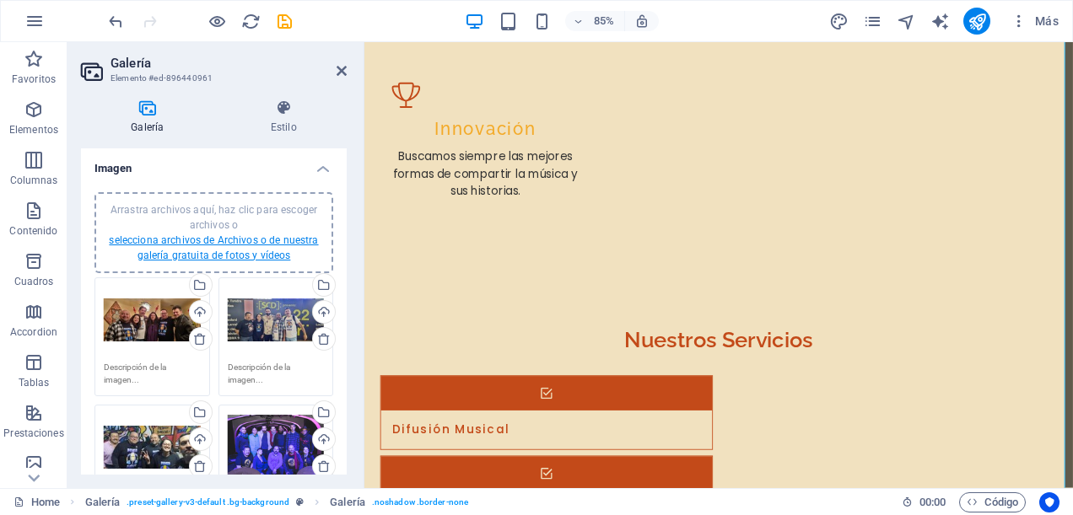
click at [221, 245] on link "selecciona archivos de Archivos o de nuestra galería gratuita de fotos y vídeos" at bounding box center [213, 248] width 209 height 27
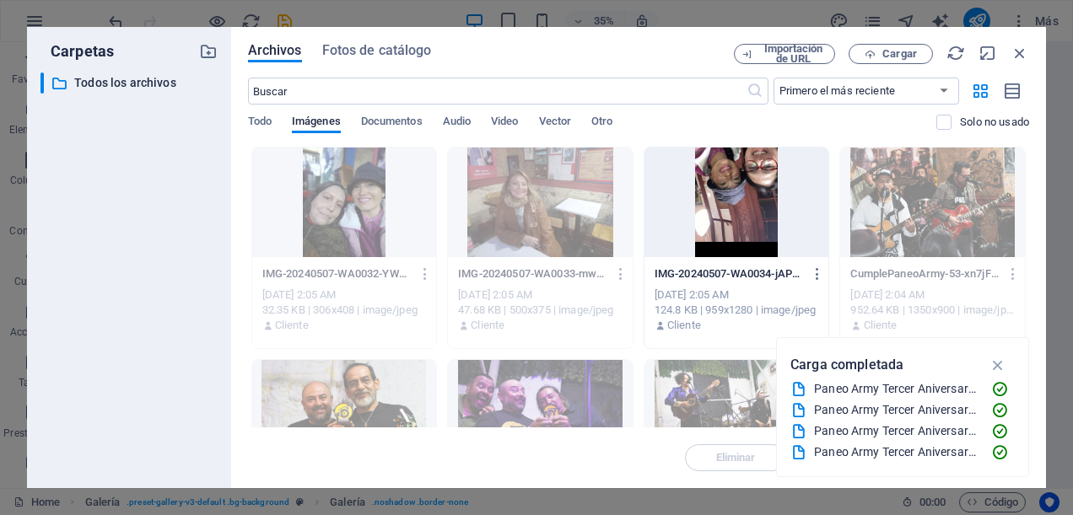
click at [742, 219] on div at bounding box center [737, 203] width 185 height 110
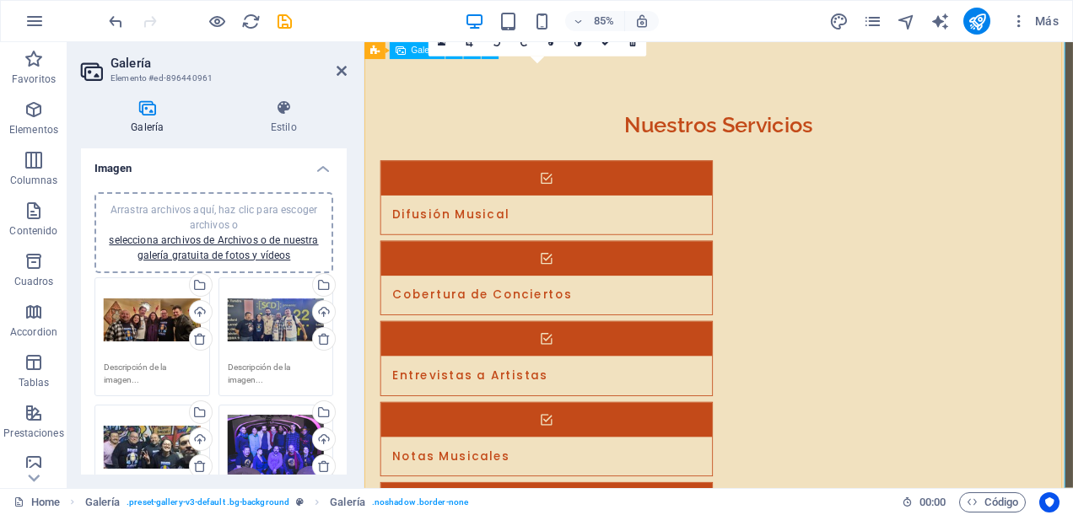
scroll to position [4269, 0]
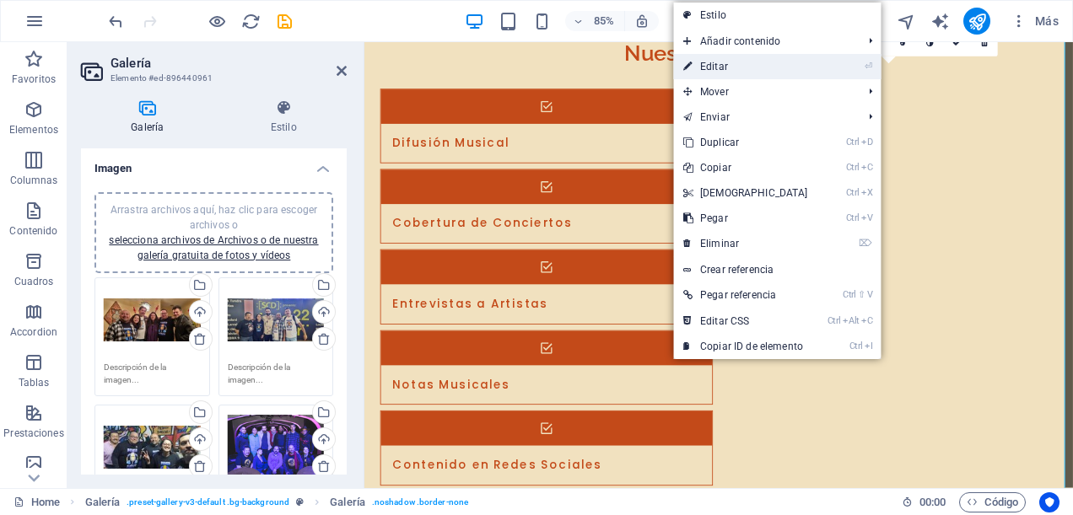
click at [731, 69] on link "⏎ Editar" at bounding box center [745, 66] width 145 height 25
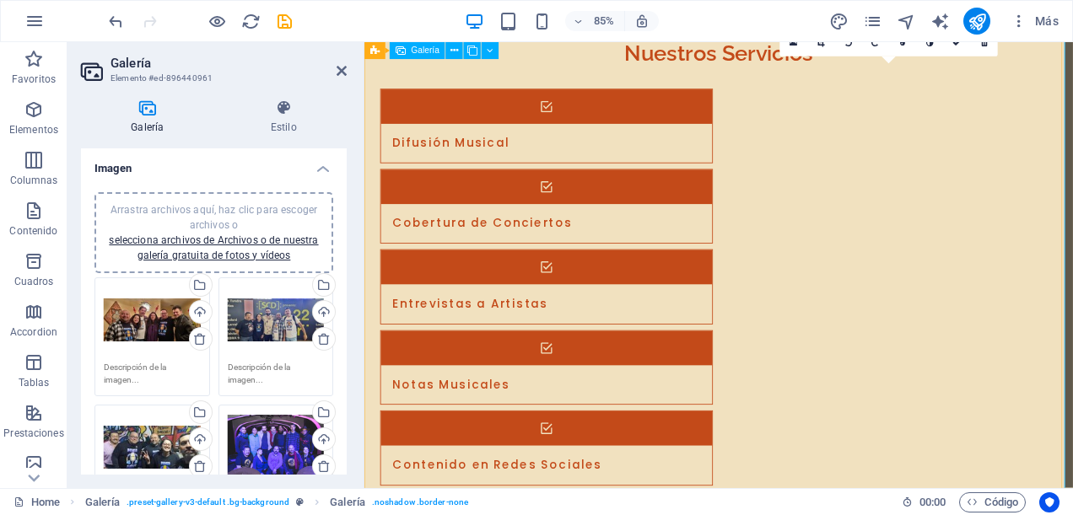
scroll to position [4184, 0]
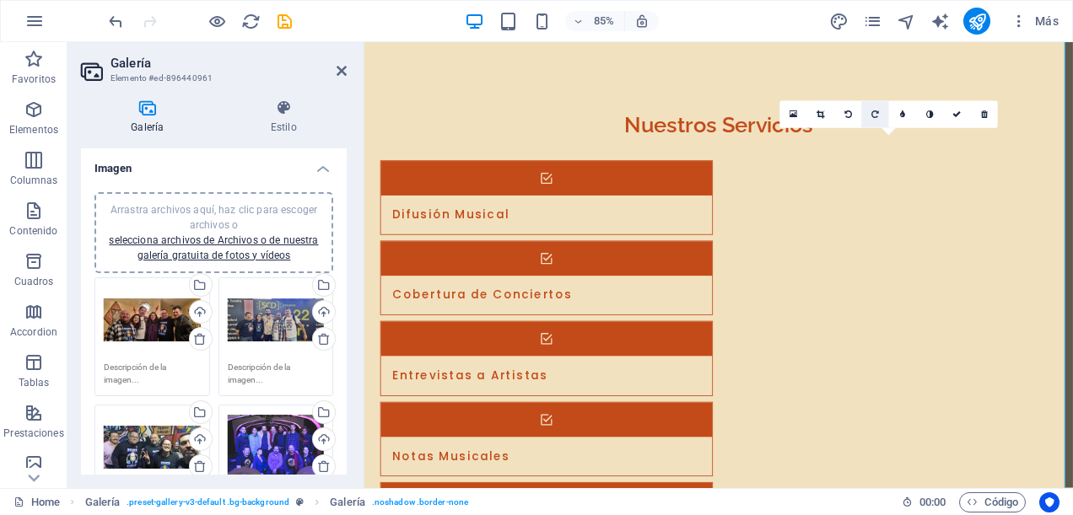
click at [880, 114] on link at bounding box center [874, 114] width 27 height 27
click at [952, 117] on icon at bounding box center [956, 115] width 8 height 8
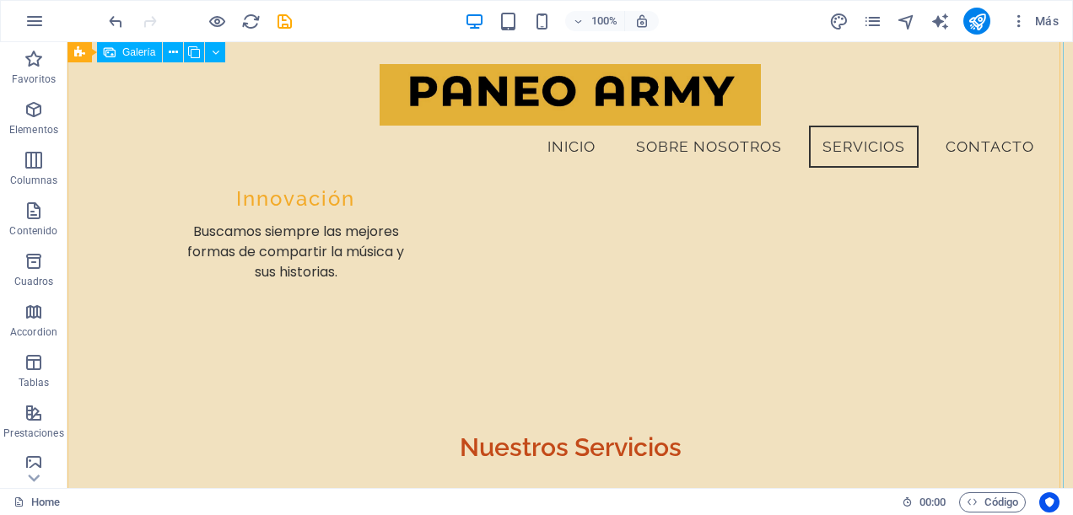
scroll to position [3772, 0]
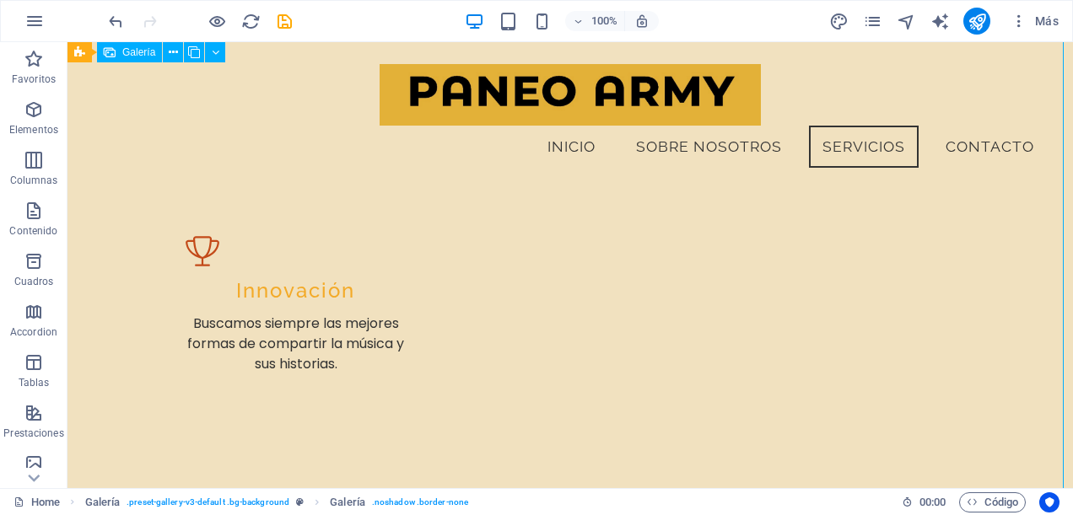
select select "px"
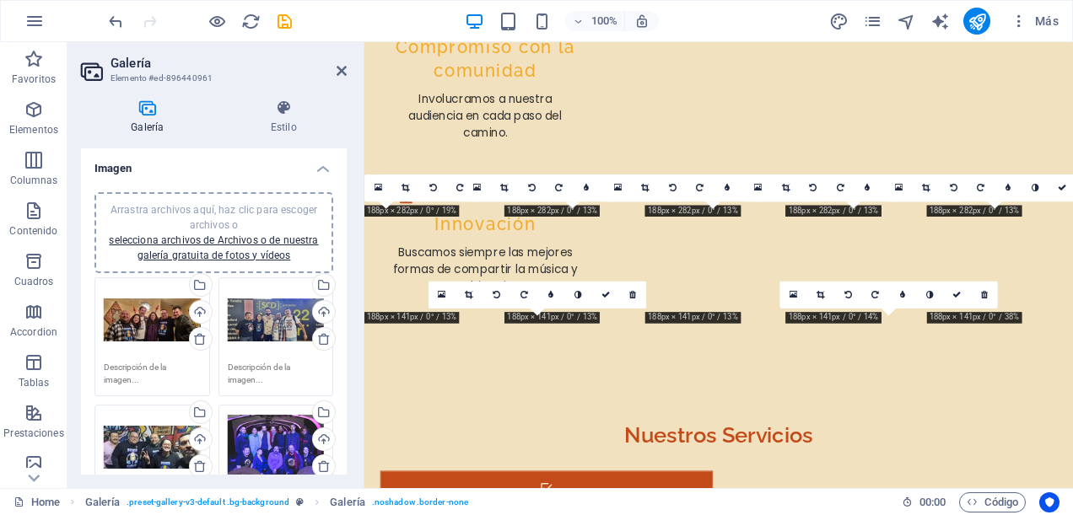
scroll to position [3836, 0]
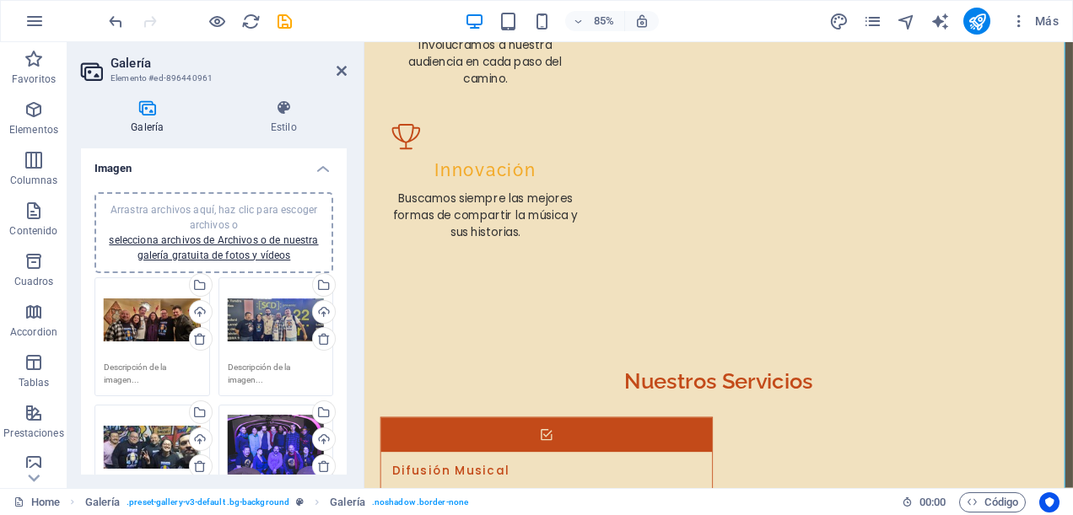
click at [206, 248] on div "Arrastra archivos aquí, haz clic para escoger archivos o selecciona archivos de…" at bounding box center [214, 232] width 218 height 61
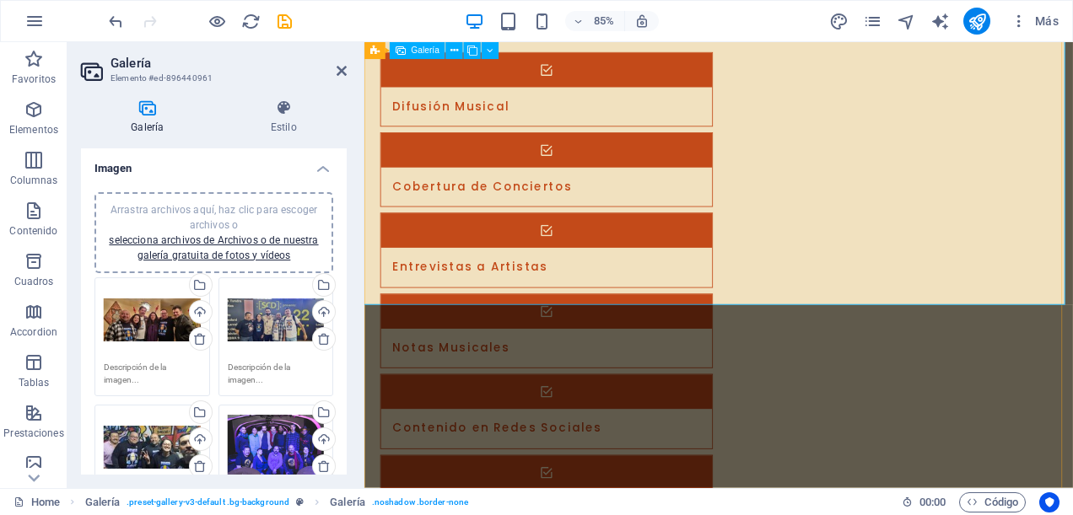
scroll to position [4426, 0]
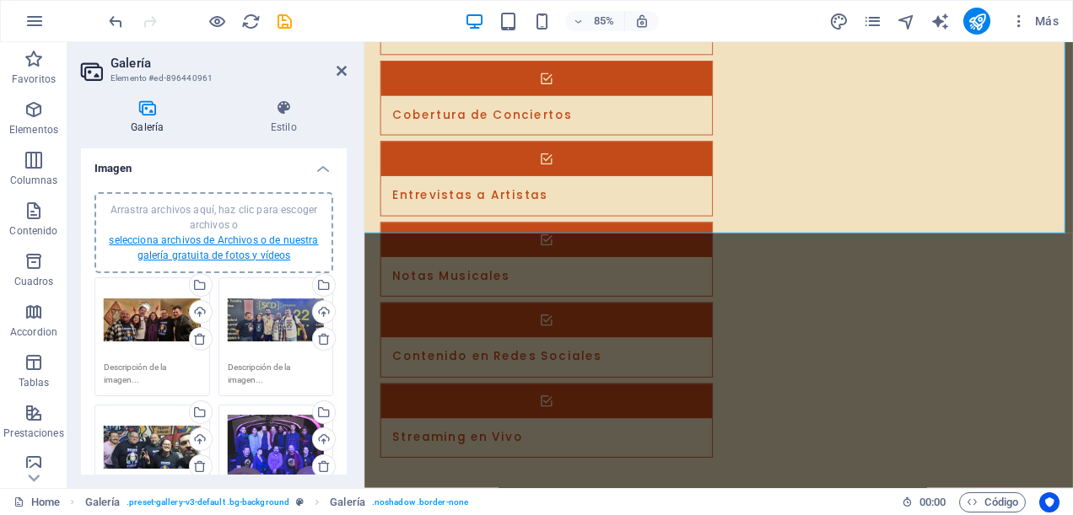
click at [241, 236] on link "selecciona archivos de Archivos o de nuestra galería gratuita de fotos y vídeos" at bounding box center [213, 248] width 209 height 27
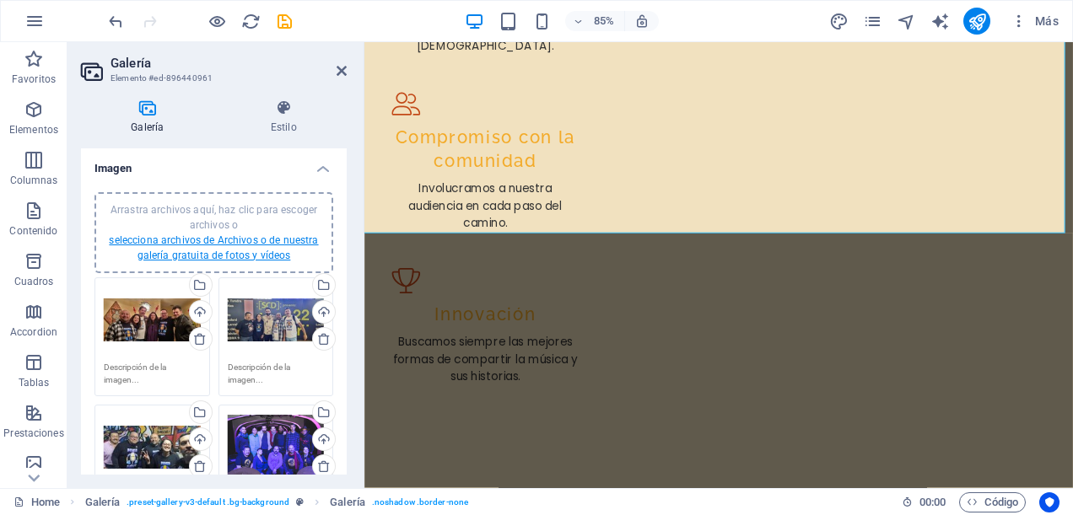
scroll to position [5080, 0]
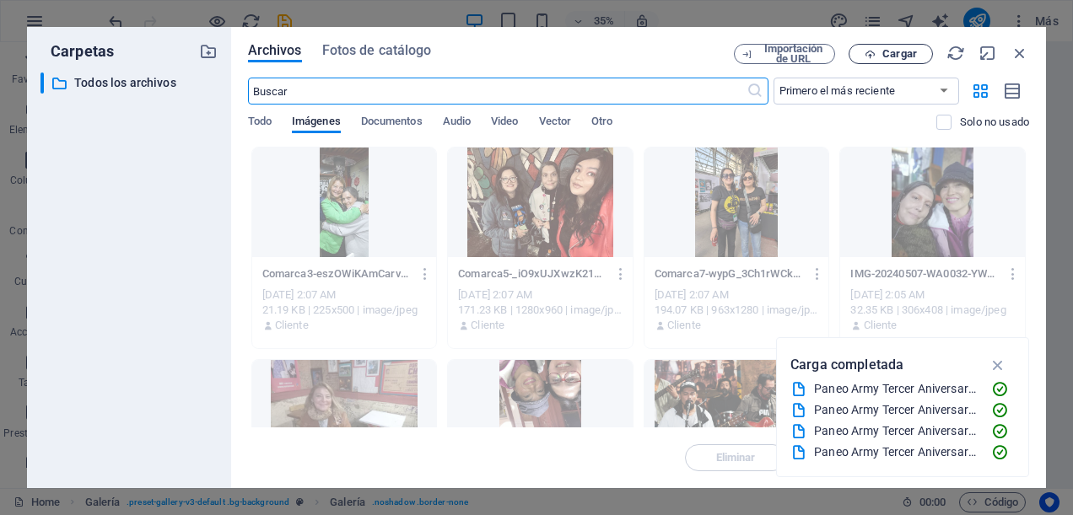
click at [867, 55] on icon "button" at bounding box center [870, 54] width 11 height 11
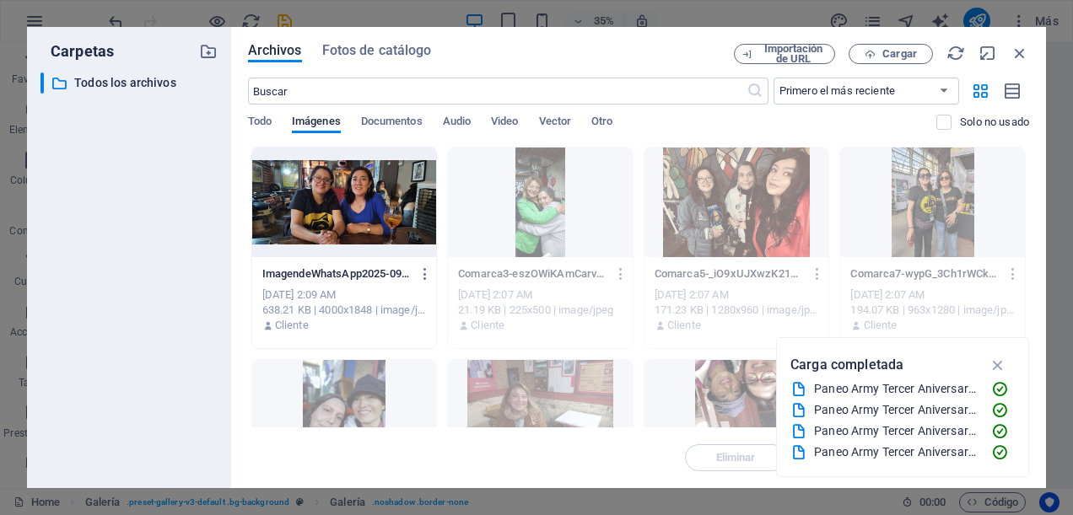
click at [314, 196] on div at bounding box center [344, 203] width 185 height 110
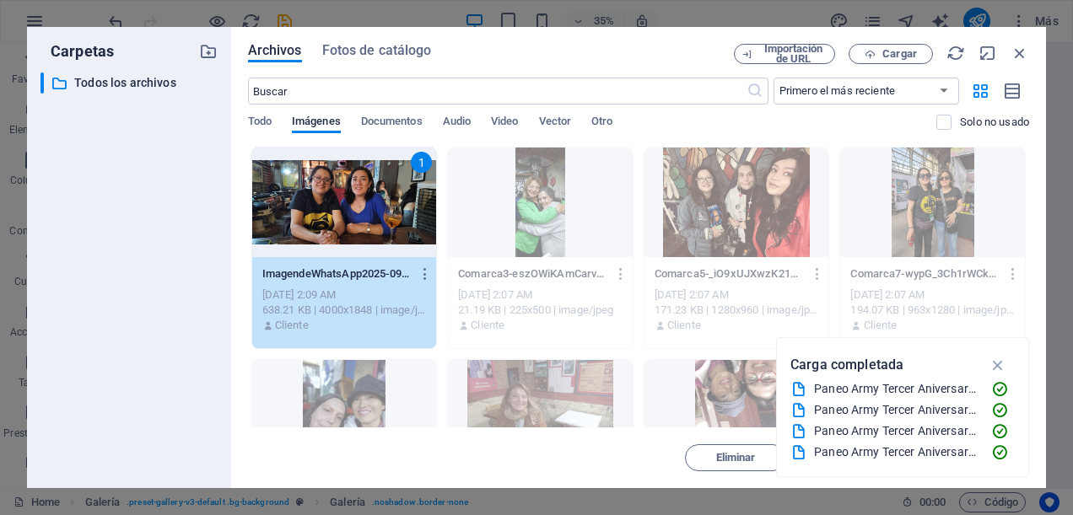
click at [314, 196] on div "1" at bounding box center [344, 203] width 185 height 110
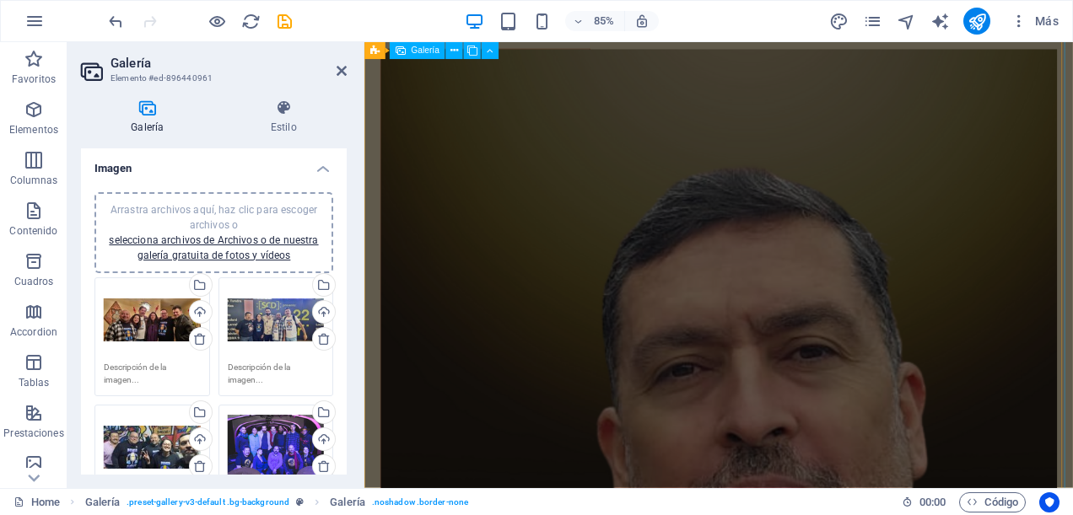
scroll to position [4932, 0]
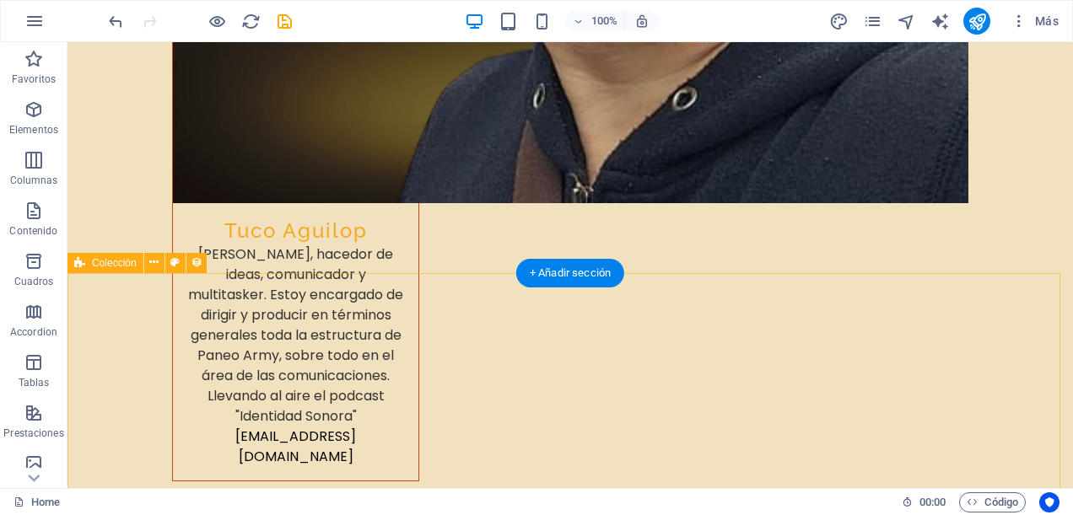
scroll to position [5698, 0]
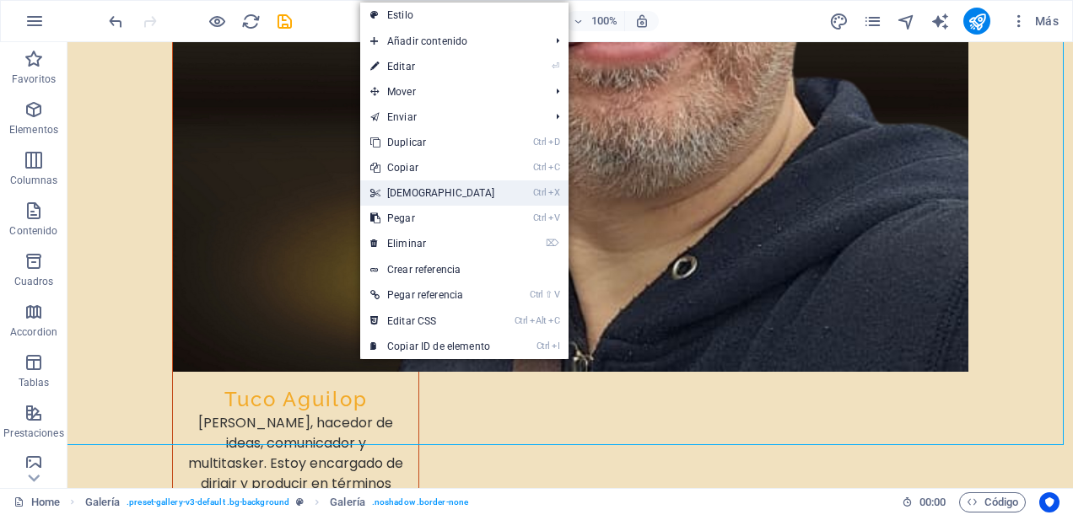
click at [395, 194] on link "Ctrl X Cortar" at bounding box center [432, 193] width 145 height 25
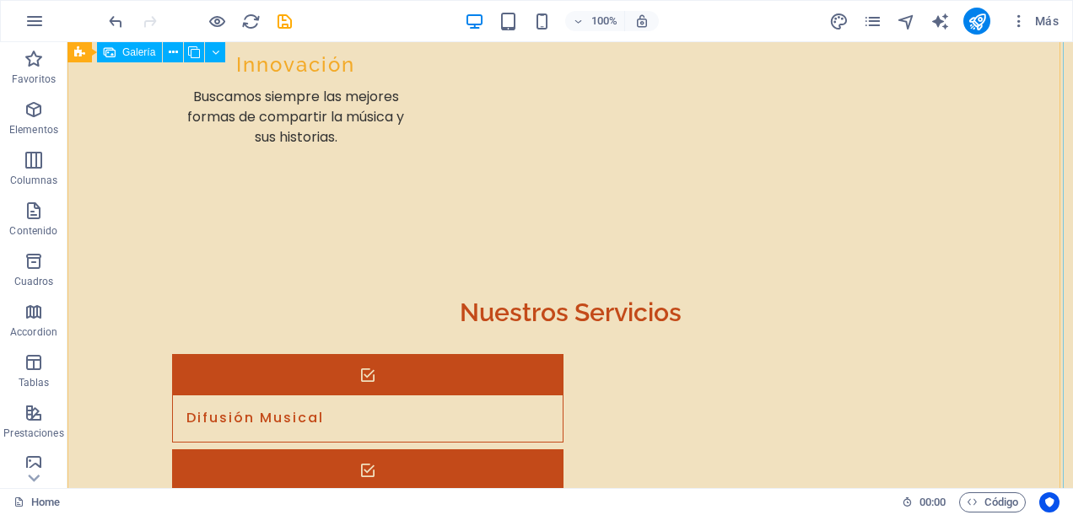
scroll to position [4179, 0]
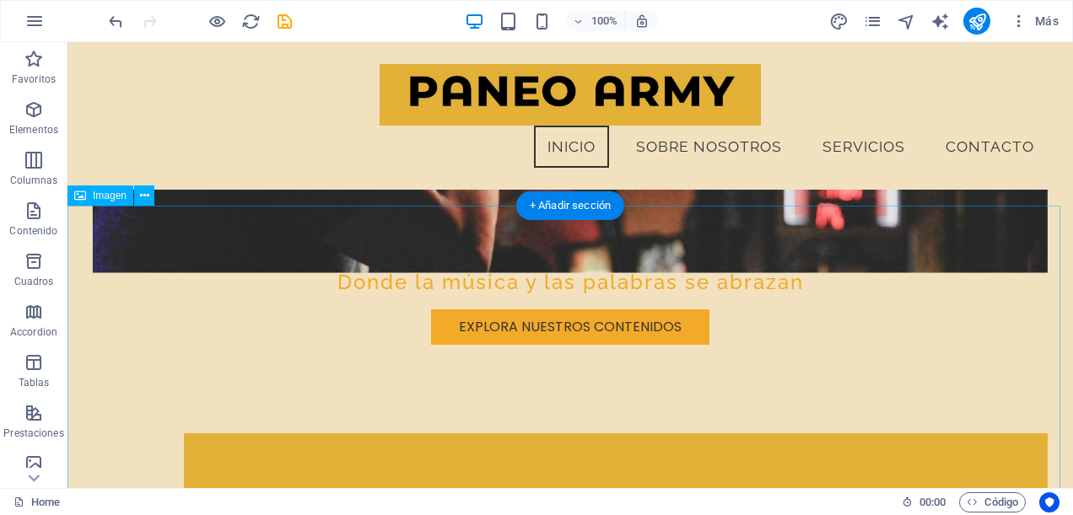
scroll to position [0, 0]
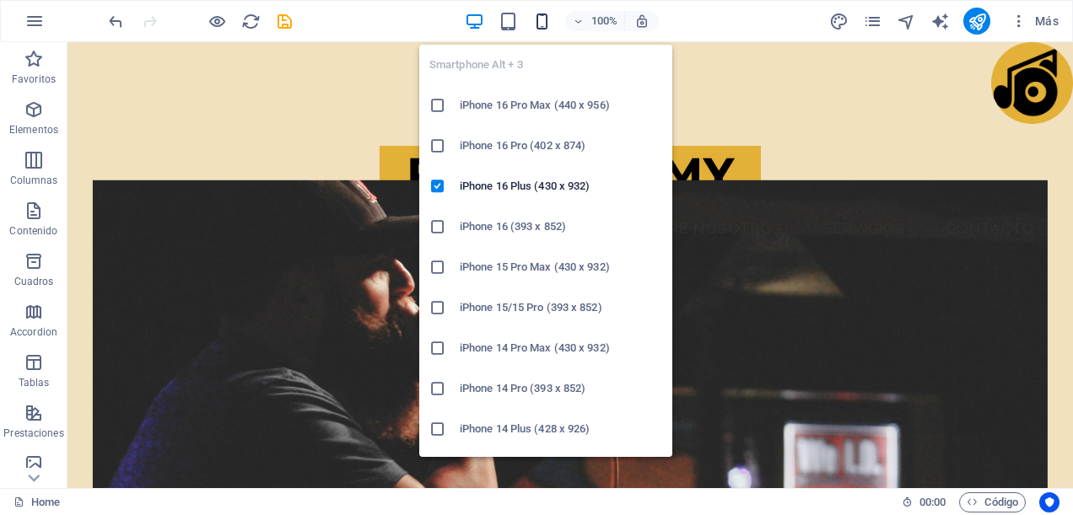
click at [541, 21] on icon "button" at bounding box center [541, 21] width 19 height 19
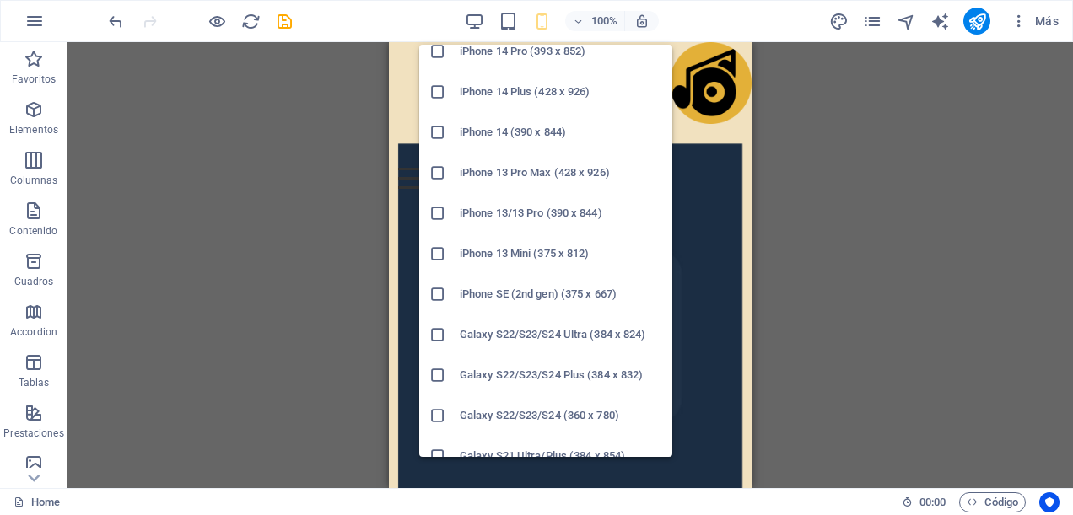
scroll to position [422, 0]
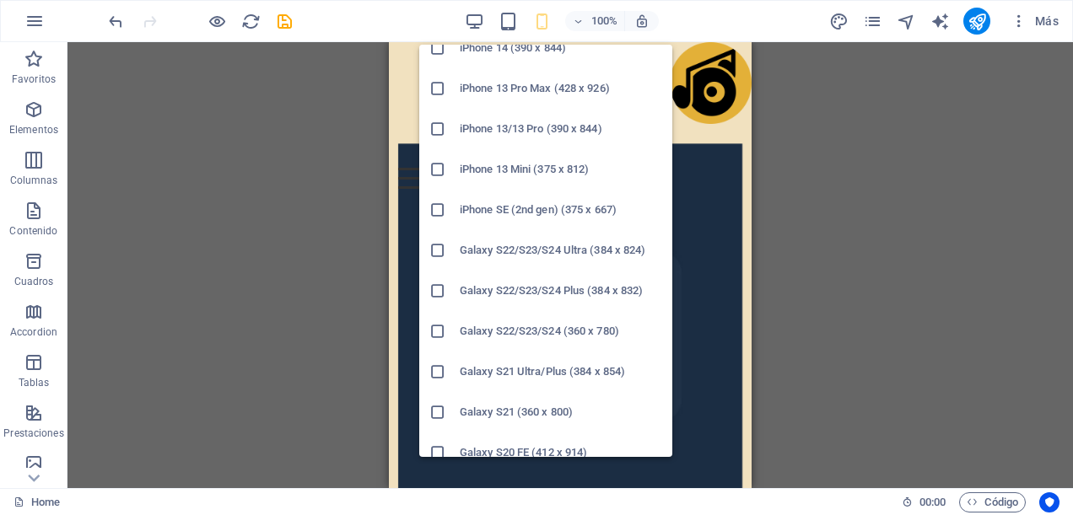
click at [435, 333] on icon at bounding box center [437, 331] width 17 height 17
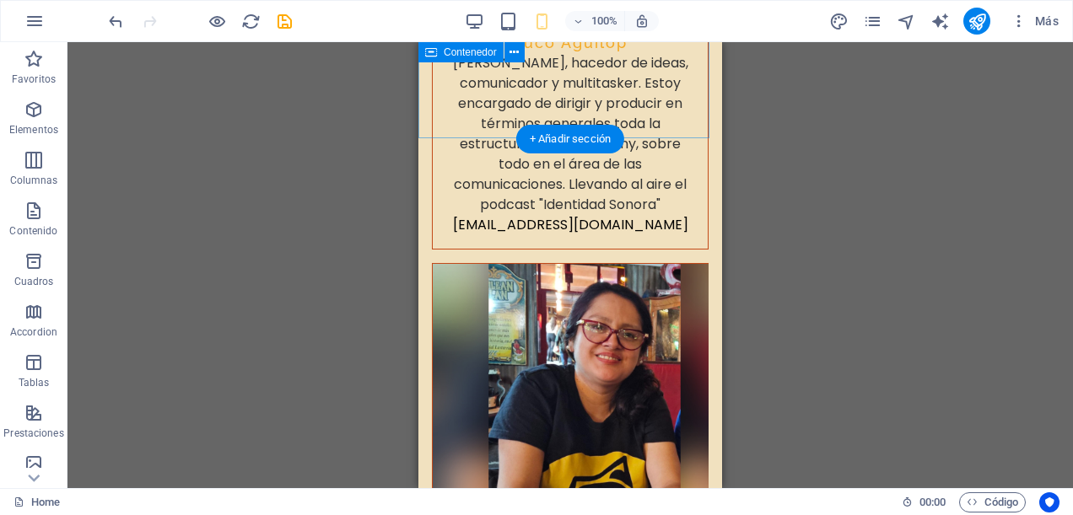
scroll to position [5726, 0]
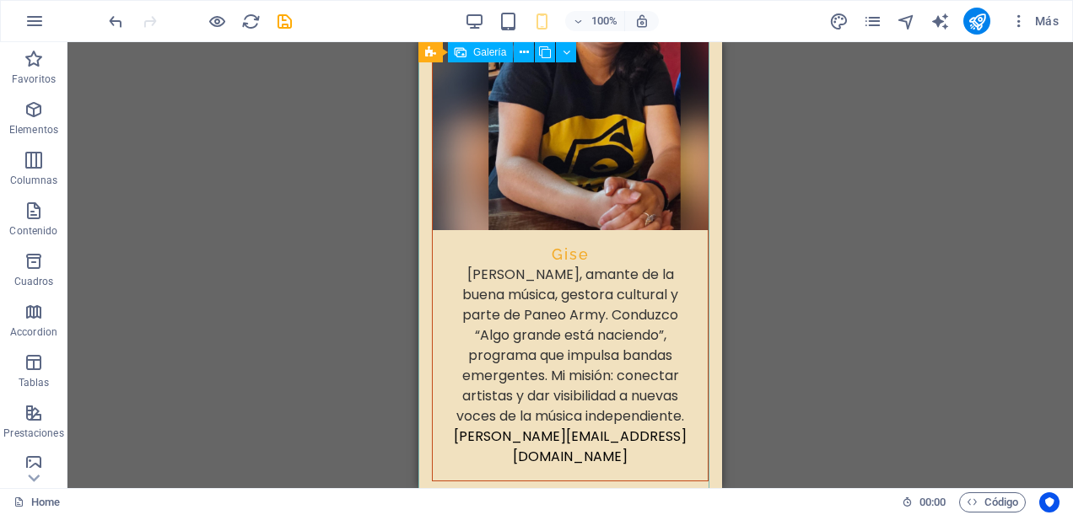
select select "px"
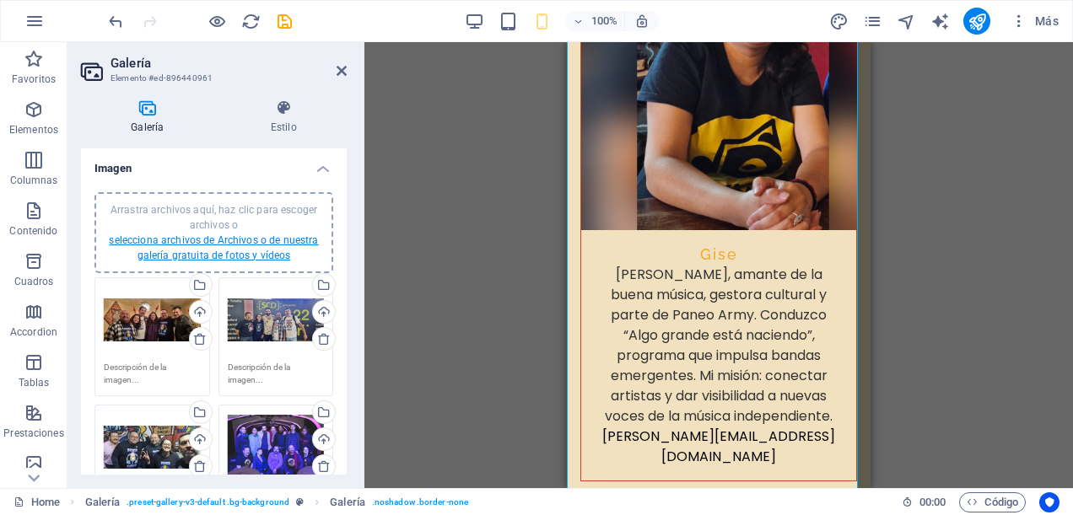
click at [233, 245] on link "selecciona archivos de Archivos o de nuestra galería gratuita de fotos y vídeos" at bounding box center [213, 248] width 209 height 27
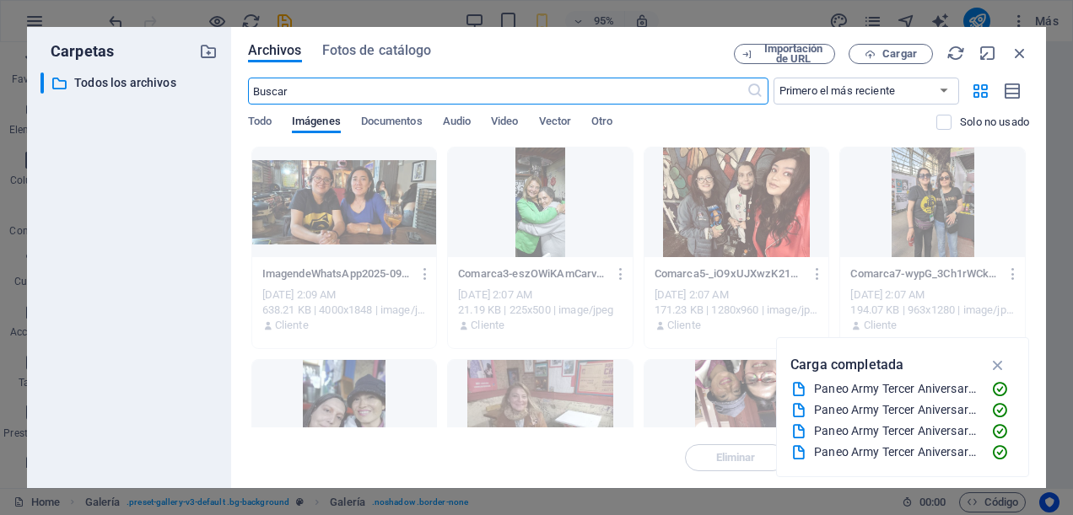
scroll to position [5747, 0]
click at [866, 51] on icon "button" at bounding box center [870, 54] width 11 height 11
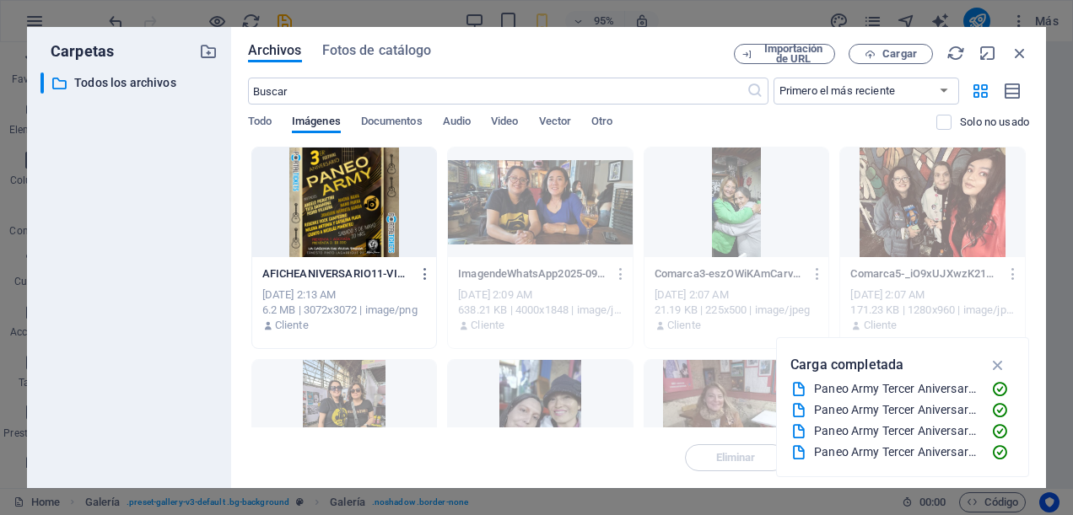
click at [353, 218] on div at bounding box center [344, 203] width 185 height 110
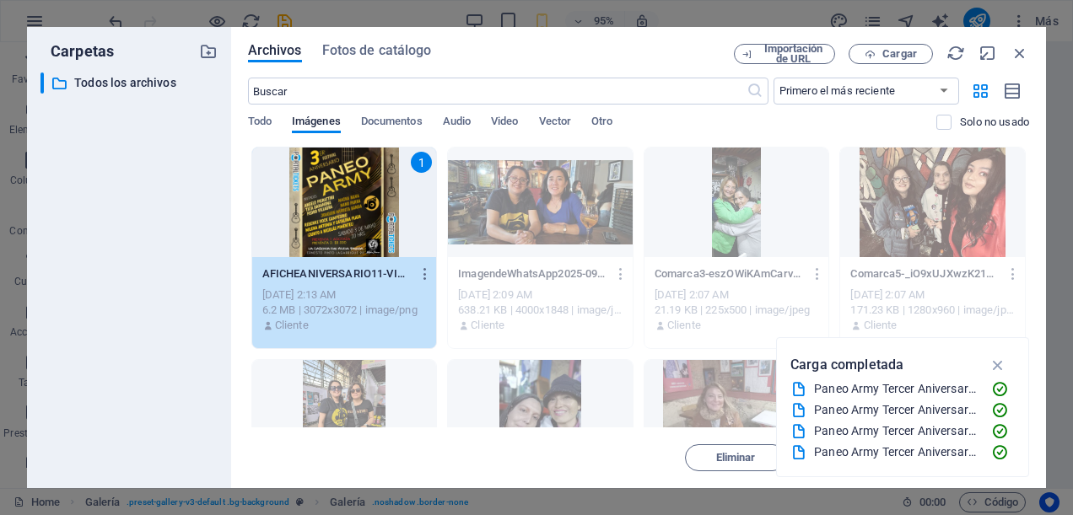
click at [353, 218] on div "1" at bounding box center [344, 203] width 185 height 110
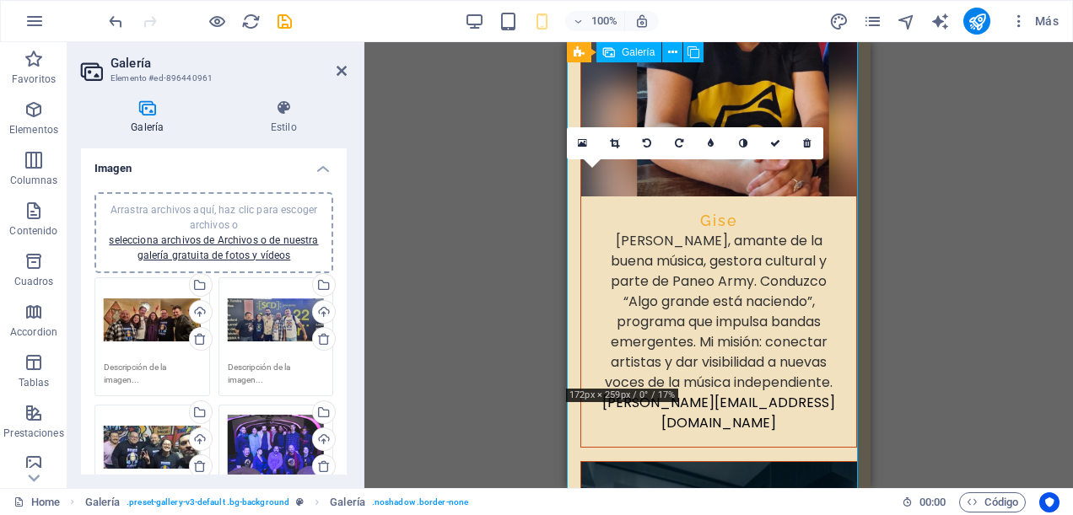
scroll to position [5558, 0]
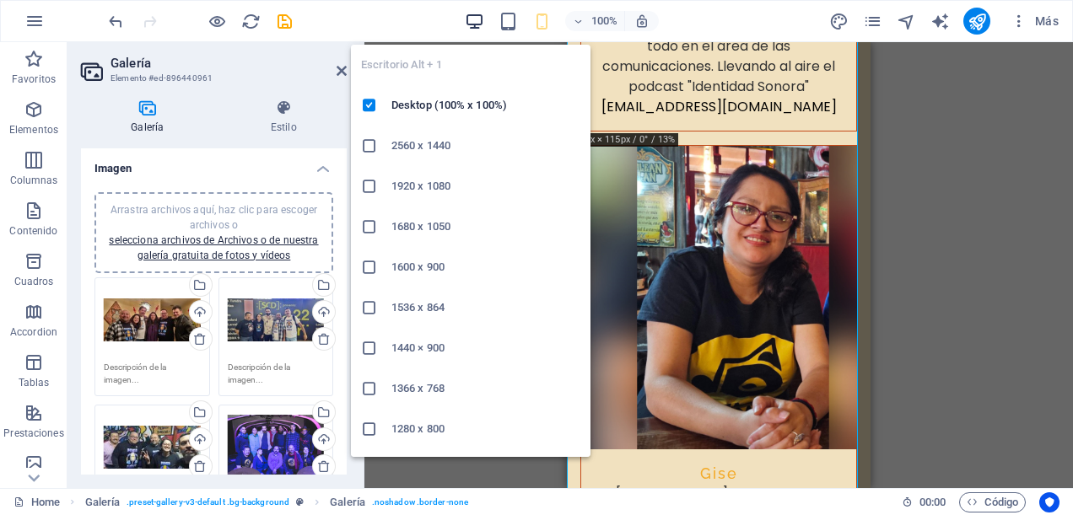
click at [479, 28] on icon "button" at bounding box center [474, 21] width 19 height 19
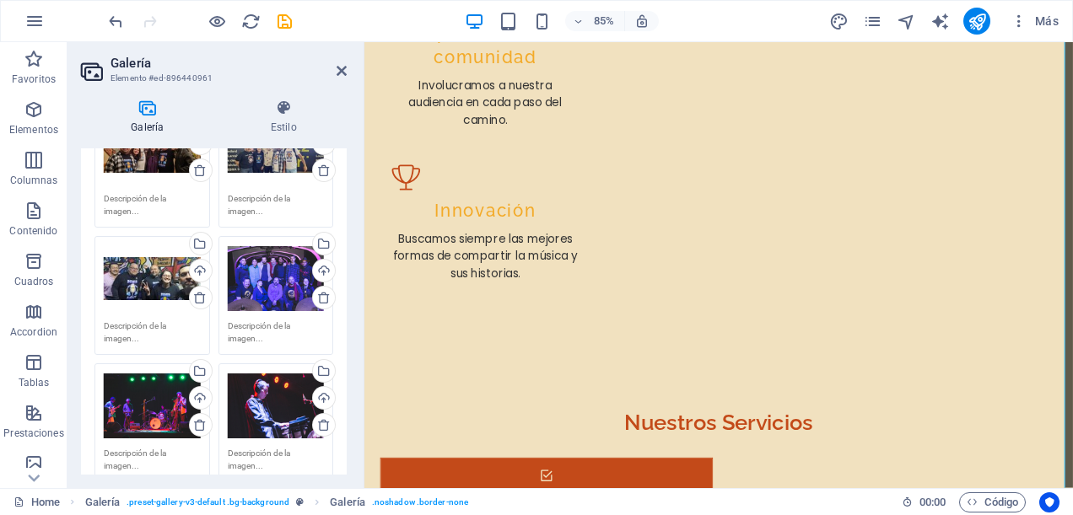
scroll to position [0, 0]
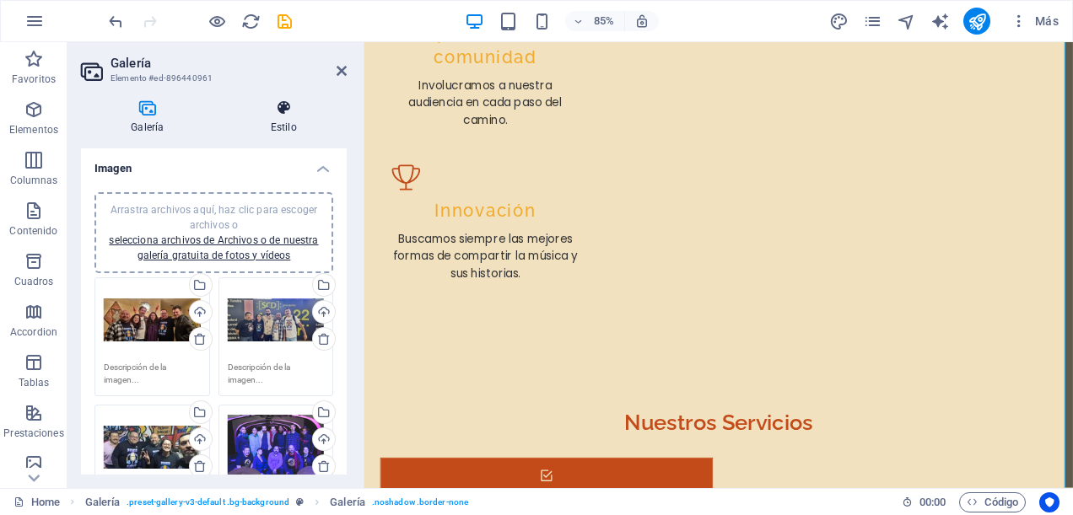
click at [278, 110] on icon at bounding box center [284, 108] width 126 height 17
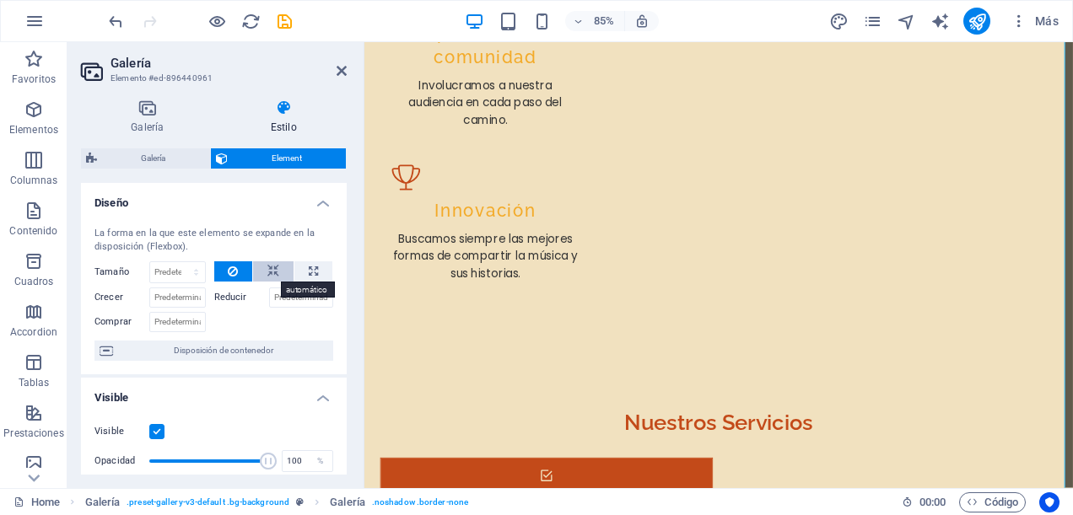
click at [278, 272] on button at bounding box center [273, 272] width 40 height 20
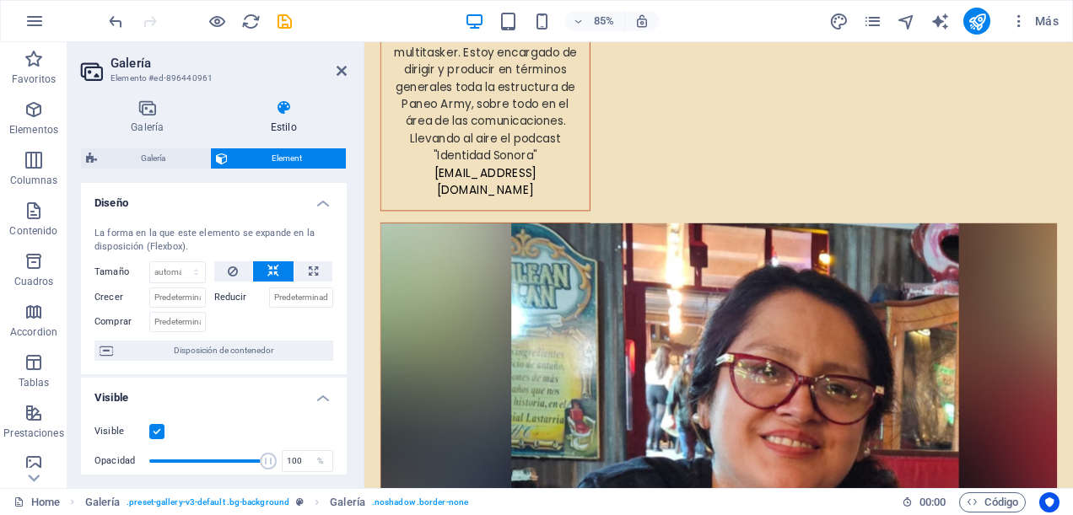
click at [278, 272] on button at bounding box center [273, 272] width 40 height 20
click at [309, 268] on icon at bounding box center [313, 272] width 9 height 20
type input "100"
select select "%"
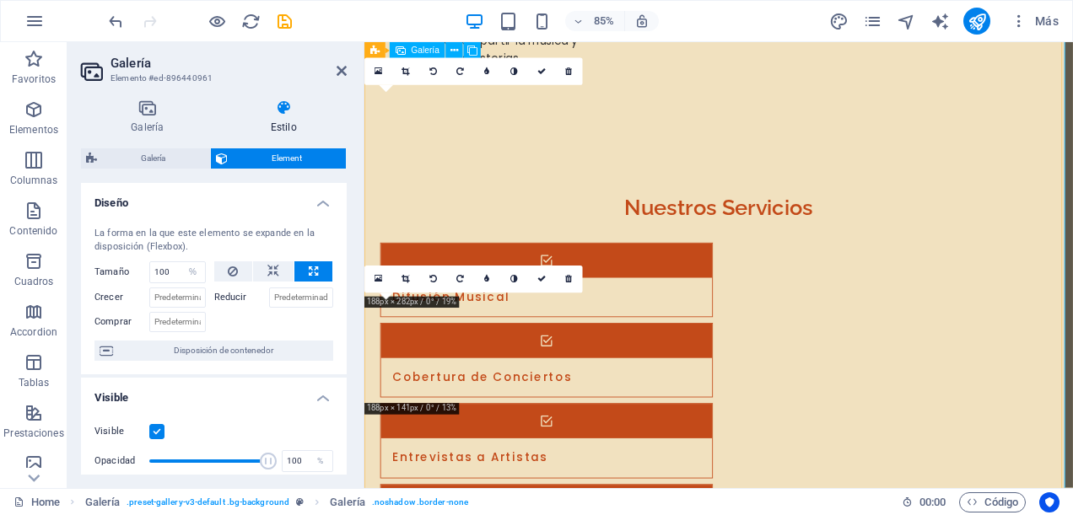
scroll to position [3864, 0]
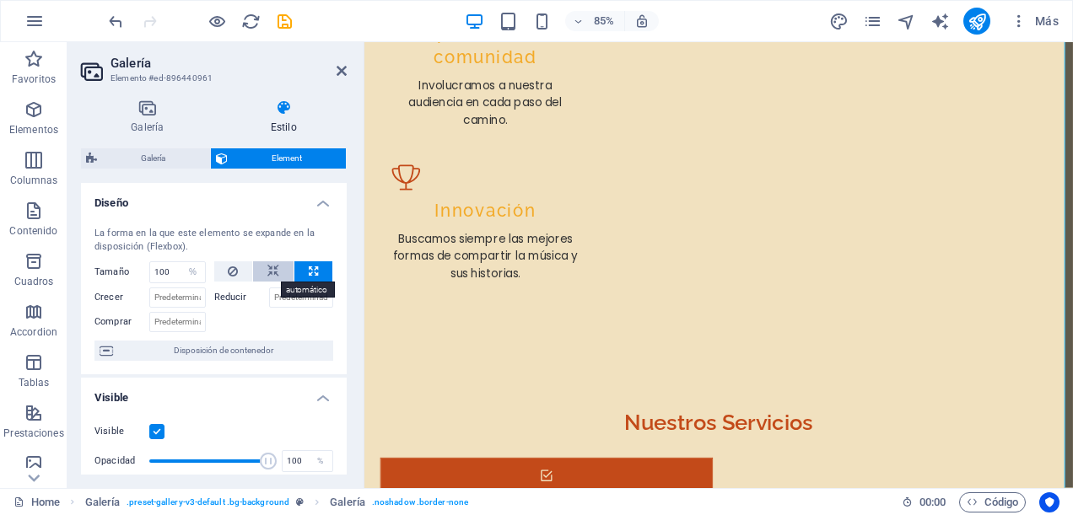
click at [272, 276] on icon at bounding box center [273, 272] width 12 height 20
select select "DISABLED_OPTION_VALUE"
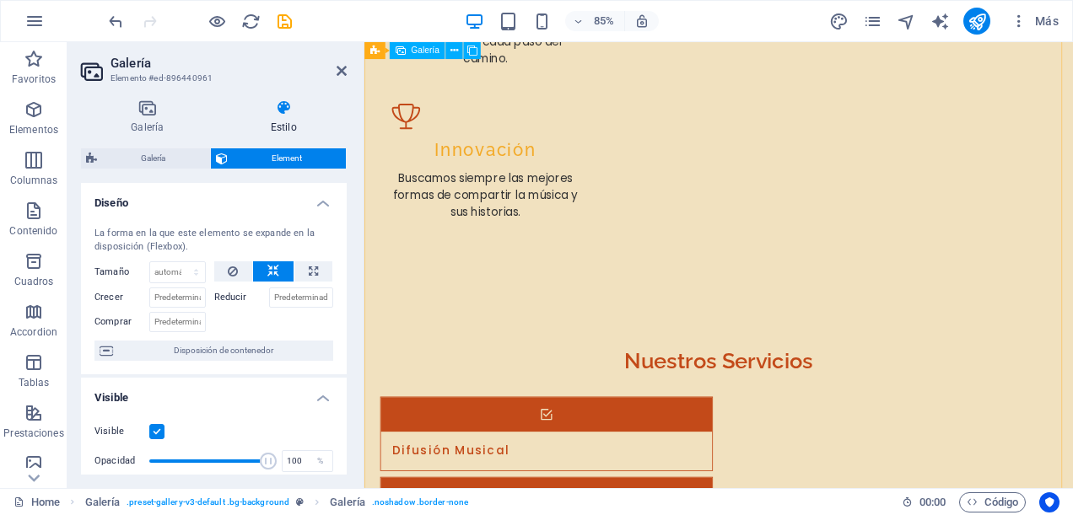
scroll to position [3944, 0]
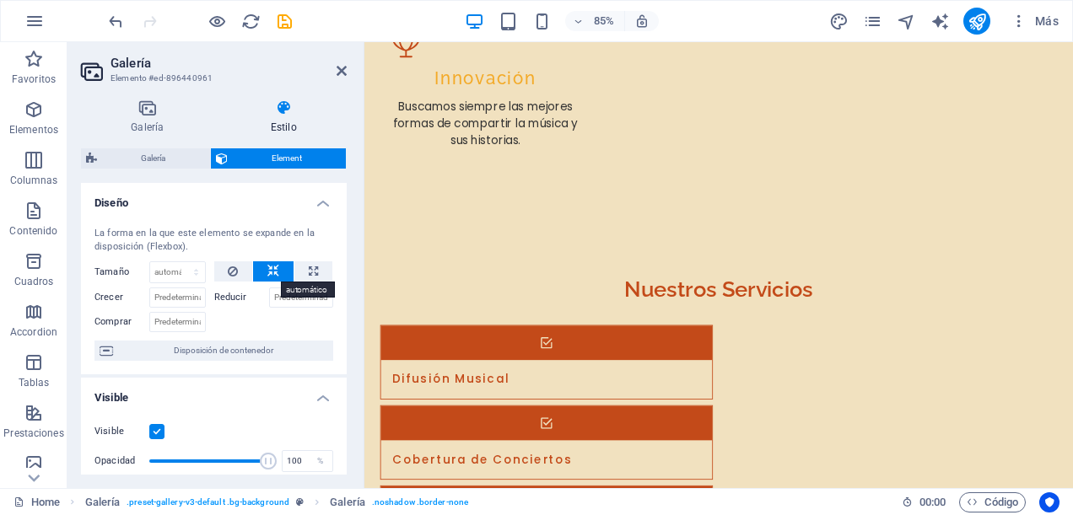
drag, startPoint x: 271, startPoint y: 266, endPoint x: 289, endPoint y: 262, distance: 18.0
click at [273, 266] on icon at bounding box center [273, 272] width 12 height 20
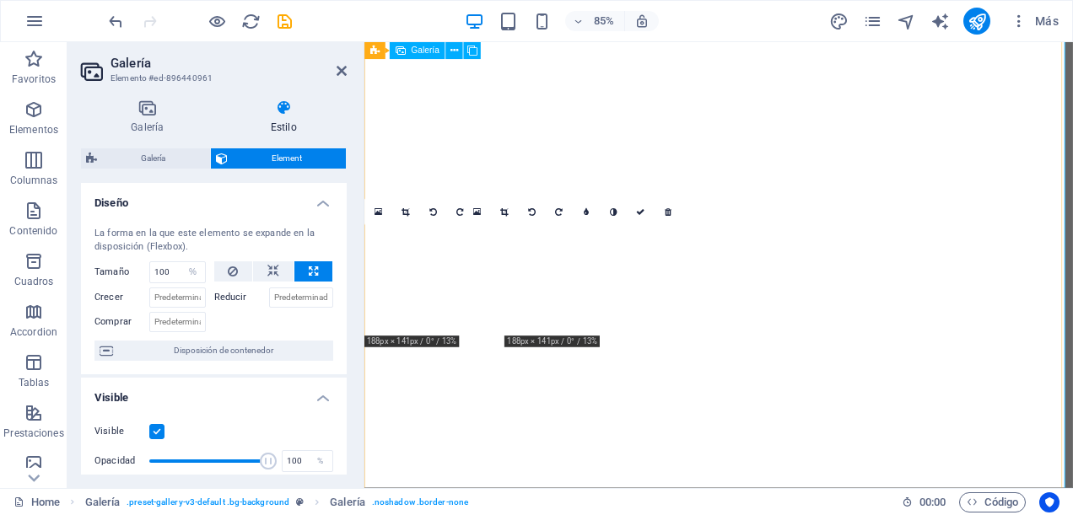
select select "%"
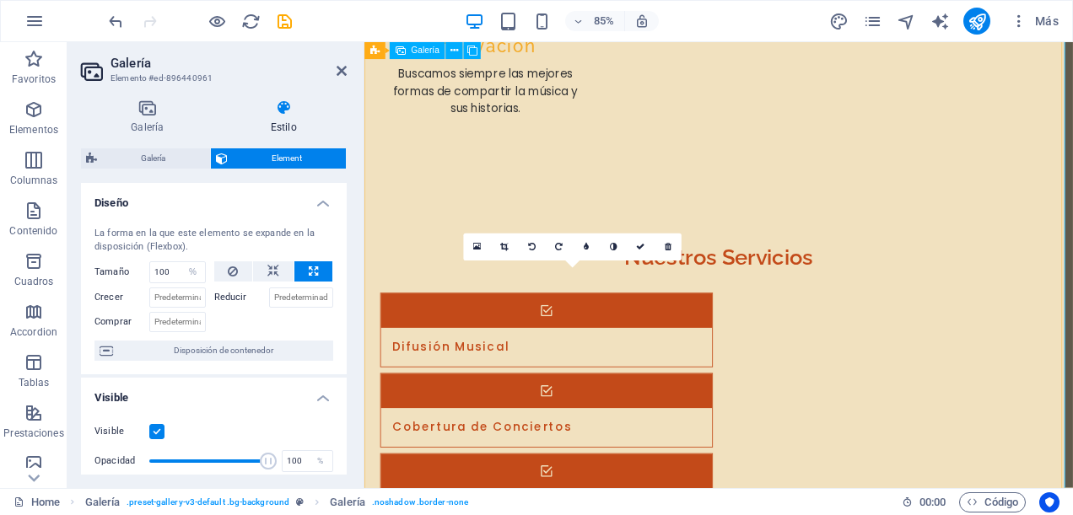
scroll to position [4112, 0]
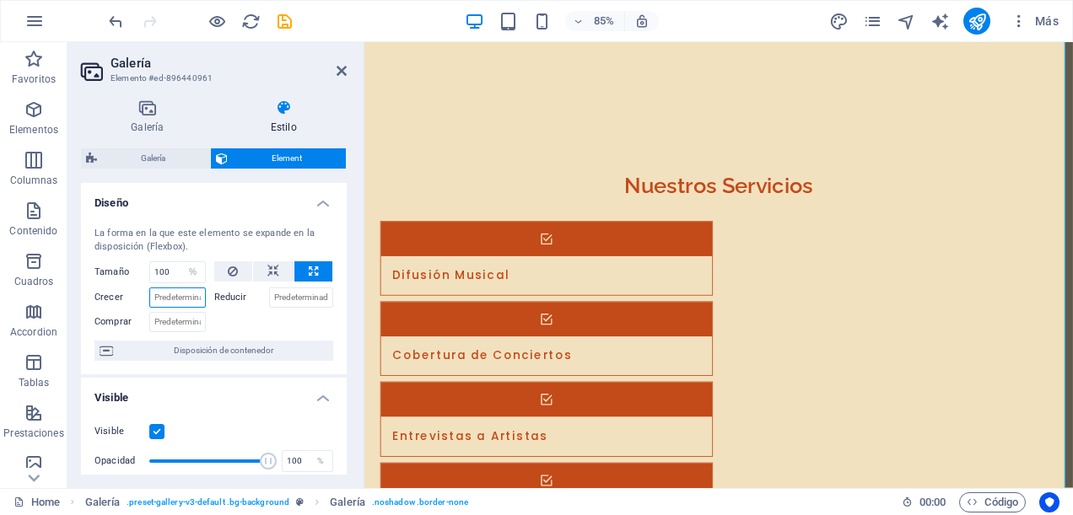
click at [171, 295] on input "Crecer" at bounding box center [177, 298] width 57 height 20
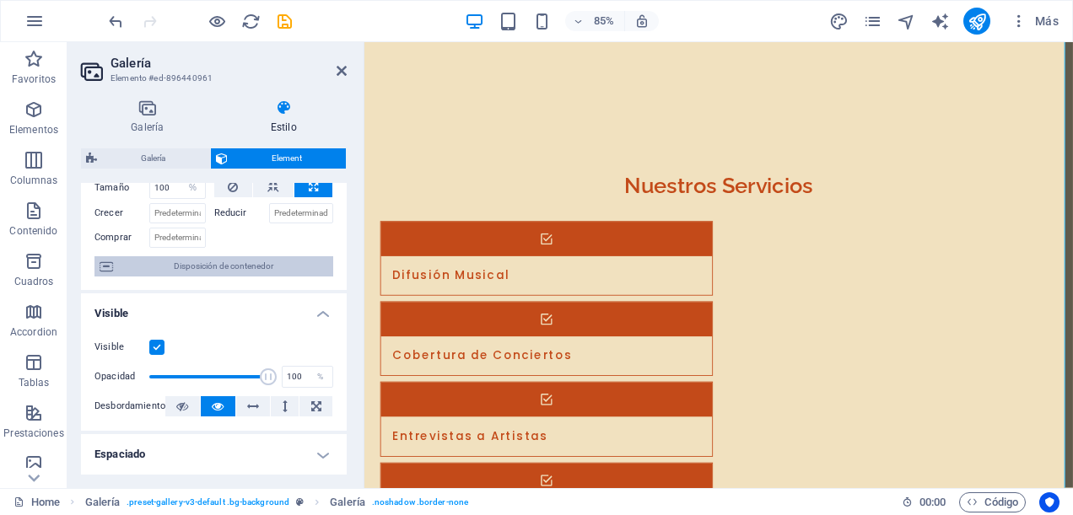
click at [193, 270] on span "Disposición de contenedor" at bounding box center [223, 266] width 210 height 20
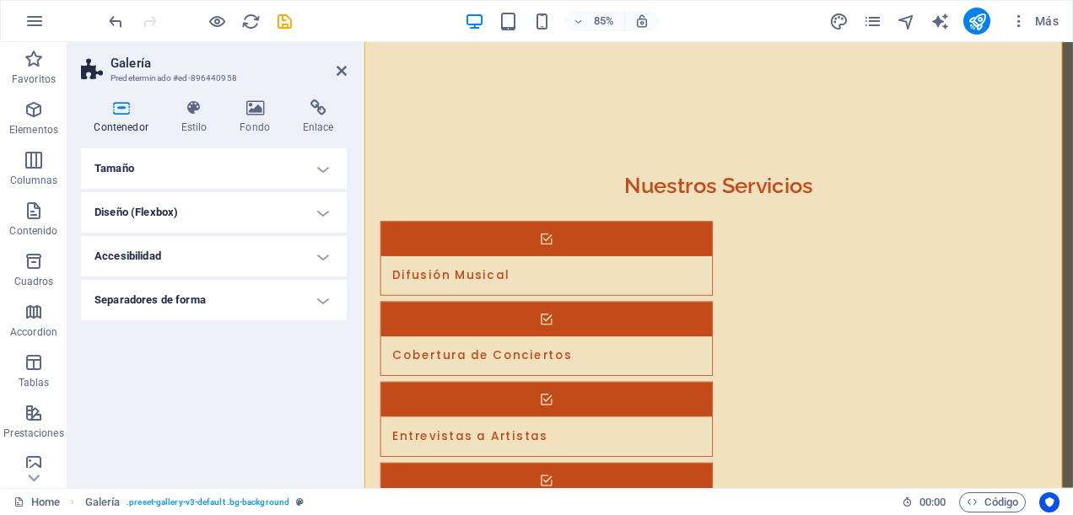
click at [321, 211] on h4 "Diseño (Flexbox)" at bounding box center [214, 212] width 266 height 40
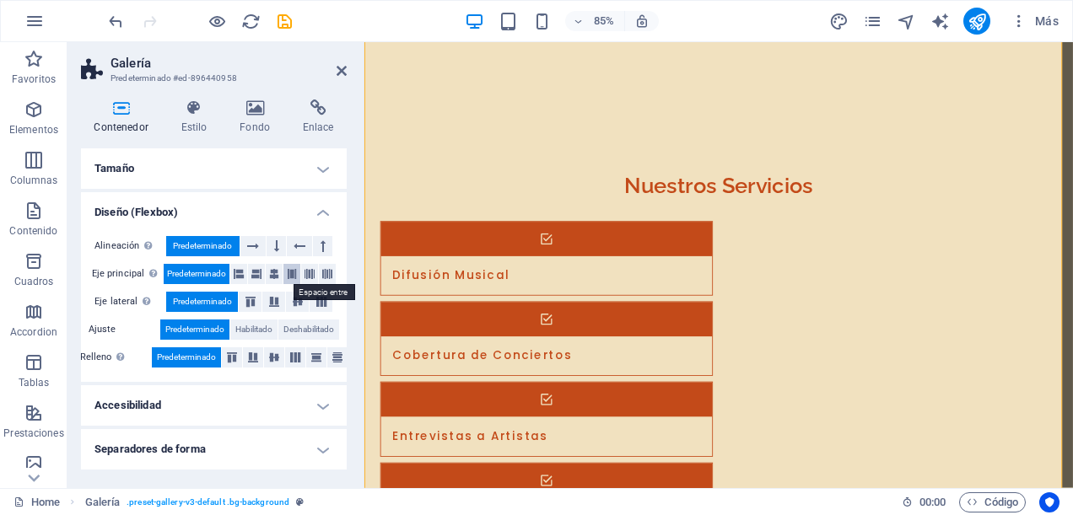
click at [295, 272] on icon at bounding box center [292, 274] width 10 height 20
click at [181, 272] on span "Predeterminado" at bounding box center [196, 274] width 59 height 20
click at [326, 451] on h4 "Separadores de forma" at bounding box center [214, 449] width 266 height 40
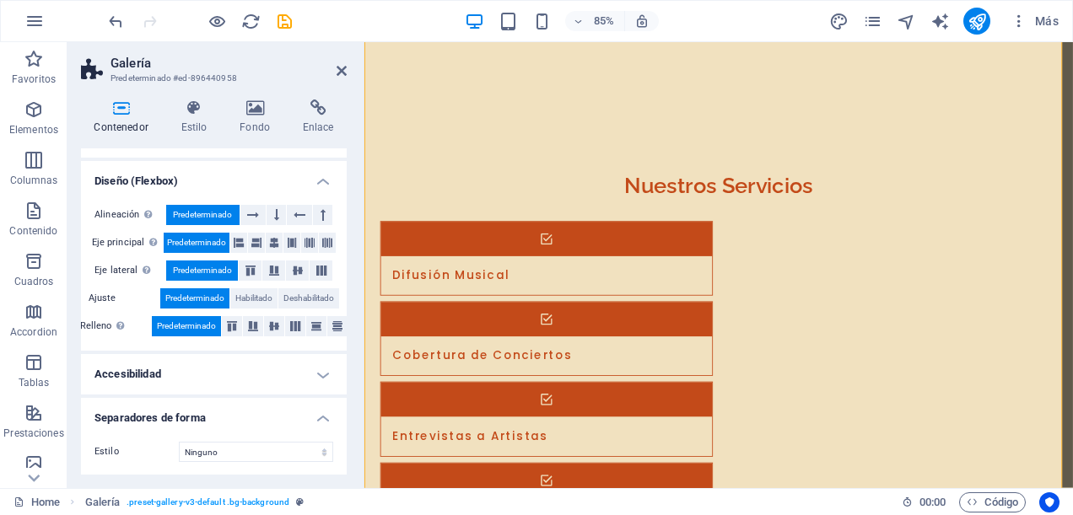
scroll to position [0, 0]
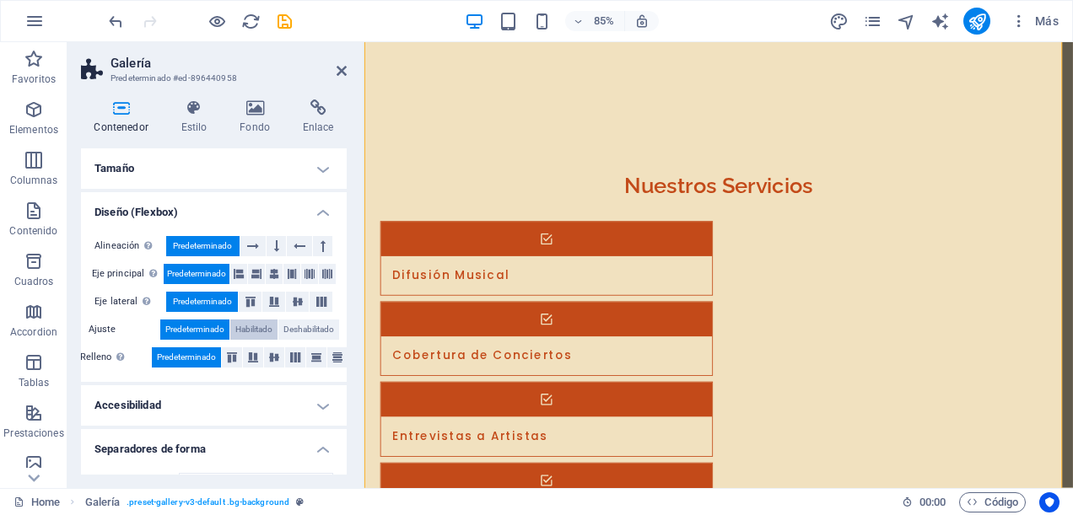
click at [265, 329] on span "Habilitado" at bounding box center [253, 330] width 37 height 20
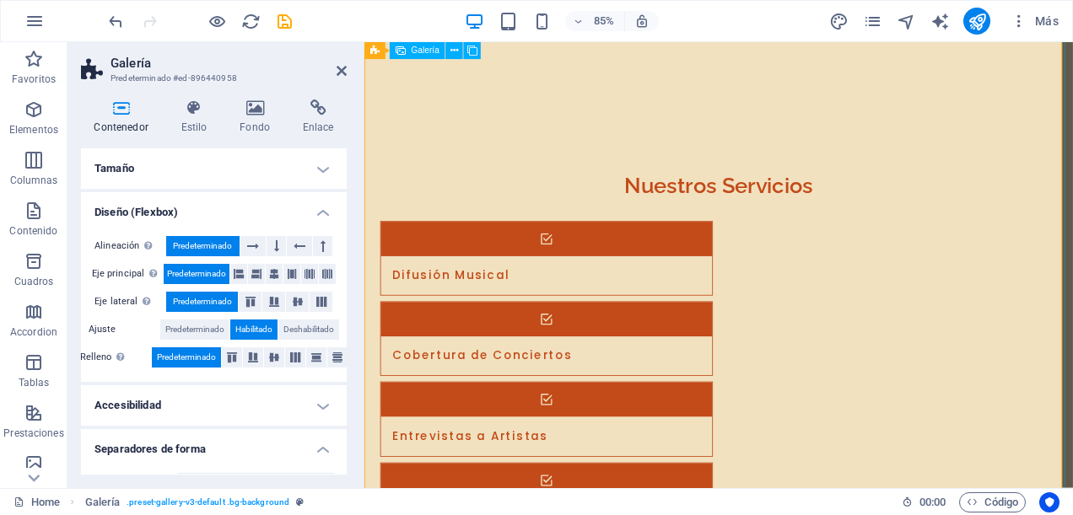
click at [341, 68] on icon at bounding box center [342, 70] width 10 height 13
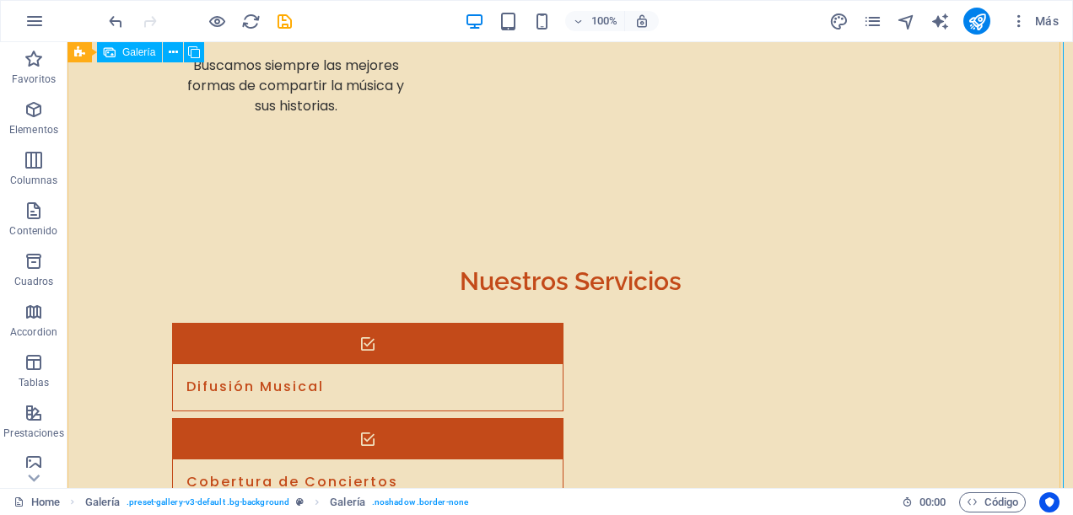
scroll to position [4134, 0]
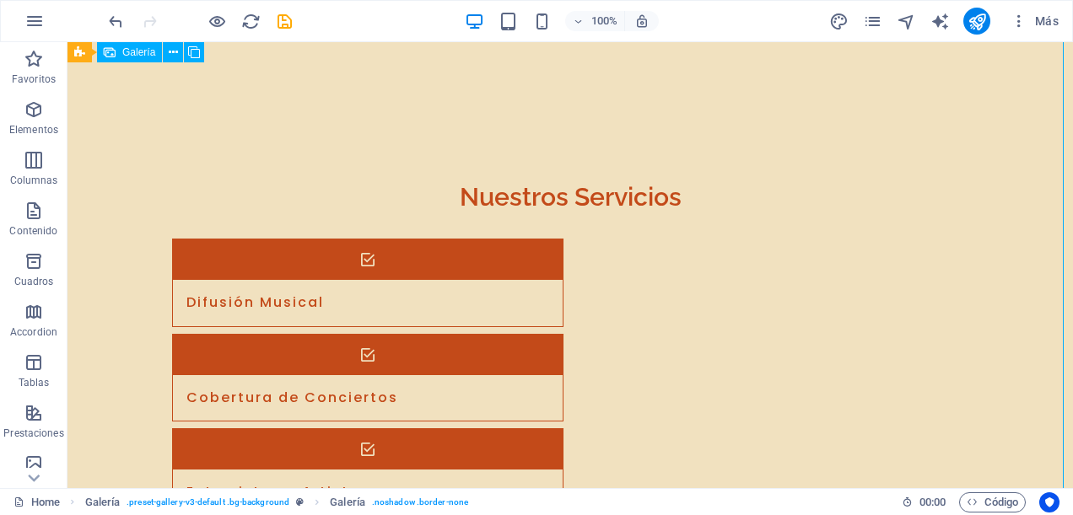
drag, startPoint x: 356, startPoint y: 273, endPoint x: 356, endPoint y: 122, distance: 151.0
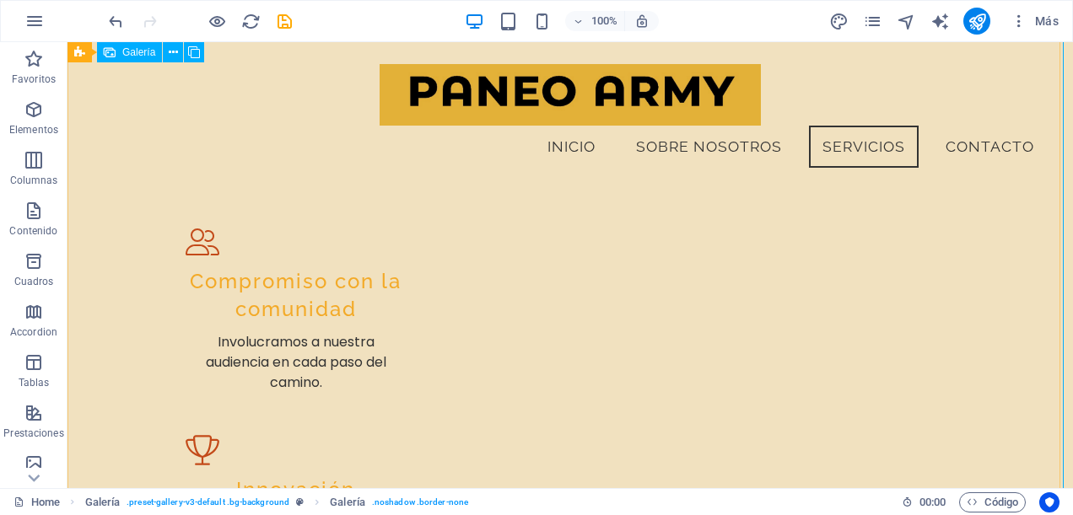
scroll to position [3396, 0]
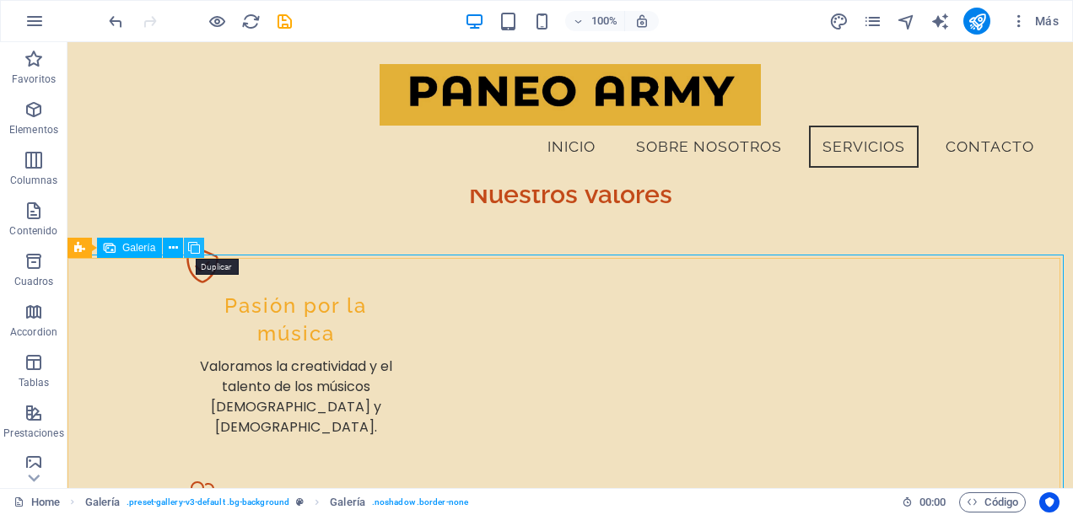
click at [195, 248] on icon at bounding box center [194, 249] width 12 height 18
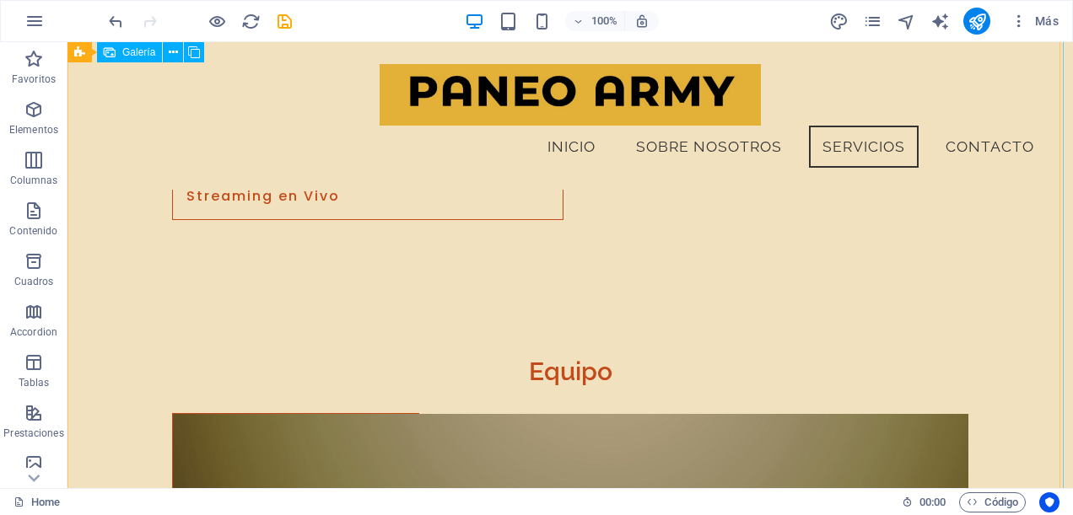
scroll to position [4603, 0]
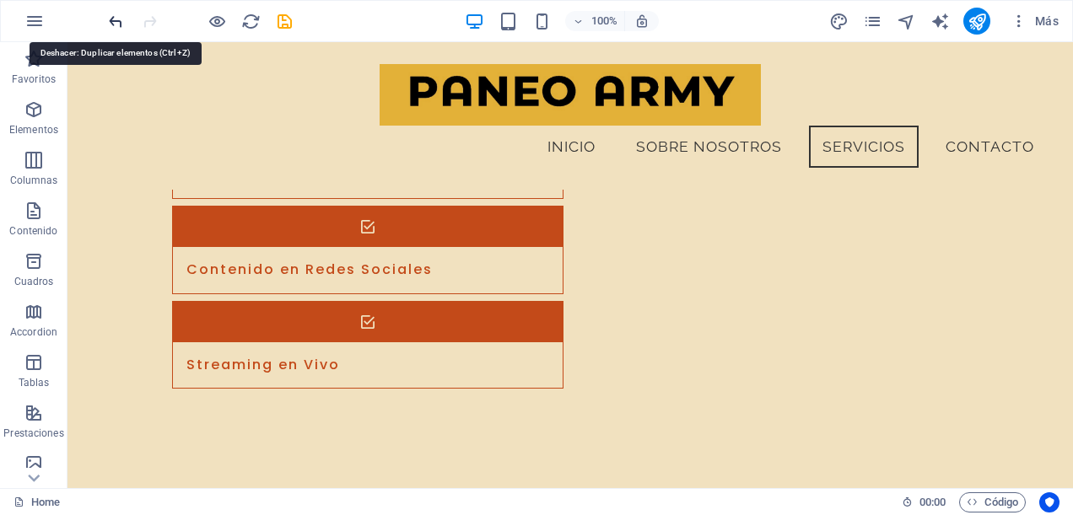
click at [119, 22] on icon "undo" at bounding box center [115, 21] width 19 height 19
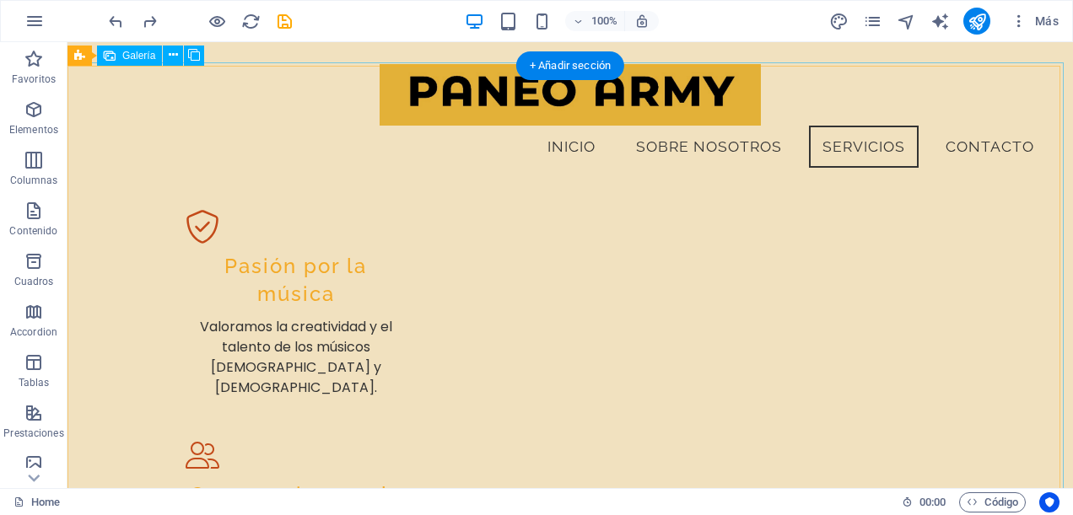
scroll to position [3589, 0]
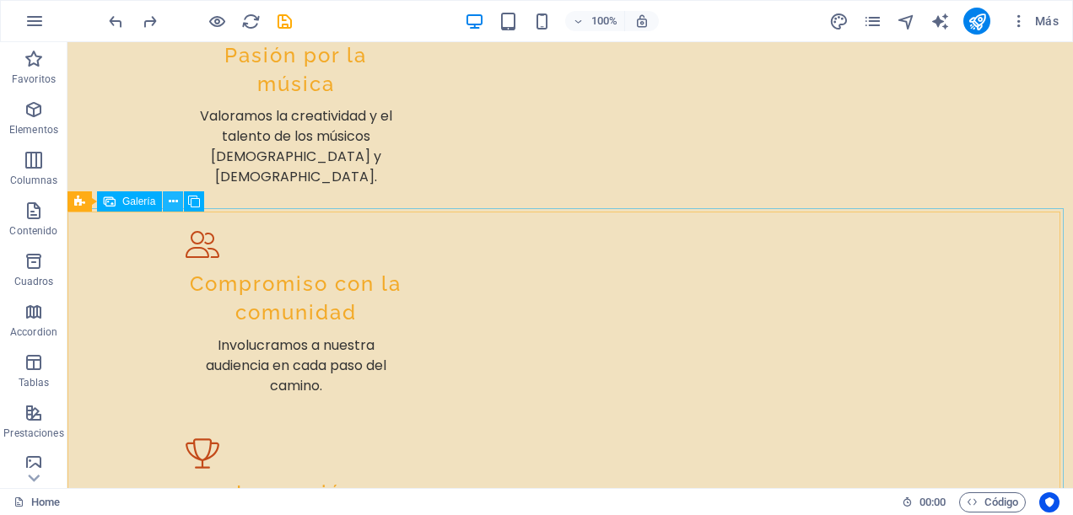
click at [170, 200] on icon at bounding box center [173, 202] width 9 height 18
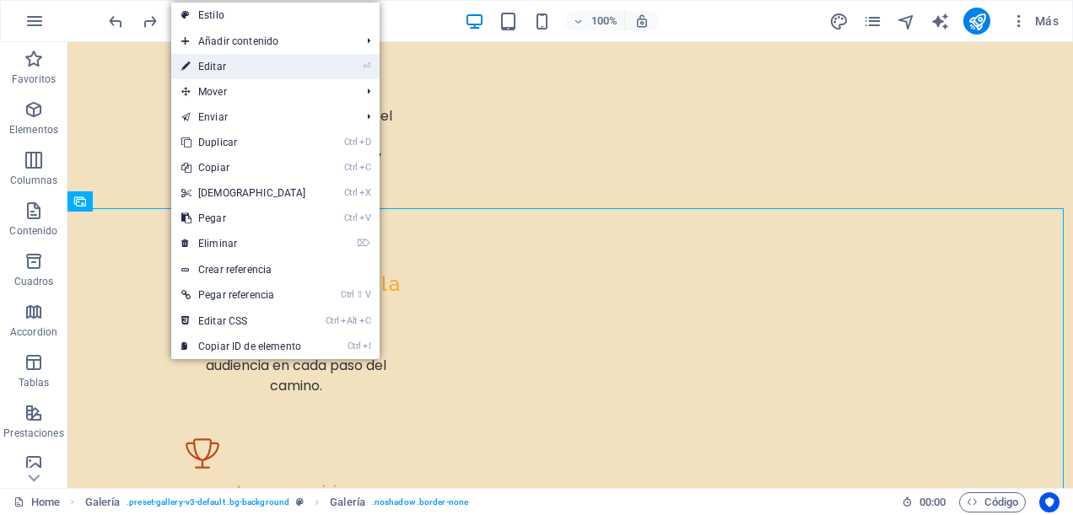
click at [280, 62] on link "⏎ Editar" at bounding box center [243, 66] width 145 height 25
select select "%"
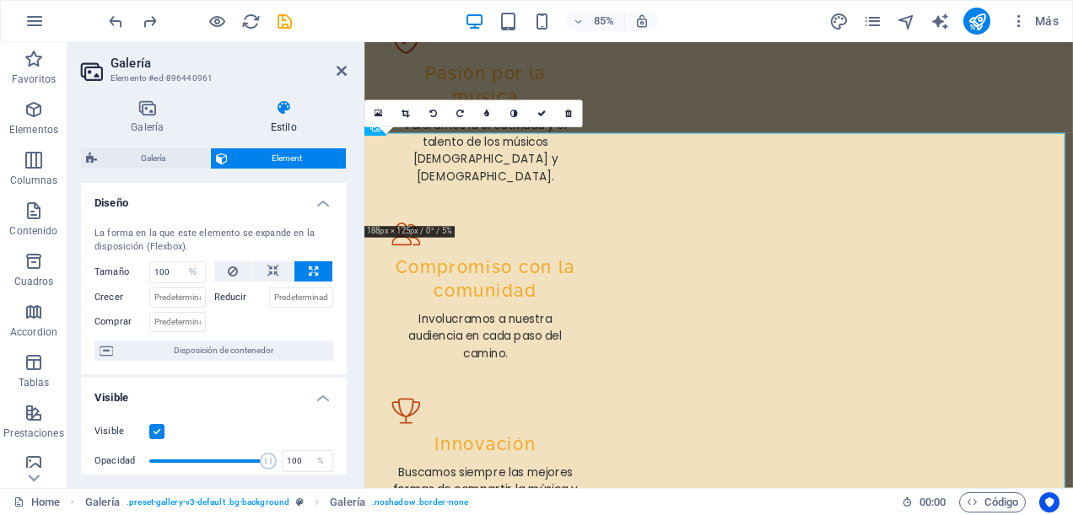
click at [226, 293] on label "Reducir" at bounding box center [241, 298] width 55 height 20
click at [269, 293] on input "Reducir" at bounding box center [301, 298] width 65 height 20
click at [226, 293] on label "Reducir" at bounding box center [241, 298] width 55 height 20
click at [269, 293] on input "Reducir" at bounding box center [301, 298] width 65 height 20
click at [226, 293] on label "Reducir" at bounding box center [241, 298] width 55 height 20
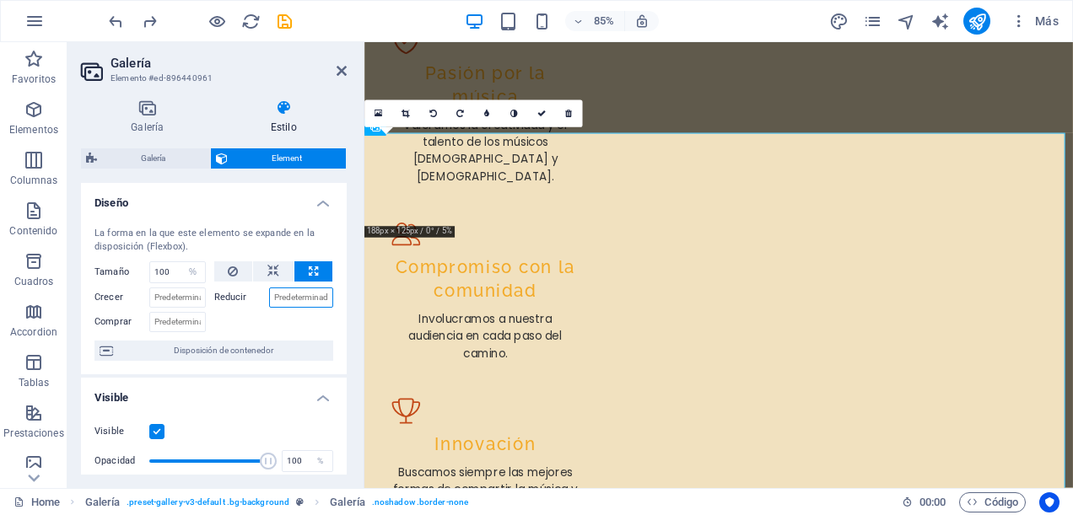
click at [269, 293] on input "Reducir" at bounding box center [301, 298] width 65 height 20
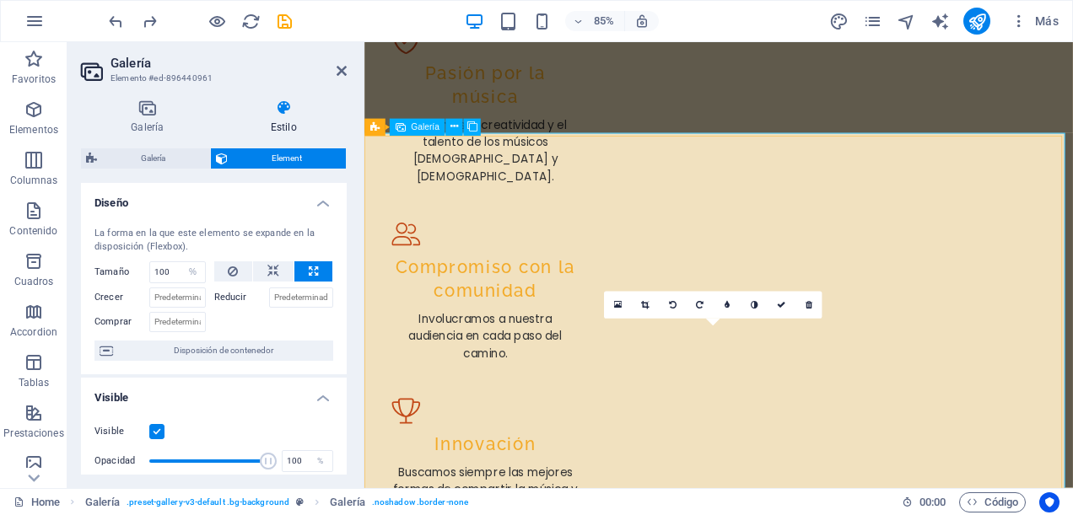
scroll to position [3843, 0]
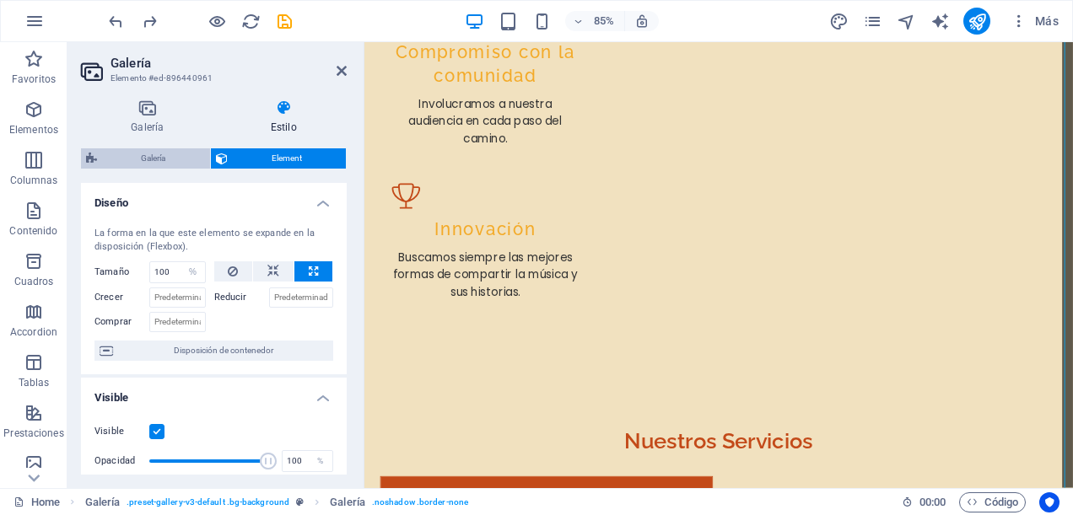
click at [181, 157] on span "Galería" at bounding box center [153, 158] width 103 height 20
select select "rem"
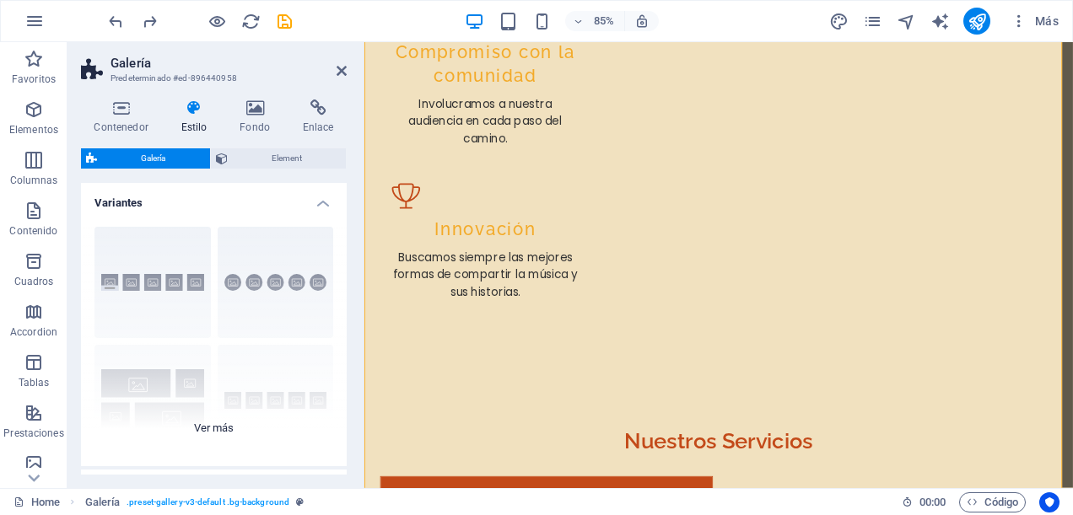
scroll to position [169, 0]
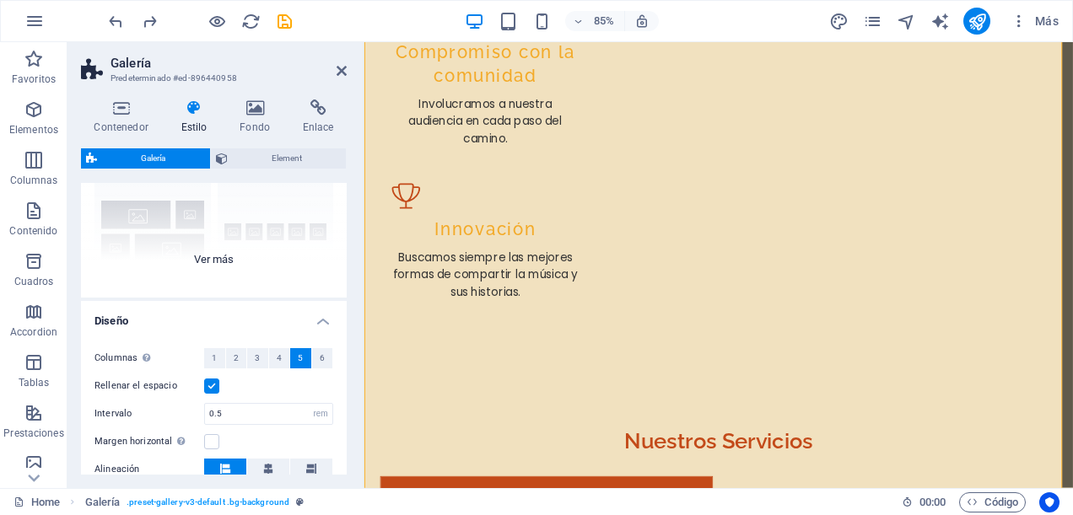
click at [226, 256] on div "Leyendas Círculo Collage Predeterminado Cuadrícula Cuadrícula despla..." at bounding box center [214, 171] width 266 height 253
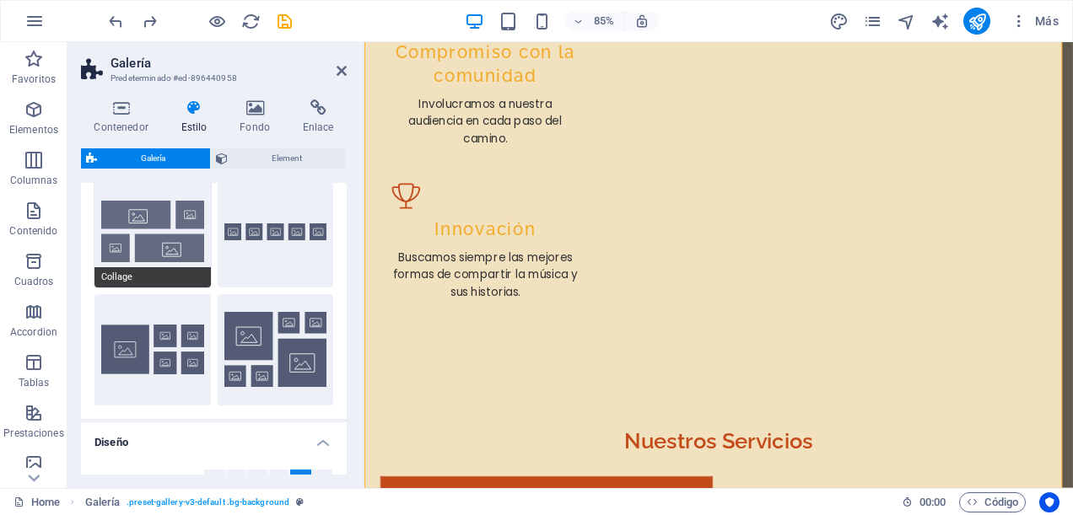
click at [166, 234] on button "Collage" at bounding box center [152, 231] width 116 height 111
type input "2"
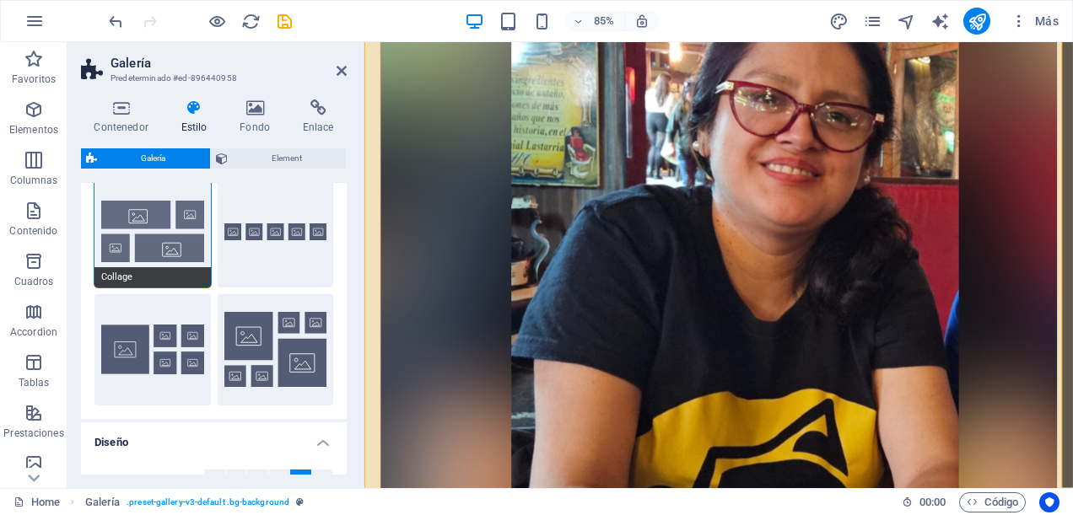
scroll to position [0, 0]
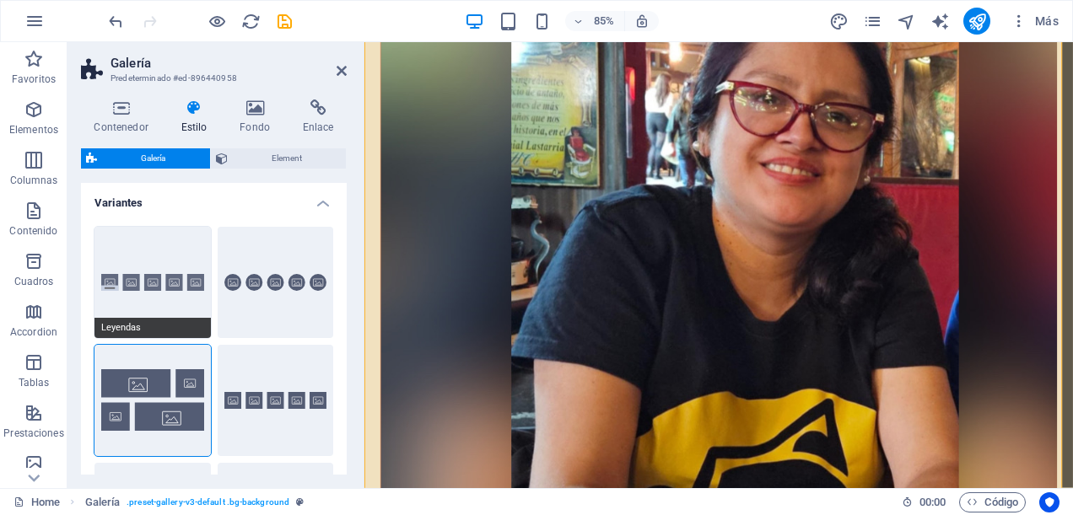
click at [137, 280] on button "Leyendas" at bounding box center [152, 282] width 116 height 111
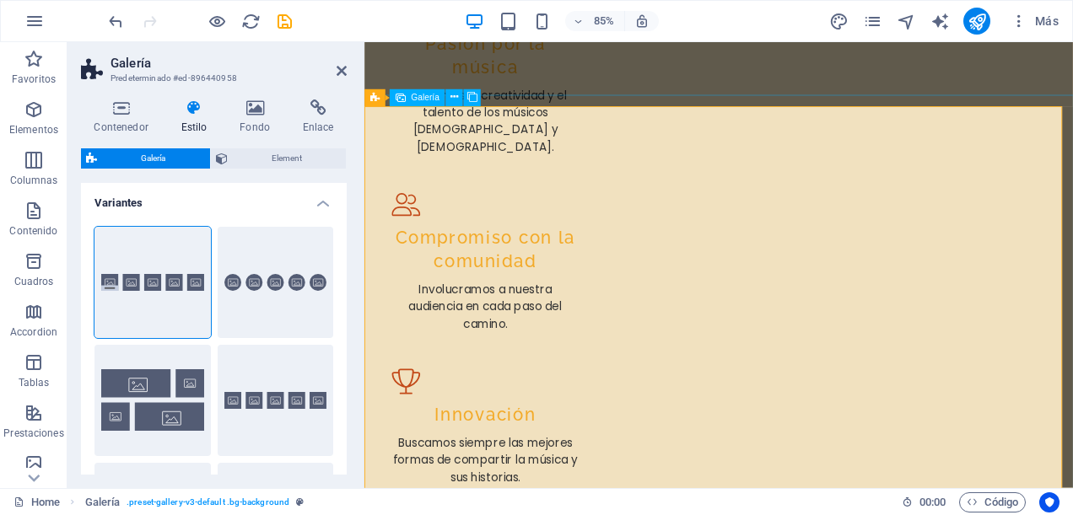
scroll to position [3708, 0]
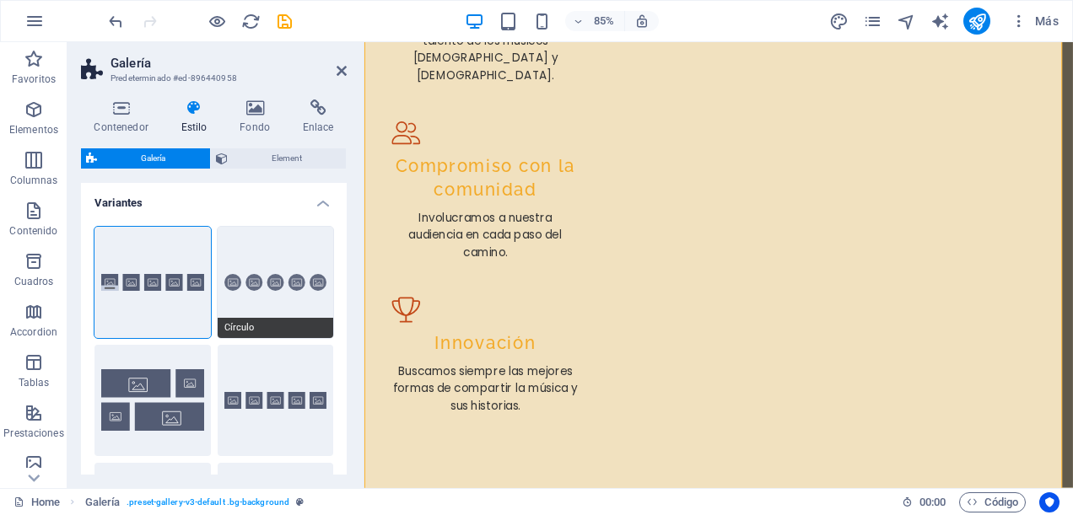
click at [276, 283] on button "Círculo" at bounding box center [276, 282] width 116 height 111
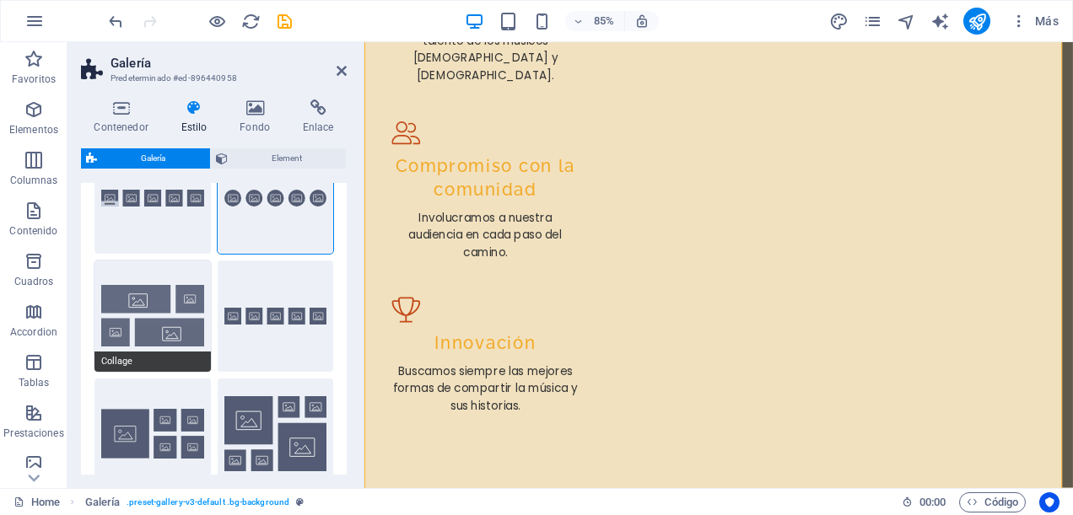
scroll to position [169, 0]
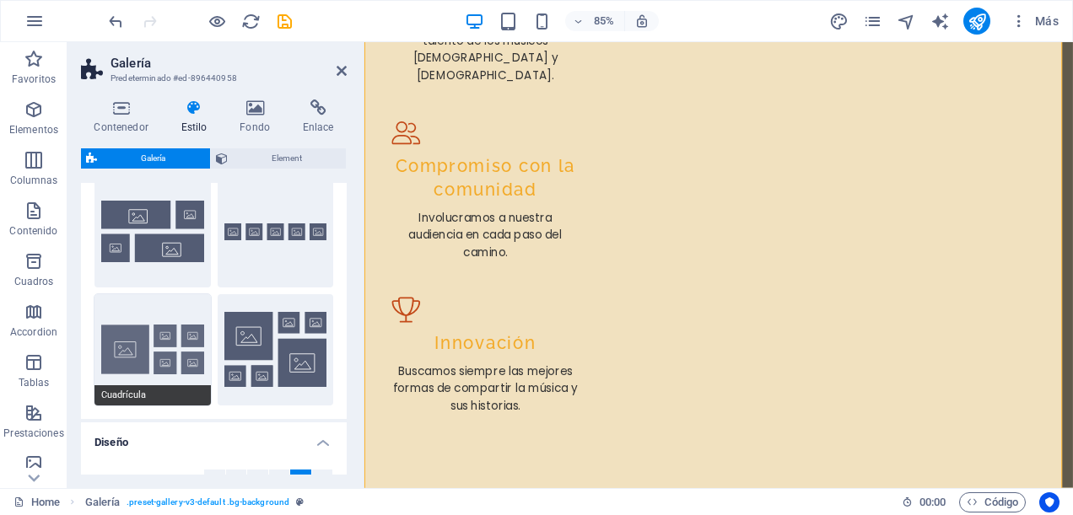
click at [164, 338] on button "Cuadrícula" at bounding box center [152, 349] width 116 height 111
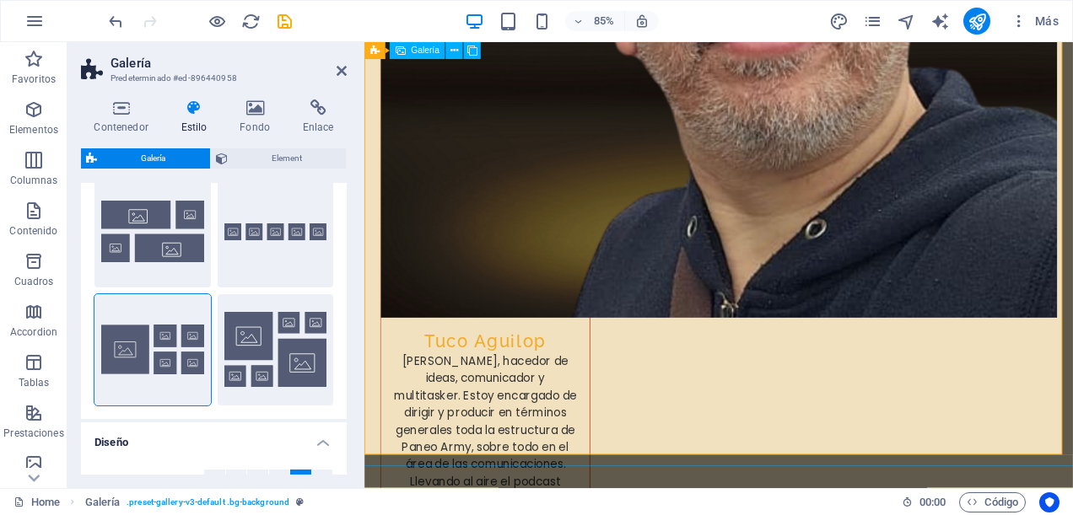
scroll to position [5733, 0]
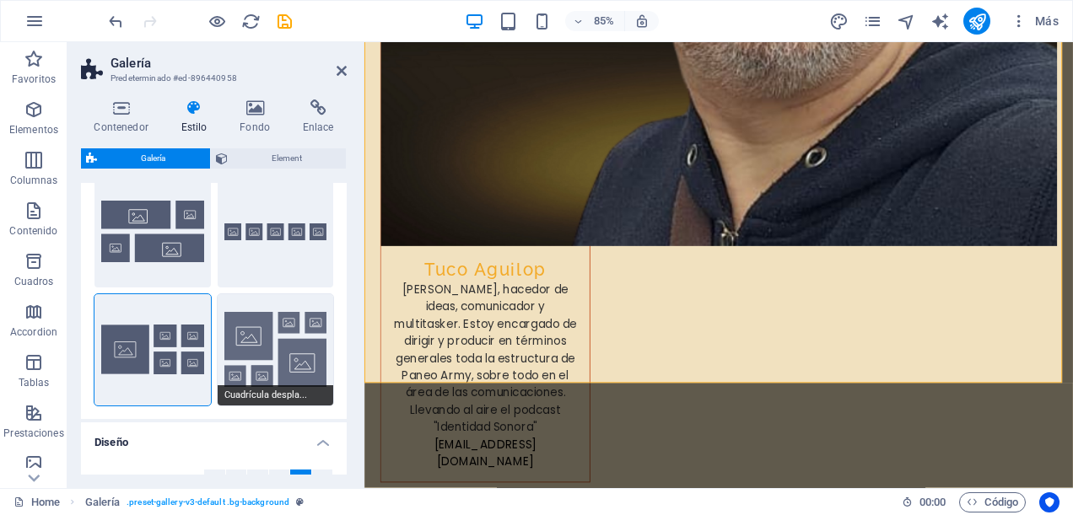
click at [227, 341] on button "Cuadrícula despla..." at bounding box center [276, 349] width 116 height 111
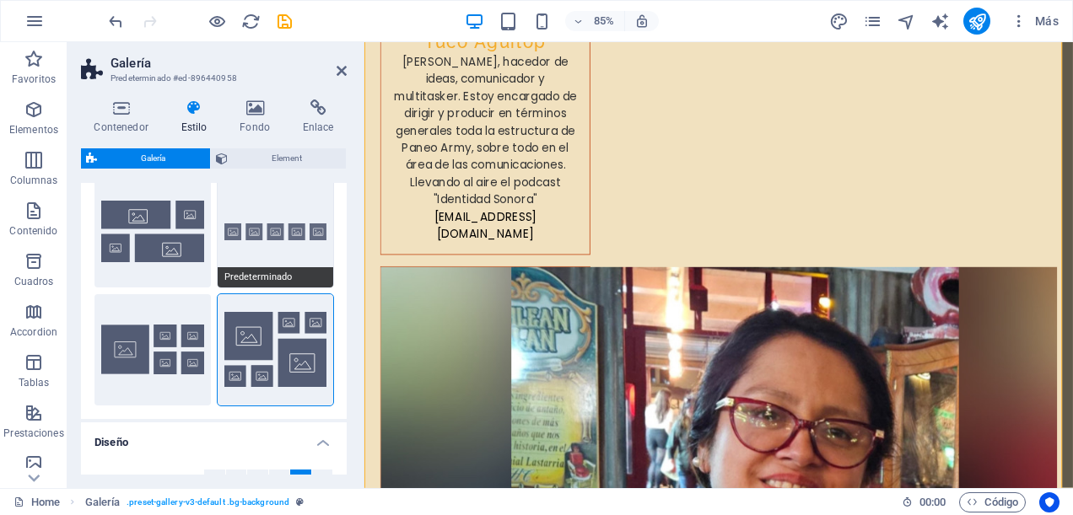
scroll to position [337, 0]
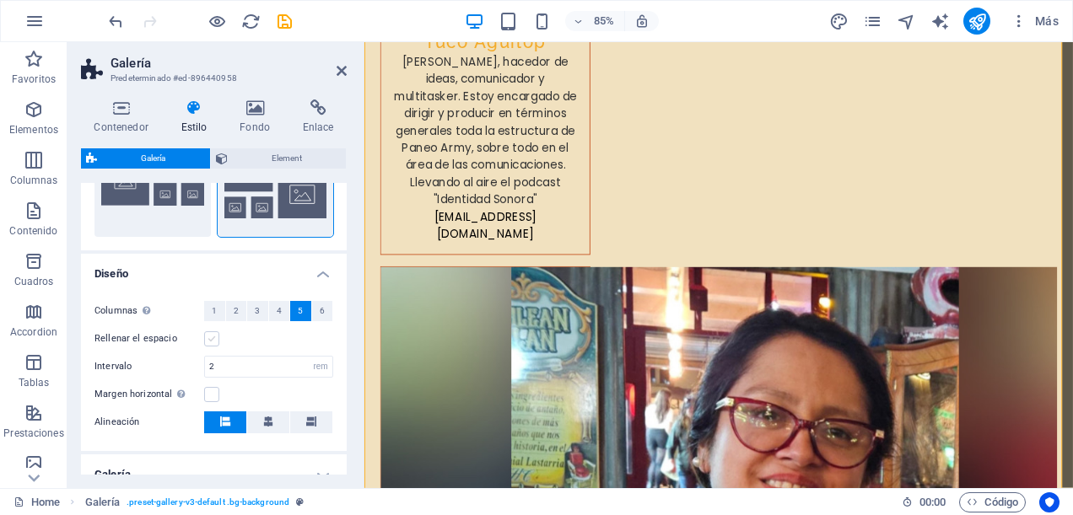
click at [212, 336] on label at bounding box center [211, 339] width 15 height 15
click at [0, 0] on input "Rellenar el espacio" at bounding box center [0, 0] width 0 height 0
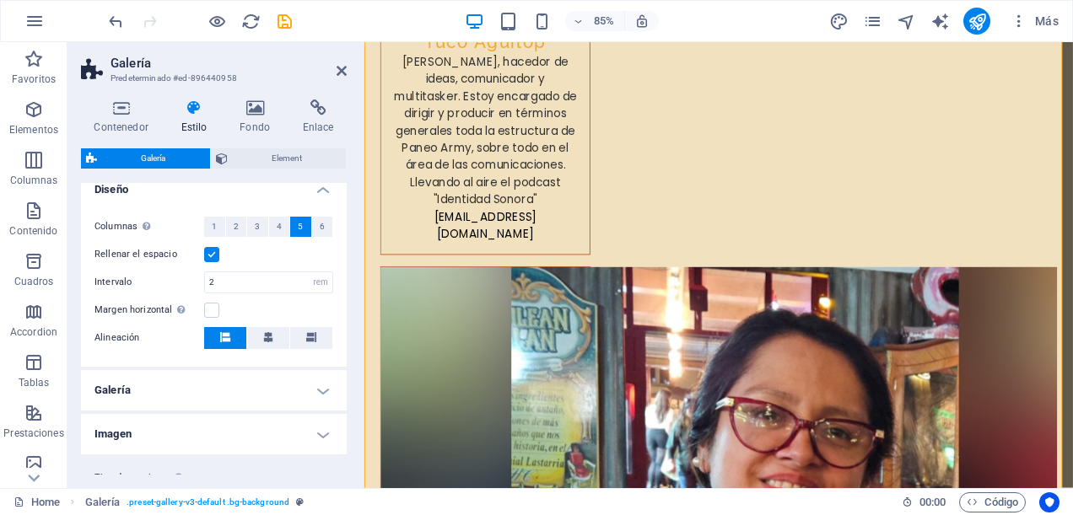
scroll to position [467, 0]
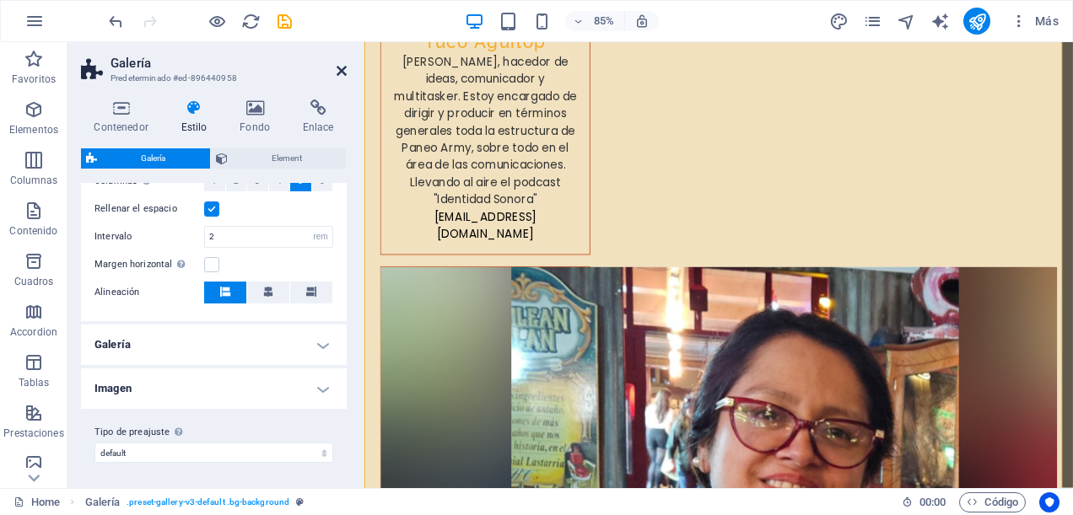
click at [337, 73] on icon at bounding box center [342, 70] width 10 height 13
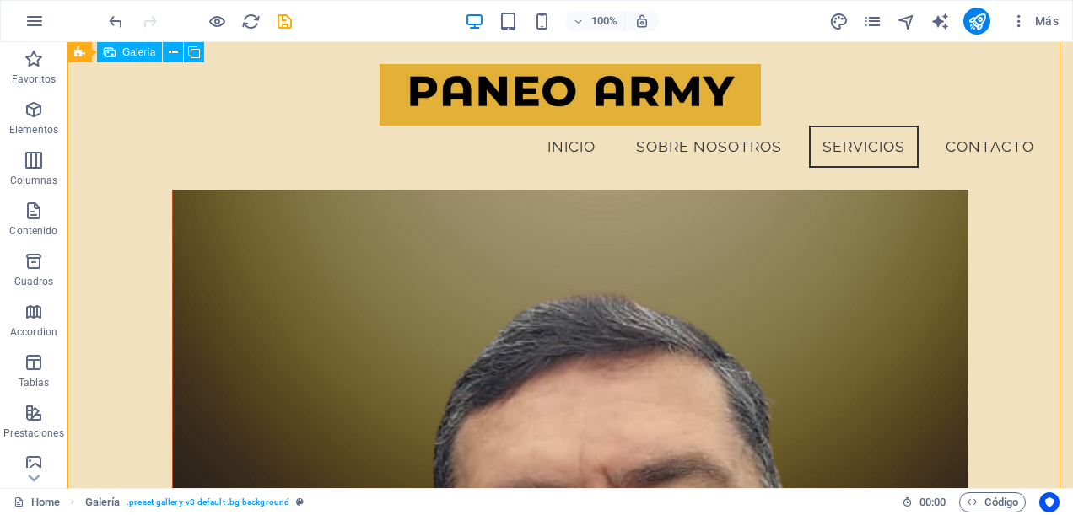
scroll to position [4946, 0]
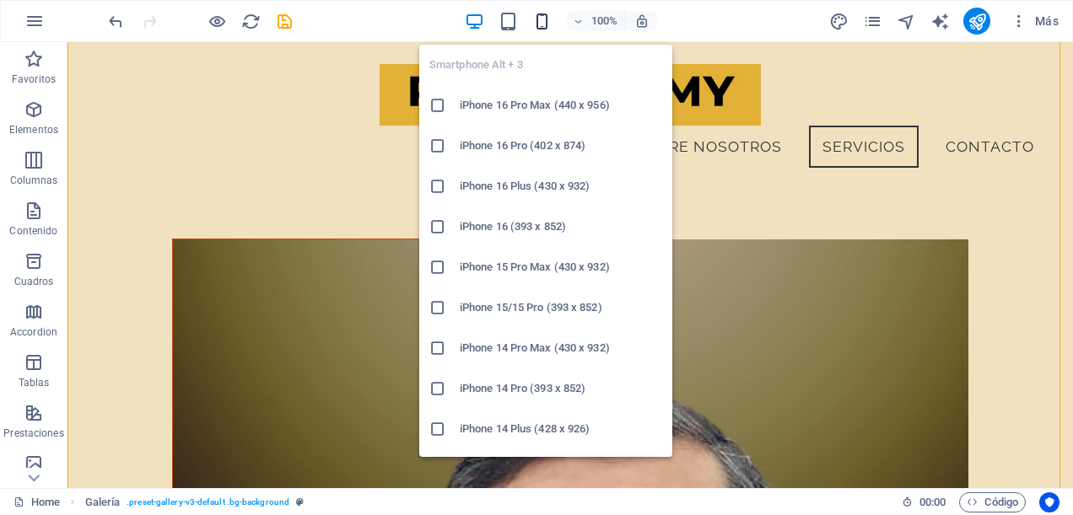
click at [541, 20] on icon "button" at bounding box center [541, 21] width 19 height 19
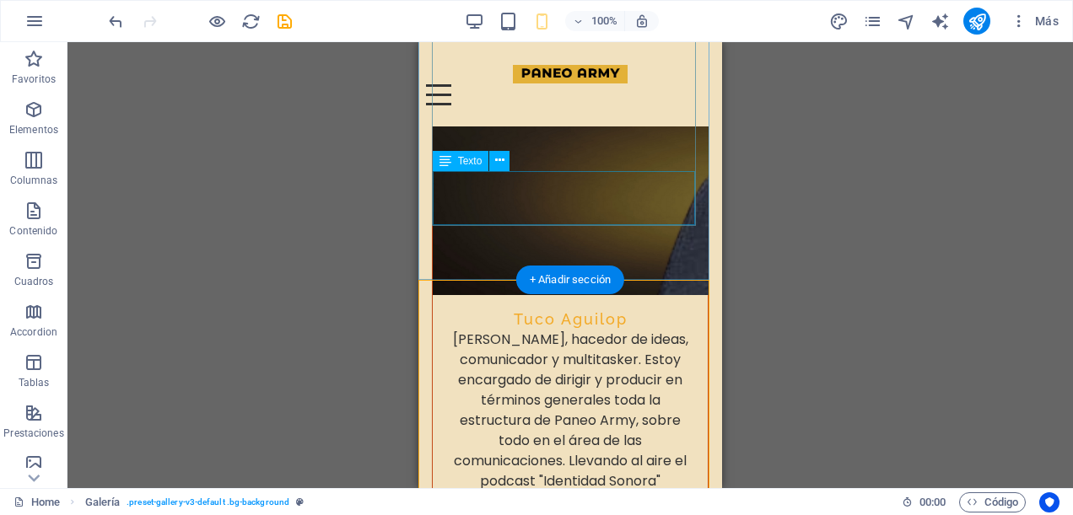
scroll to position [4994, 0]
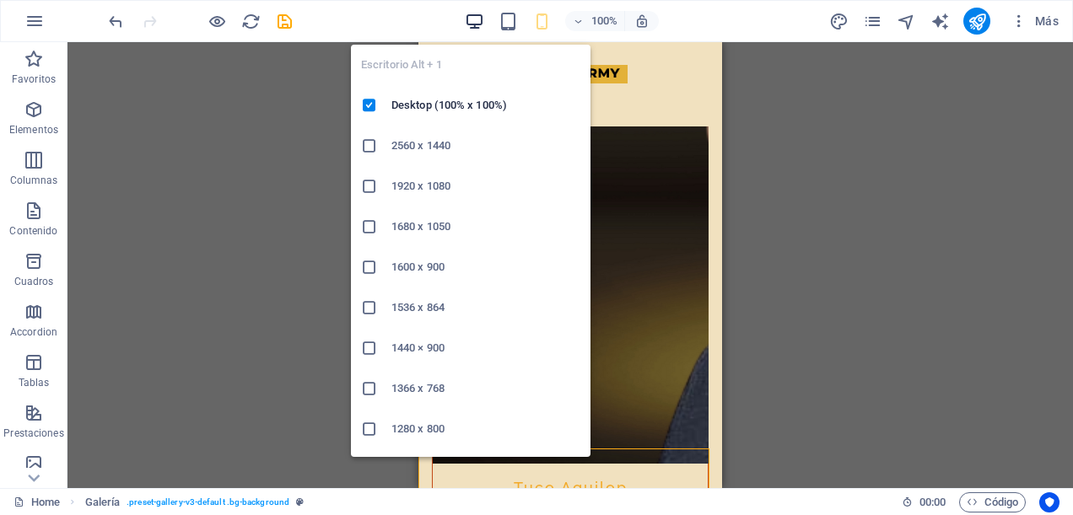
click at [477, 25] on icon "button" at bounding box center [474, 21] width 19 height 19
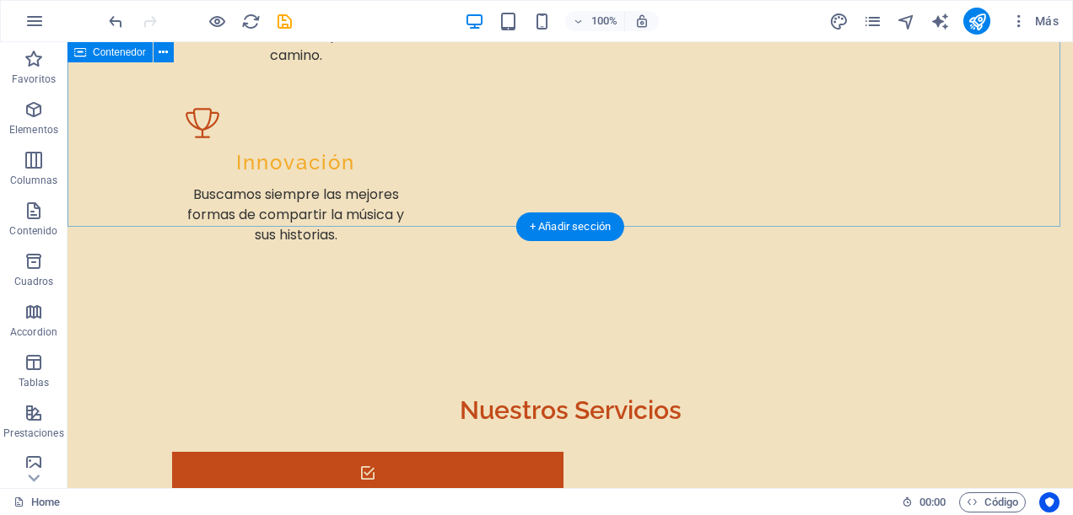
scroll to position [4166, 0]
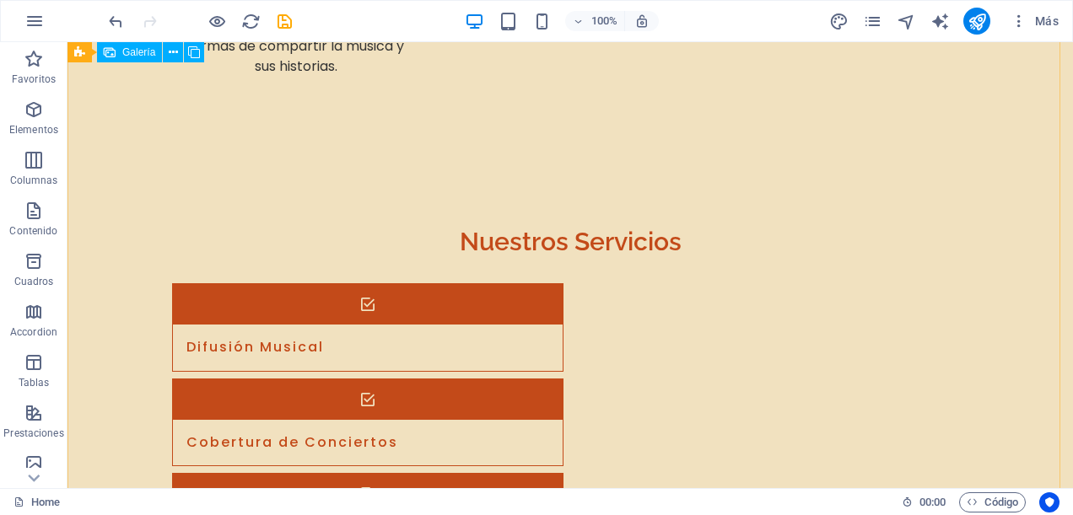
select select "%"
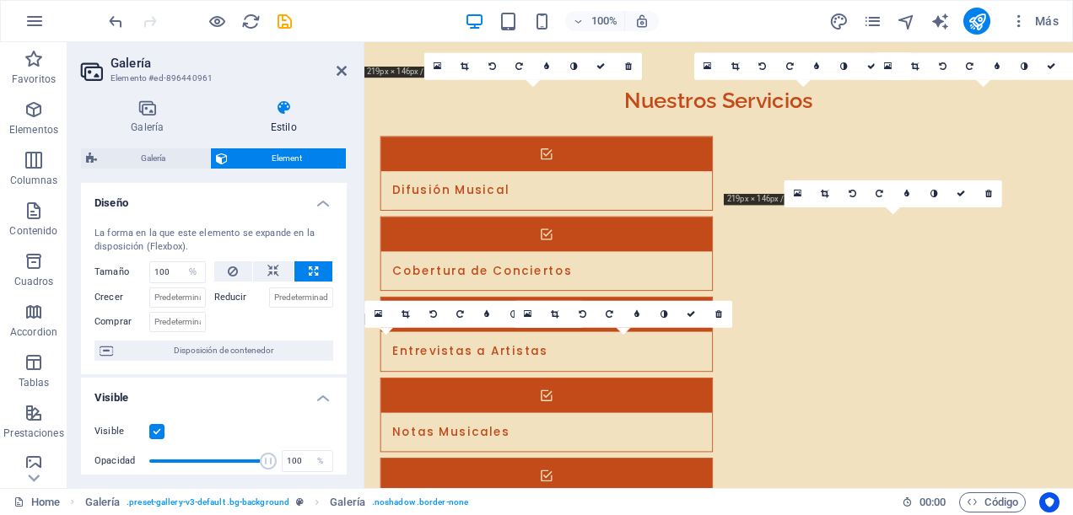
scroll to position [4077, 0]
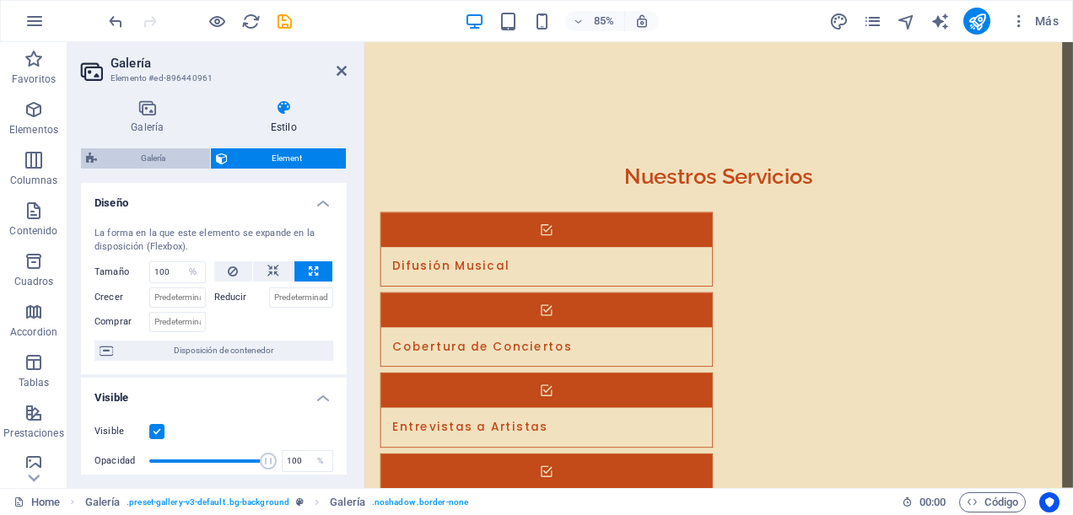
click at [155, 157] on span "Galería" at bounding box center [153, 158] width 103 height 20
select select "rem"
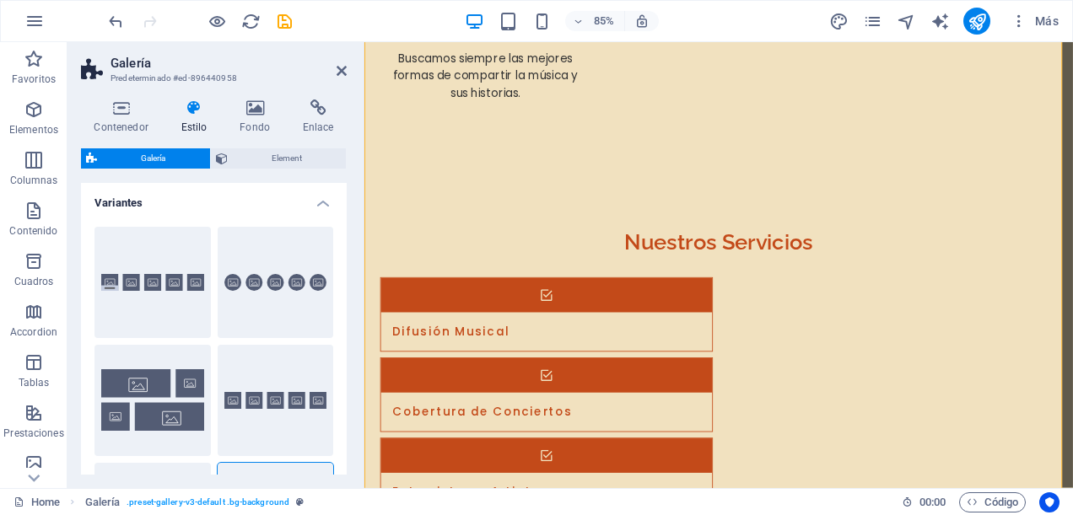
scroll to position [169, 0]
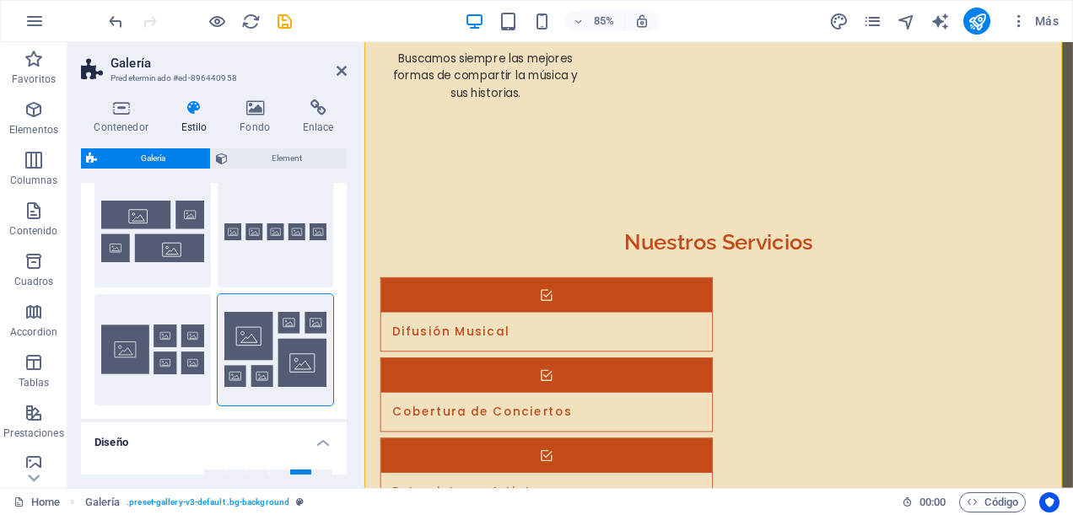
click at [256, 253] on div "Predeterminado" at bounding box center [276, 231] width 116 height 111
click at [231, 224] on button "Predeterminado" at bounding box center [276, 231] width 116 height 111
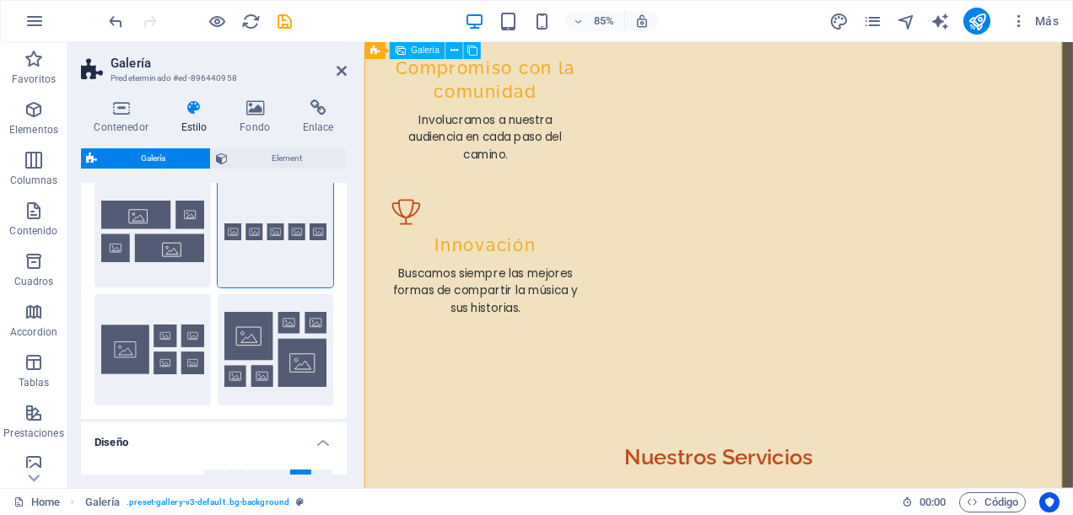
scroll to position [3740, 0]
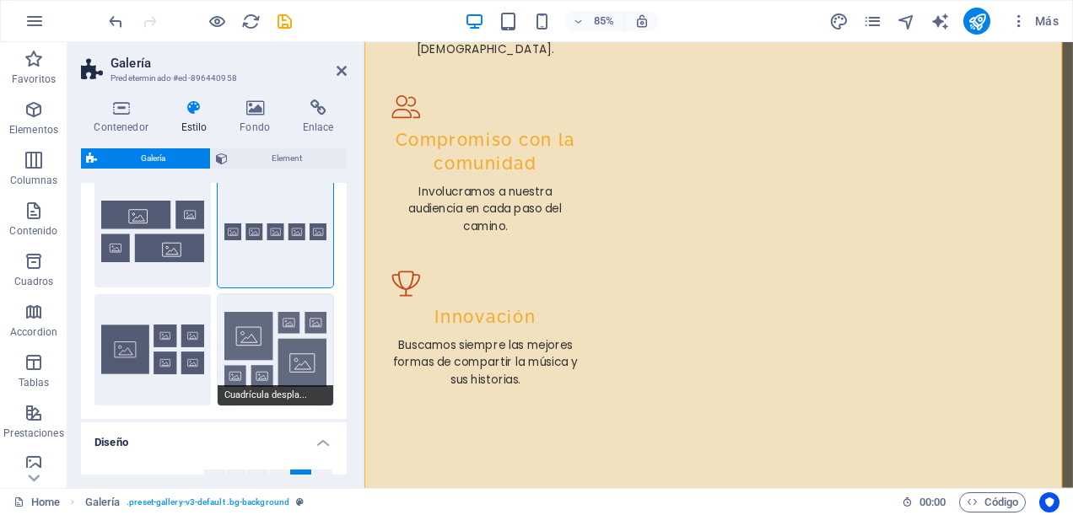
click at [263, 327] on button "Cuadrícula despla..." at bounding box center [276, 349] width 116 height 111
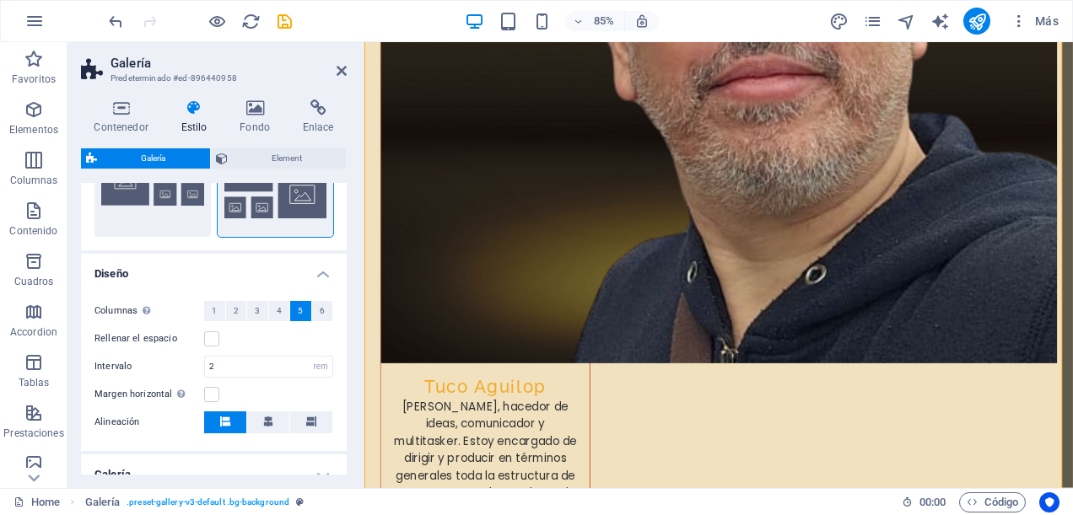
scroll to position [467, 0]
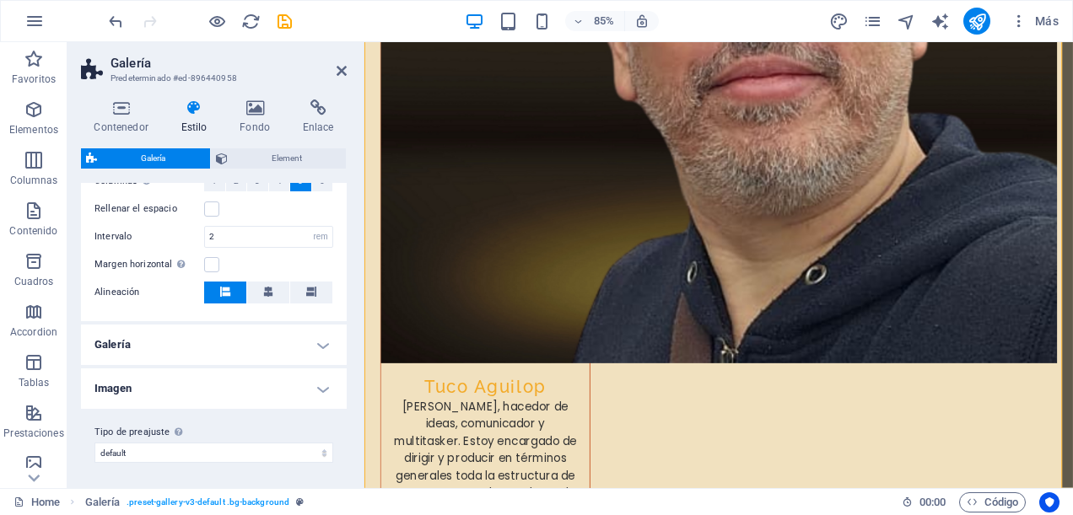
click at [317, 341] on h4 "Galería" at bounding box center [214, 345] width 266 height 40
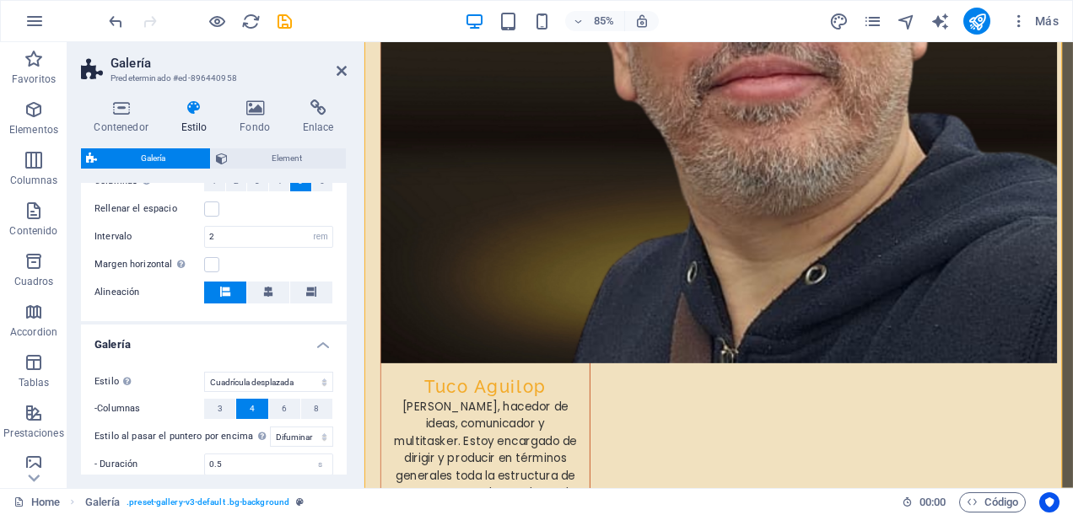
scroll to position [623, 0]
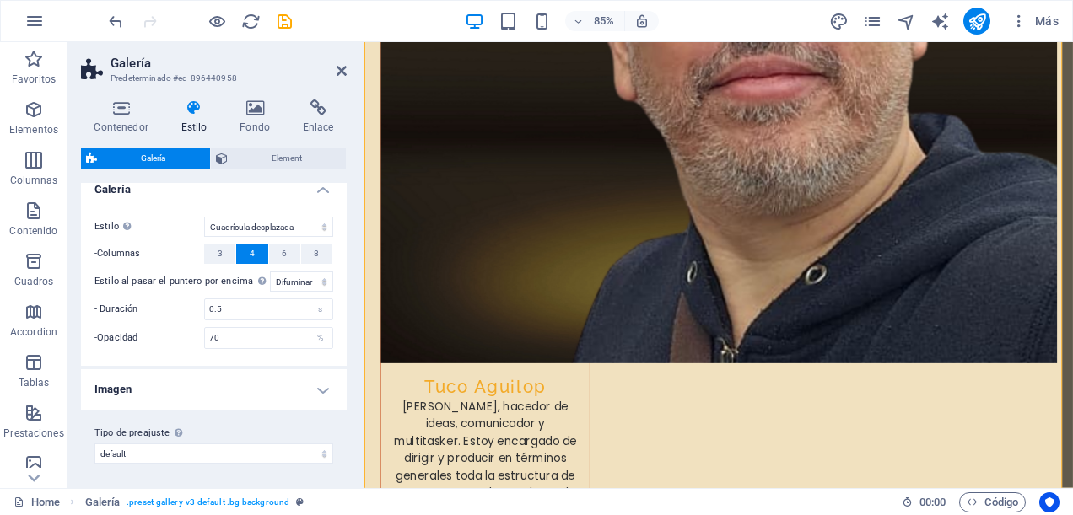
click at [317, 390] on h4 "Imagen" at bounding box center [214, 389] width 266 height 40
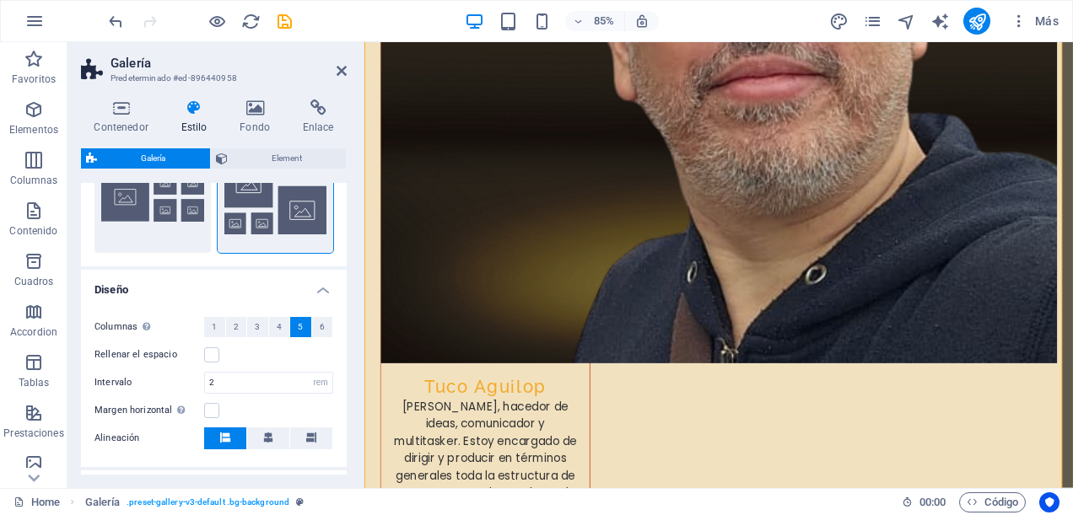
scroll to position [237, 0]
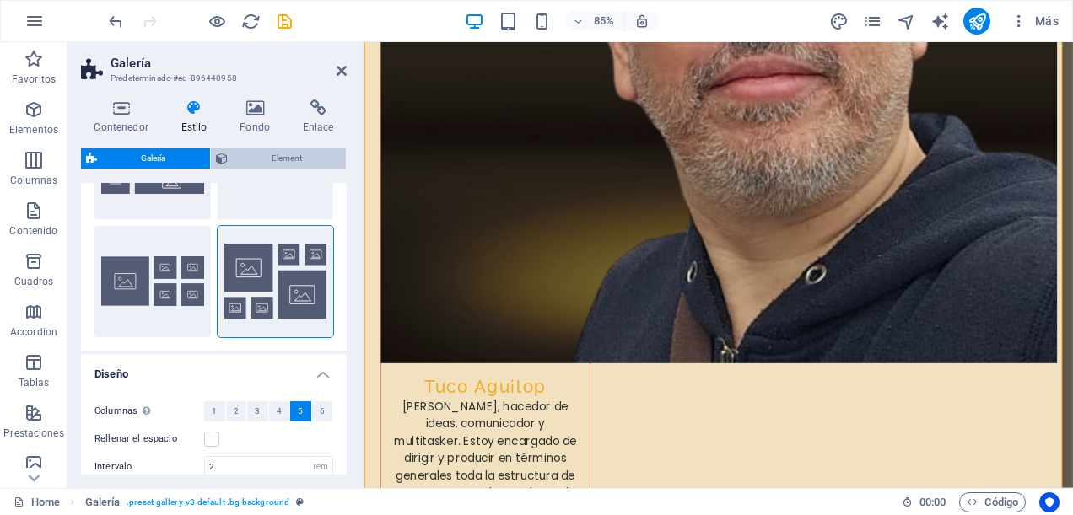
click at [275, 151] on span "Element" at bounding box center [287, 158] width 109 height 20
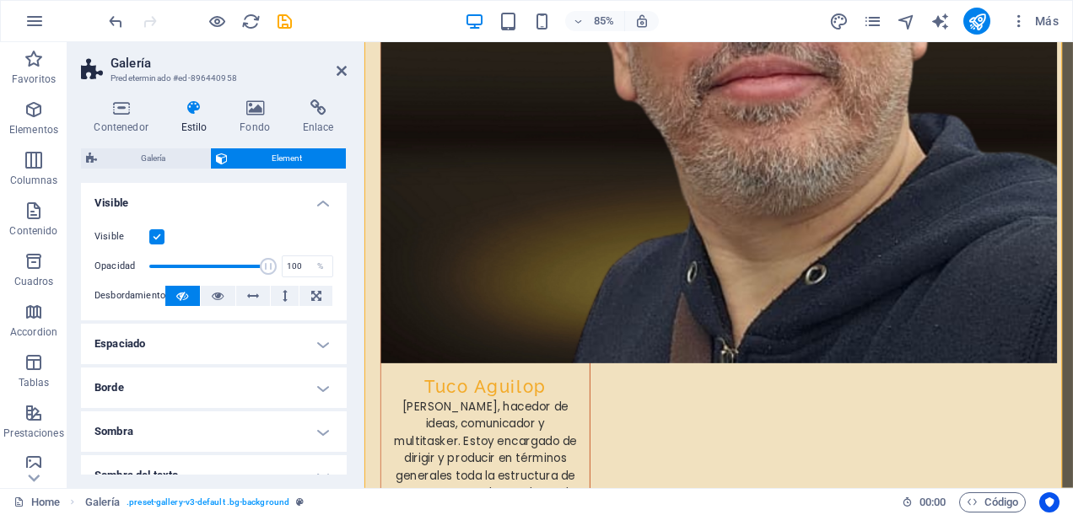
click at [321, 346] on h4 "Espaciado" at bounding box center [214, 344] width 266 height 40
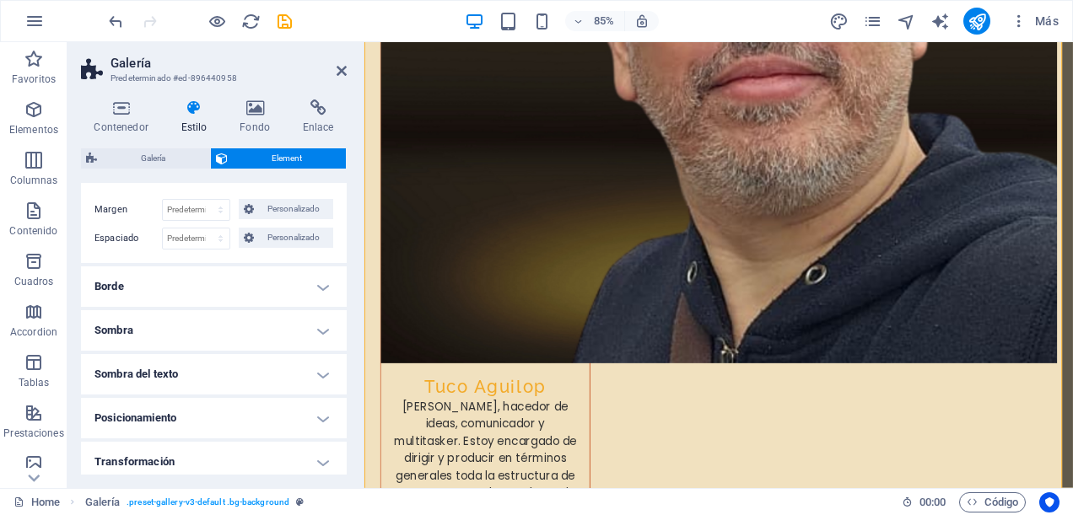
scroll to position [253, 0]
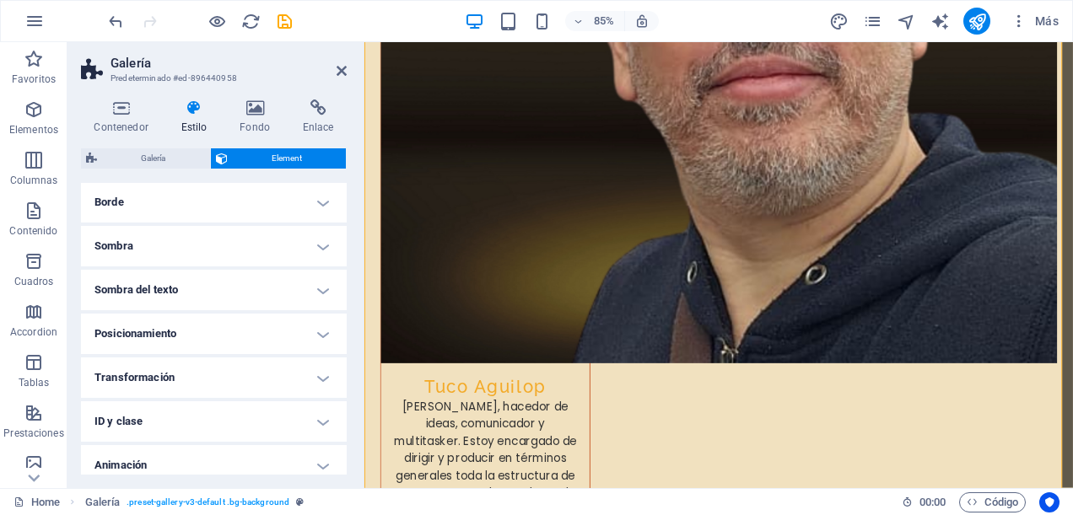
click at [321, 334] on h4 "Posicionamiento" at bounding box center [214, 334] width 266 height 40
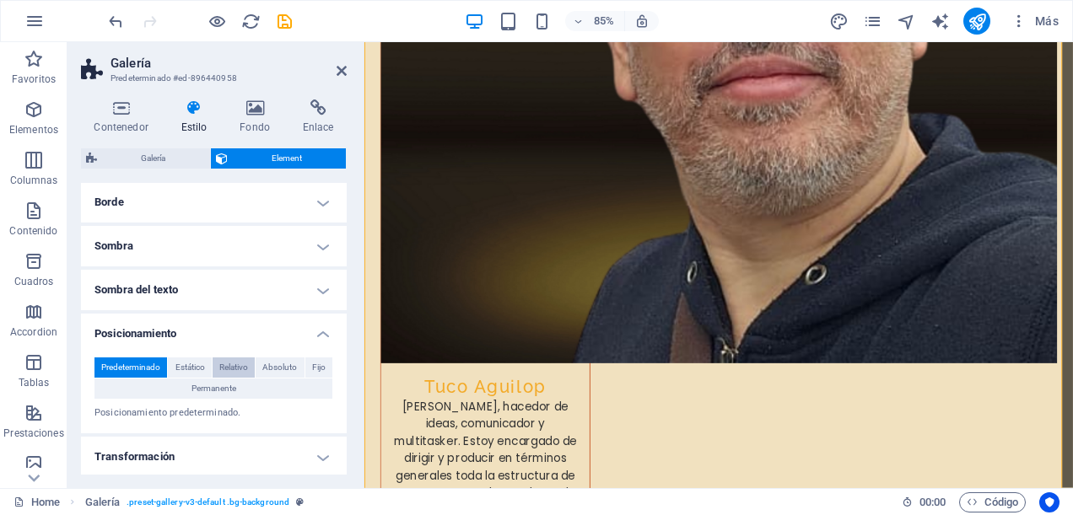
click at [238, 358] on span "Relativo" at bounding box center [233, 368] width 29 height 20
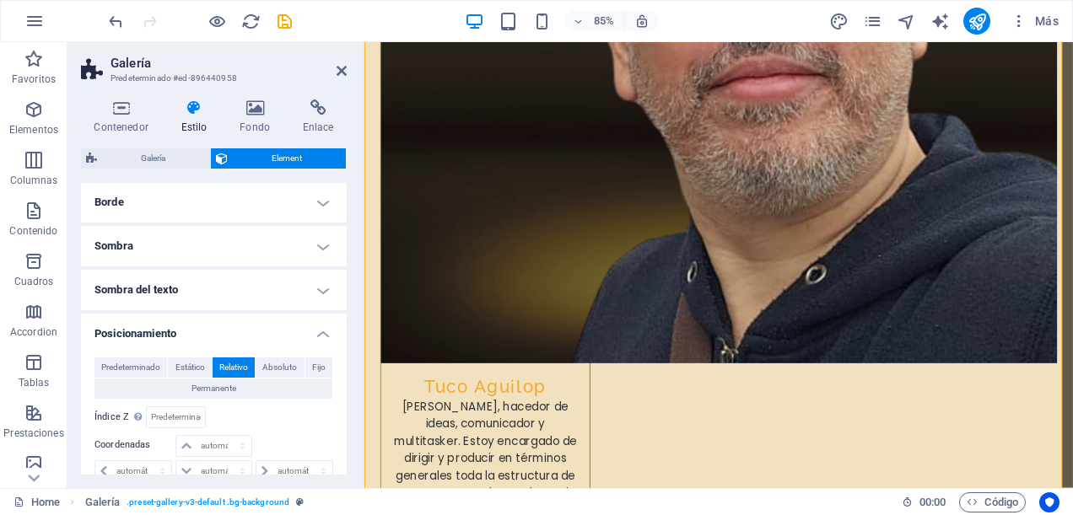
scroll to position [337, 0]
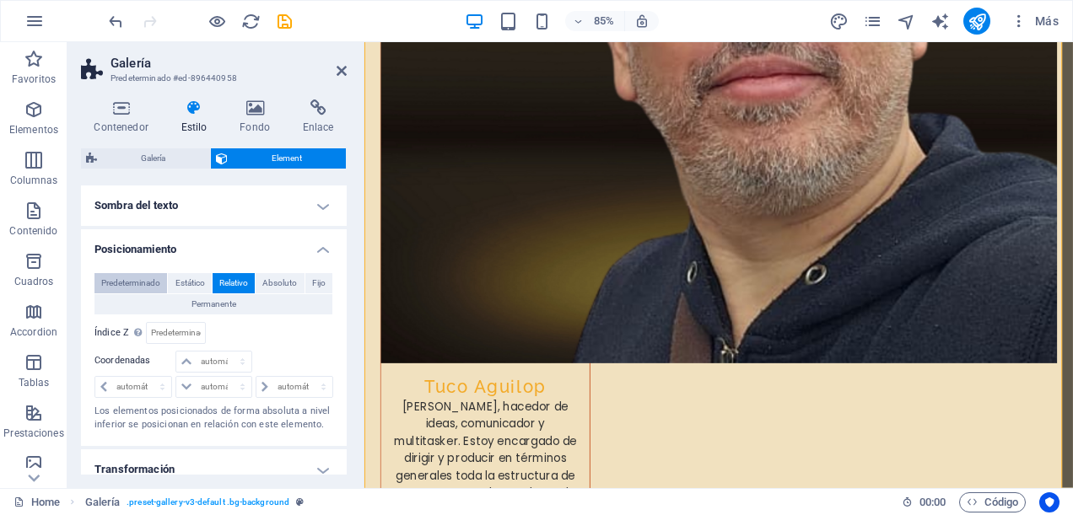
click at [156, 276] on span "Predeterminado" at bounding box center [130, 283] width 59 height 20
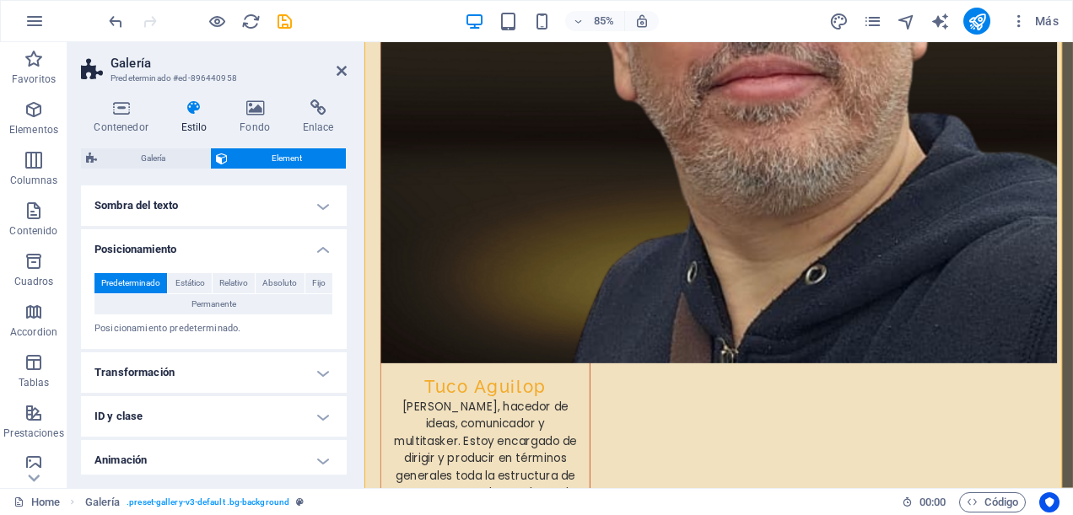
scroll to position [386, 0]
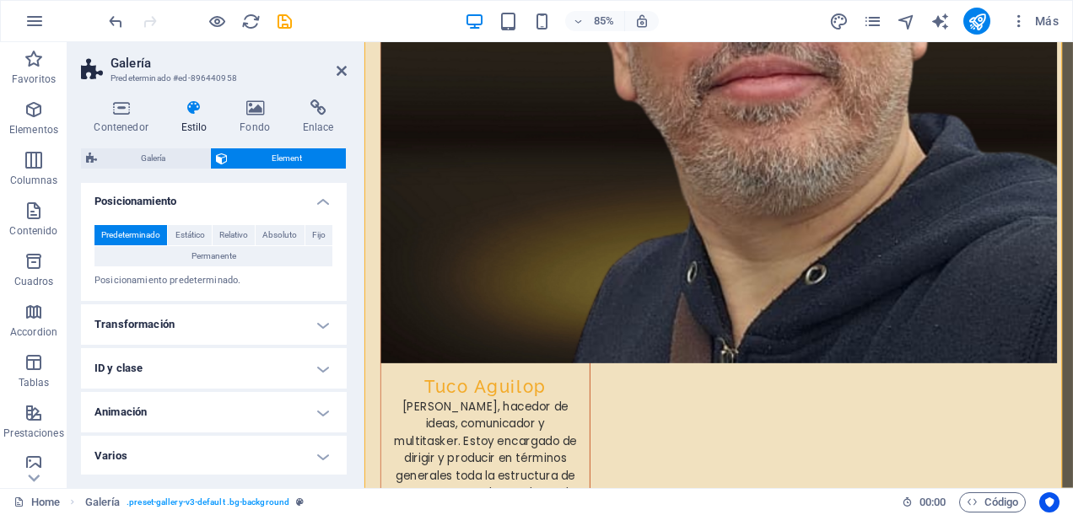
click at [322, 461] on h4 "Varios" at bounding box center [214, 456] width 266 height 40
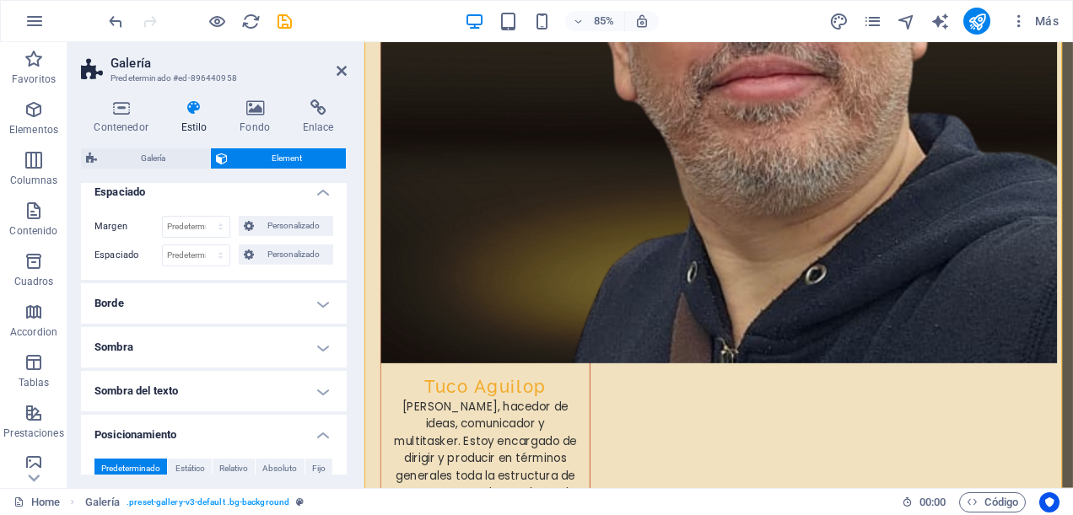
scroll to position [0, 0]
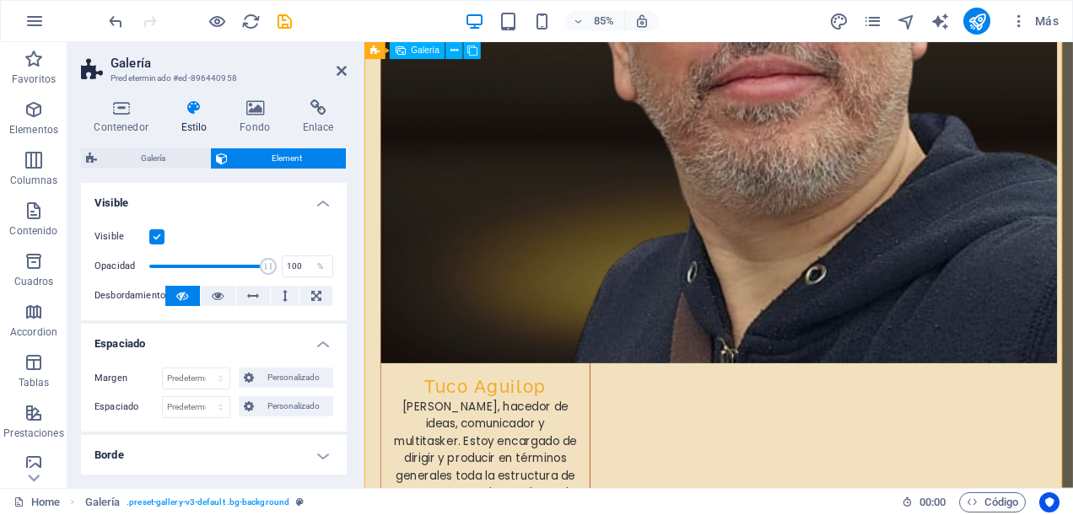
click at [337, 71] on icon at bounding box center [342, 70] width 10 height 13
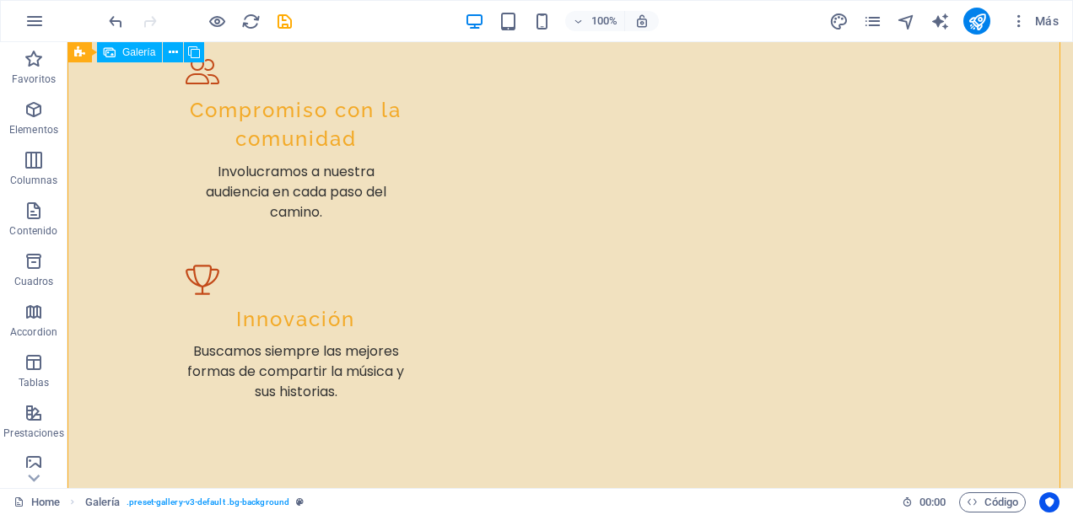
scroll to position [3924, 0]
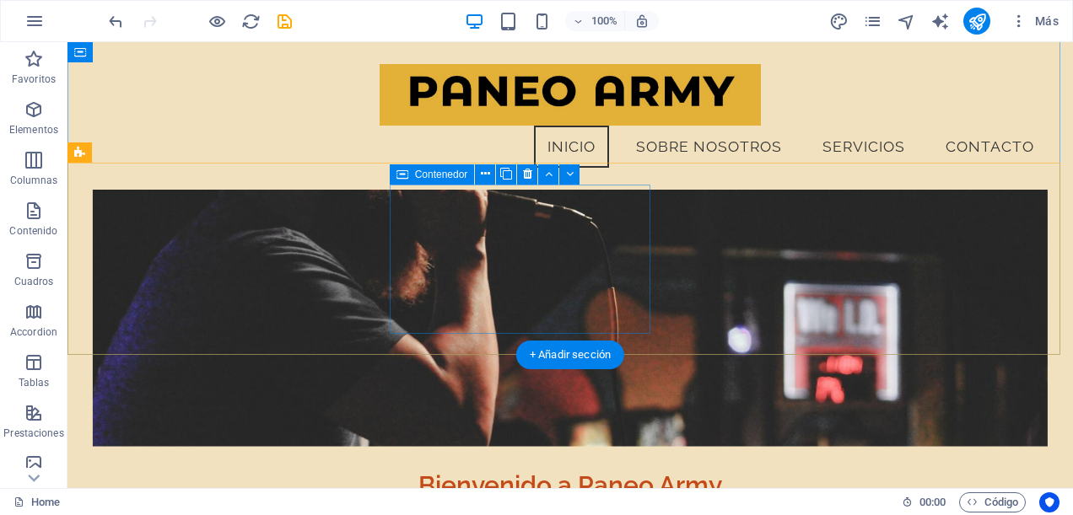
scroll to position [0, 0]
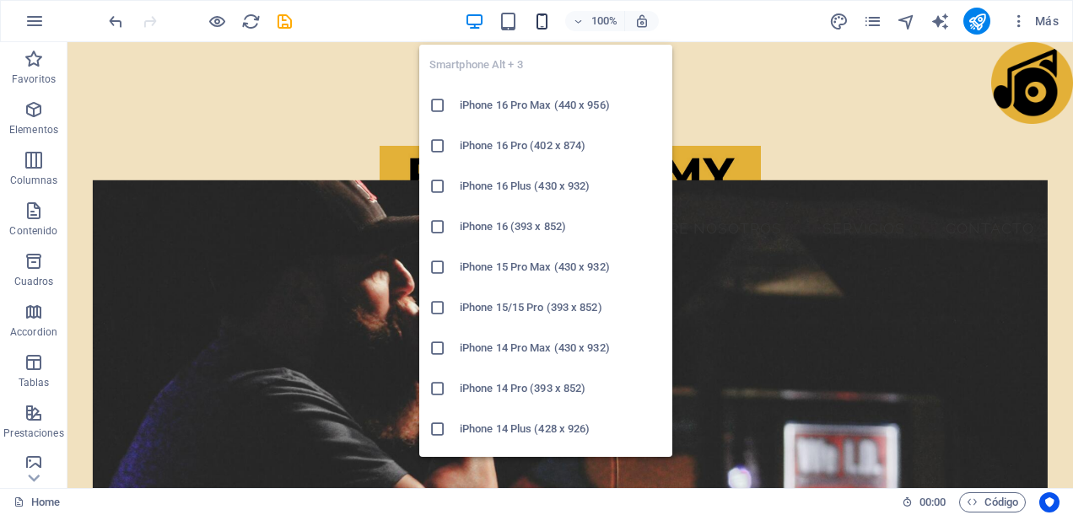
click at [542, 19] on icon "button" at bounding box center [541, 21] width 19 height 19
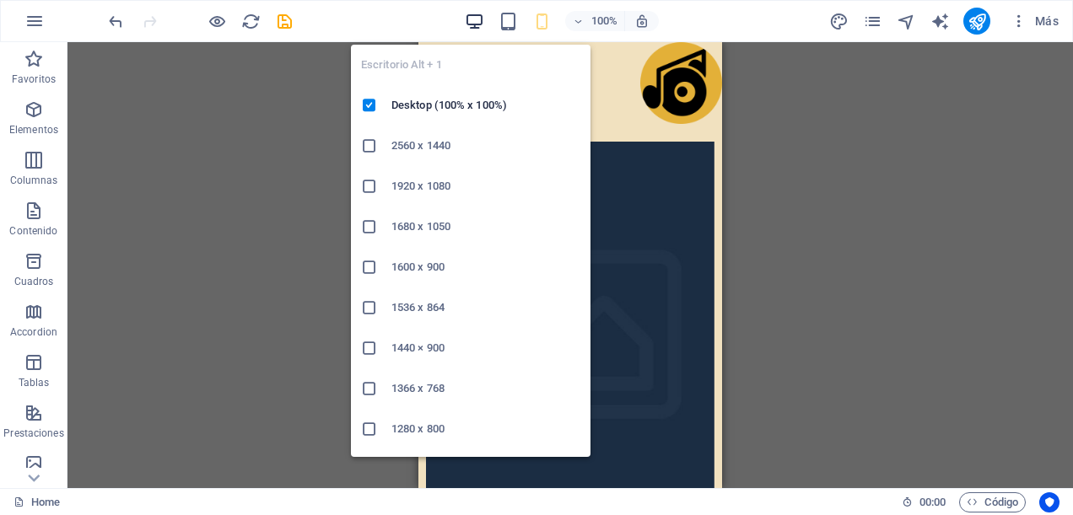
click at [475, 19] on icon "button" at bounding box center [474, 21] width 19 height 19
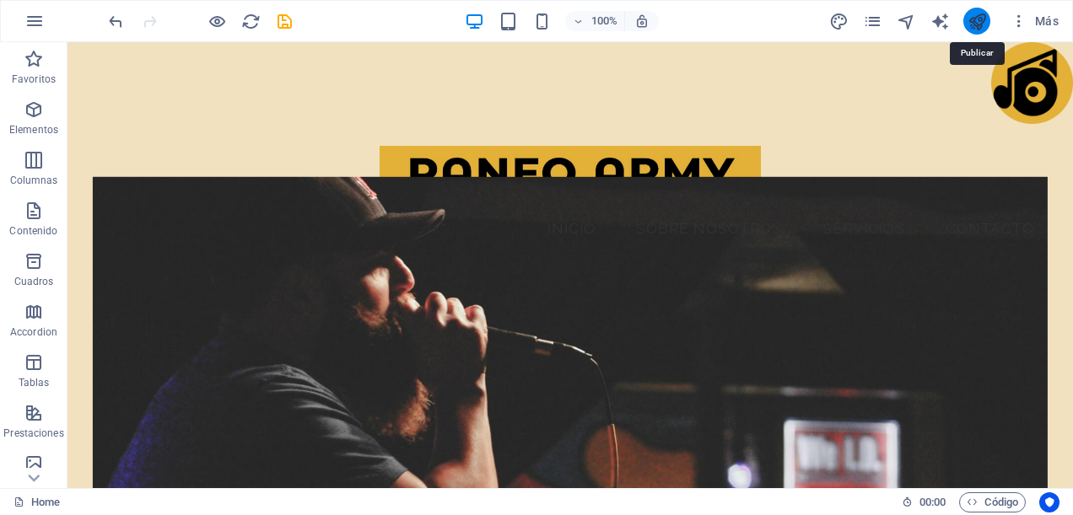
click at [970, 22] on icon "publish" at bounding box center [977, 21] width 19 height 19
